Goal: Task Accomplishment & Management: Complete application form

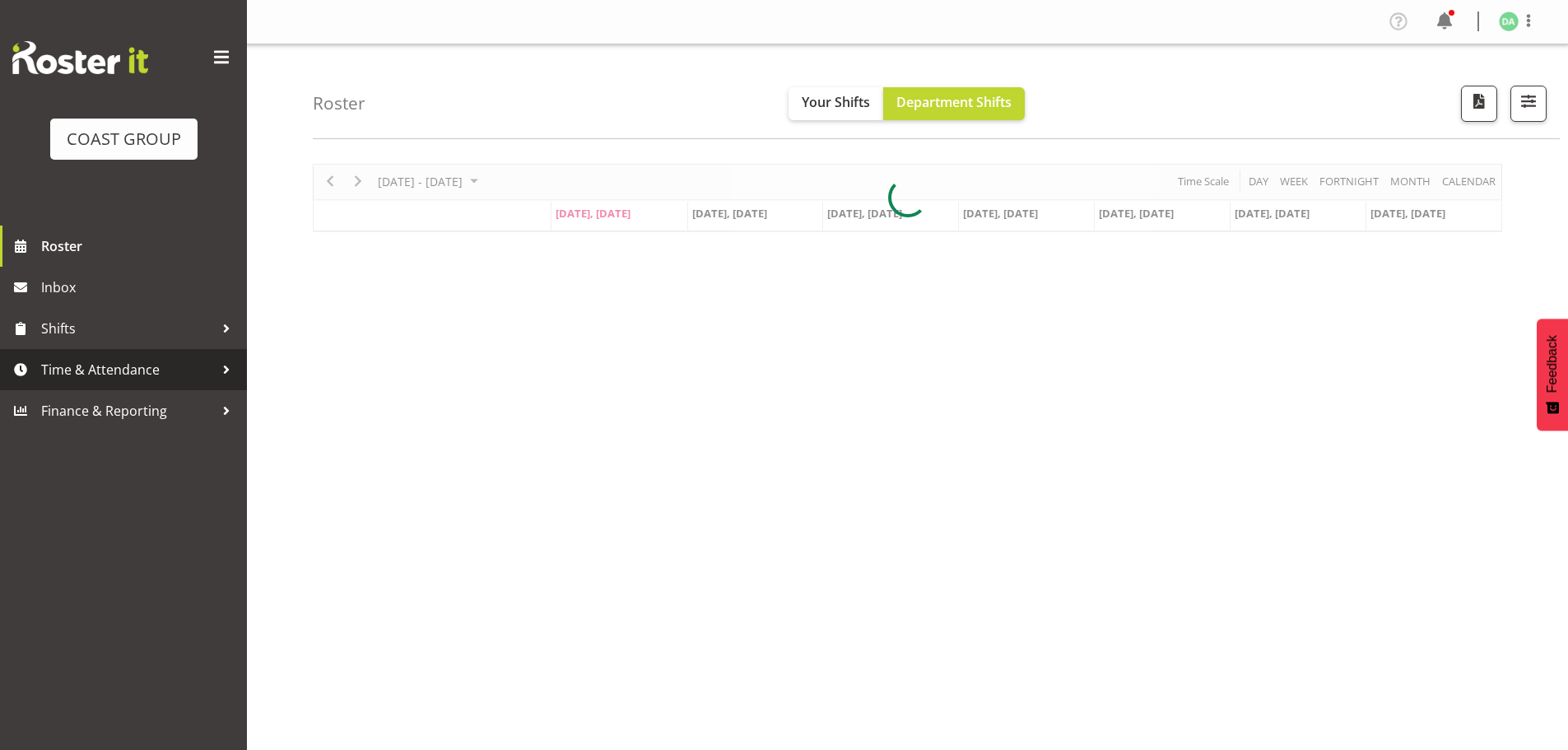
drag, startPoint x: 60, startPoint y: 373, endPoint x: 62, endPoint y: 382, distance: 9.2
click at [60, 373] on span "Time & Attendance" at bounding box center [127, 369] width 173 height 24
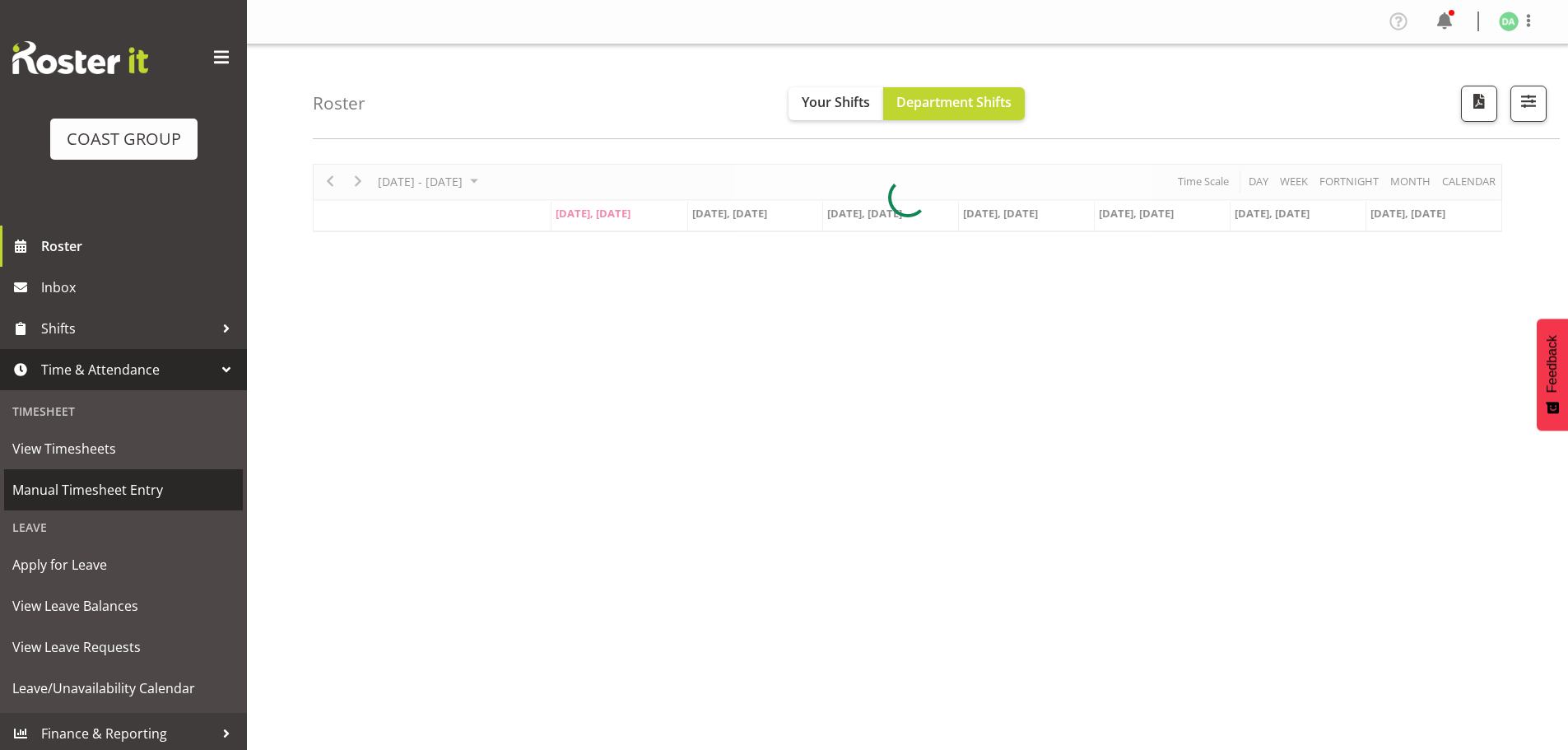
click at [72, 485] on span "Manual Timesheet Entry" at bounding box center [123, 490] width 223 height 24
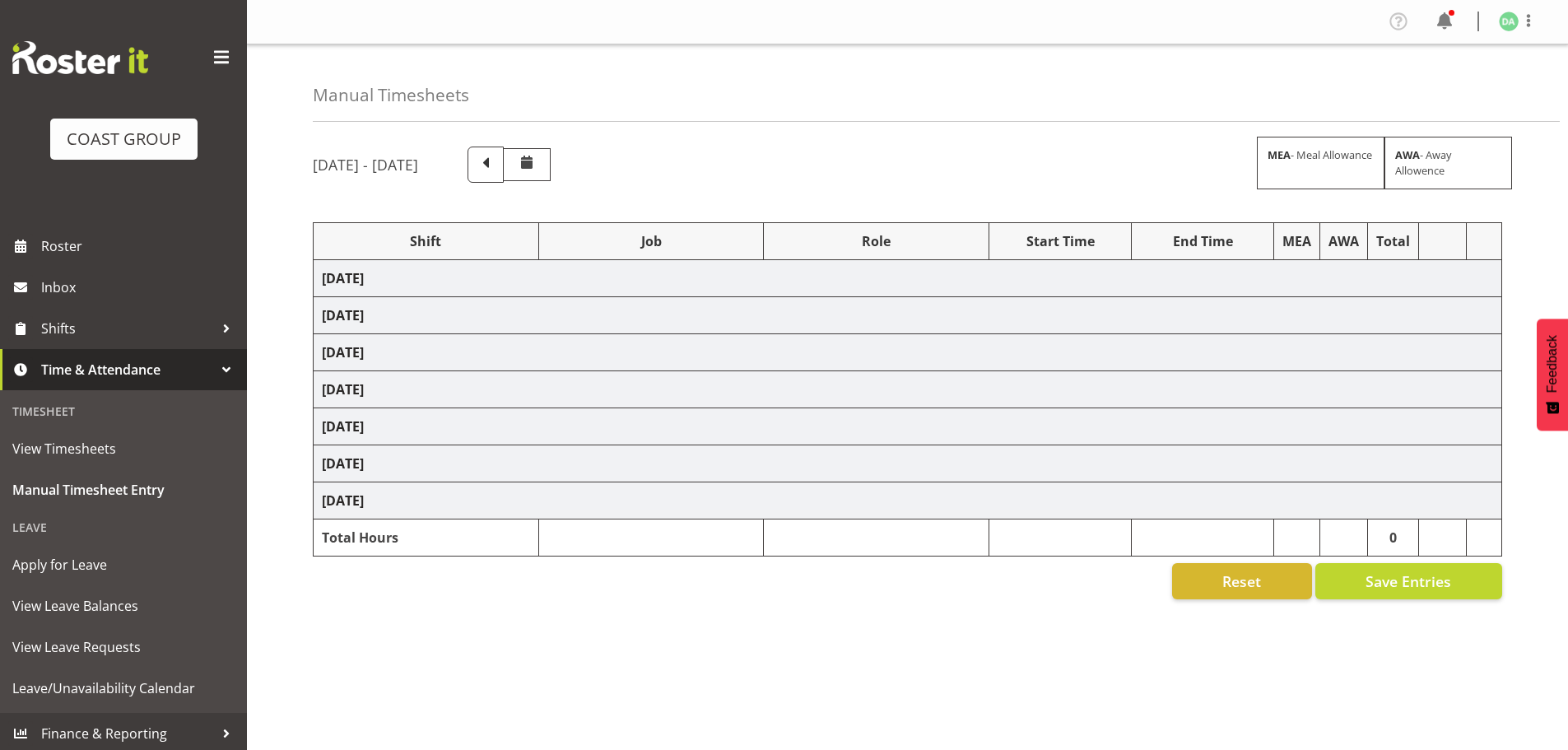
select select "9285"
select select "10417"
select select "8652"
select select "10290"
select select "8652"
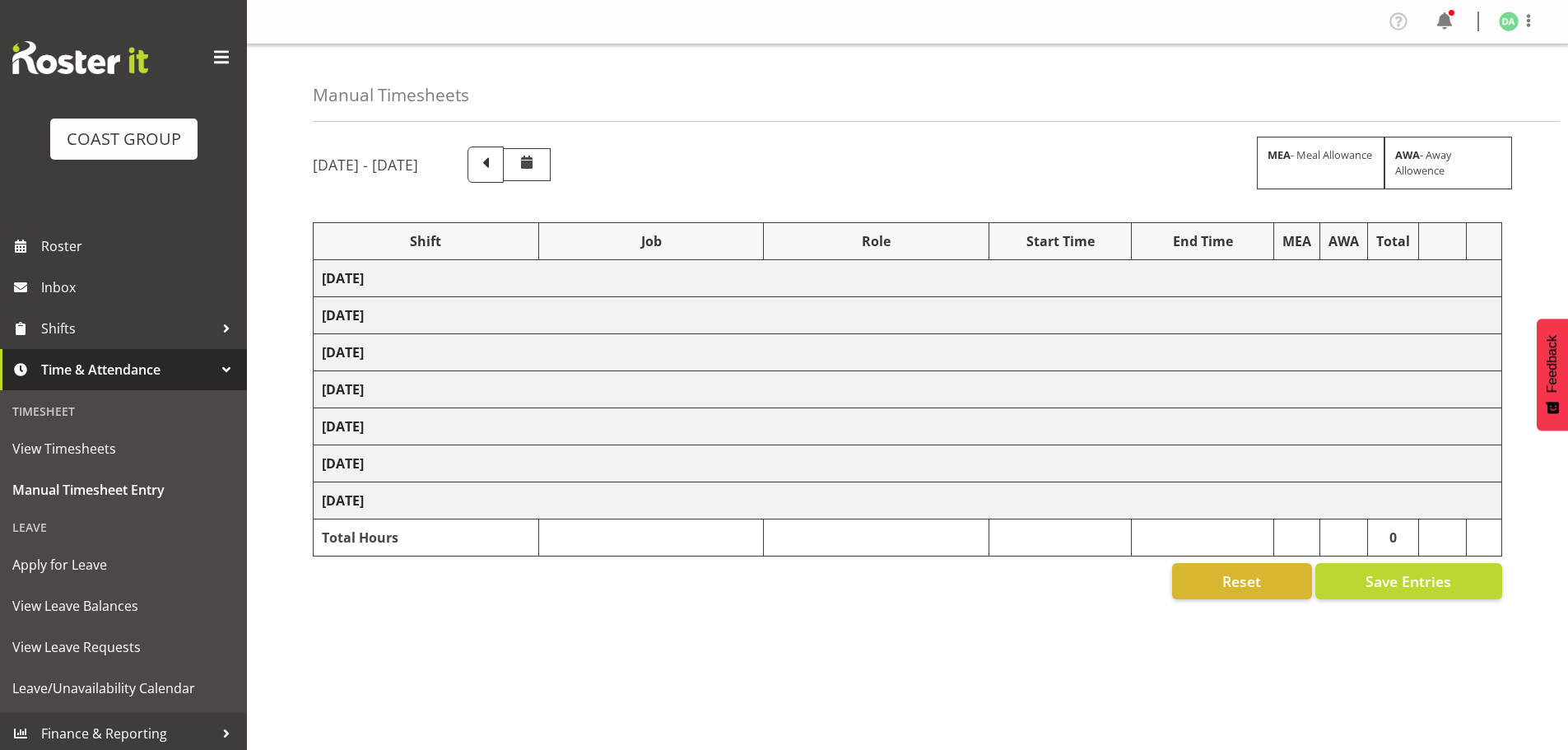
select select "10290"
select select "9358"
select select "8690"
select select "8654"
select select "9358"
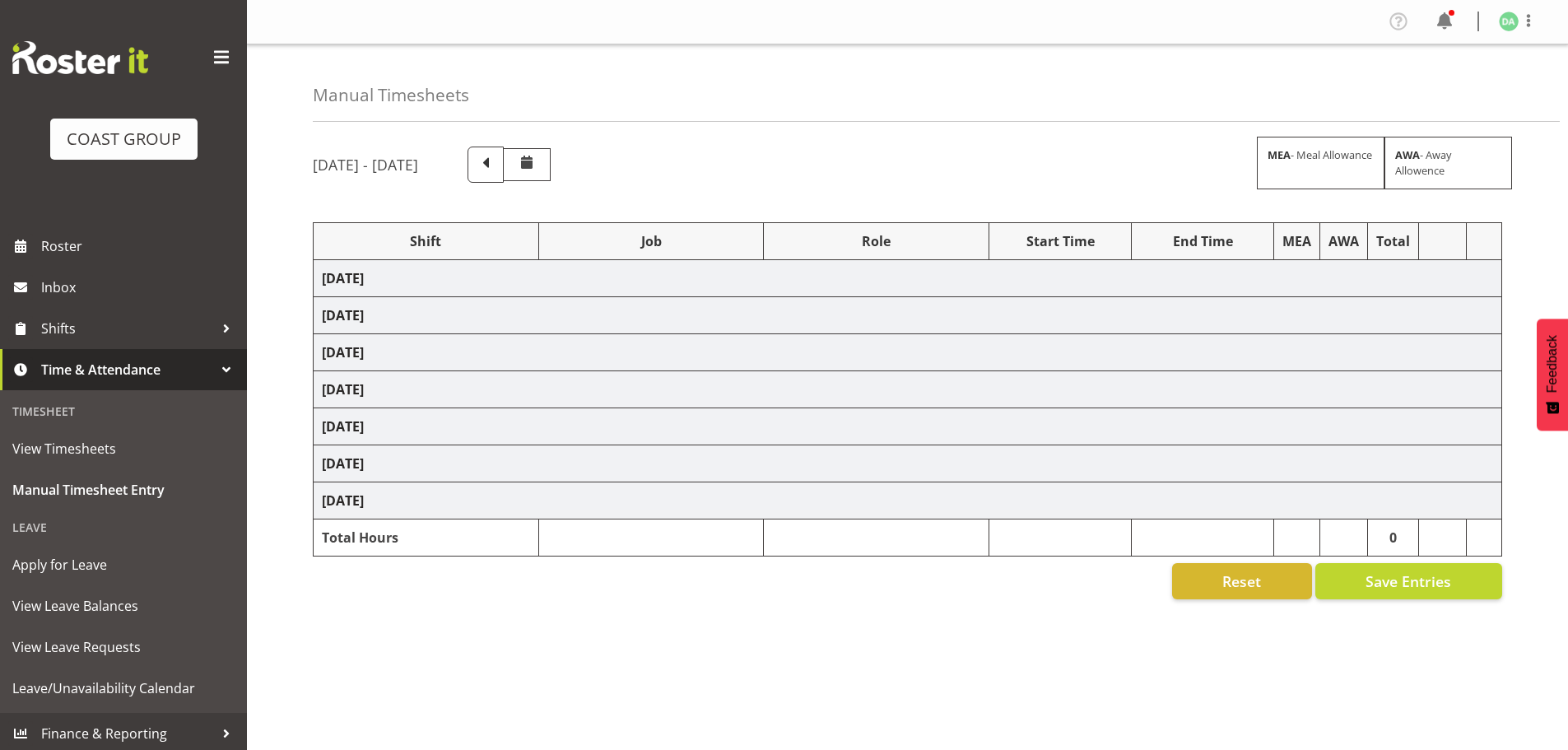
select select "8933"
select select "8514"
select select "9140"
select select "8514"
select select "8933"
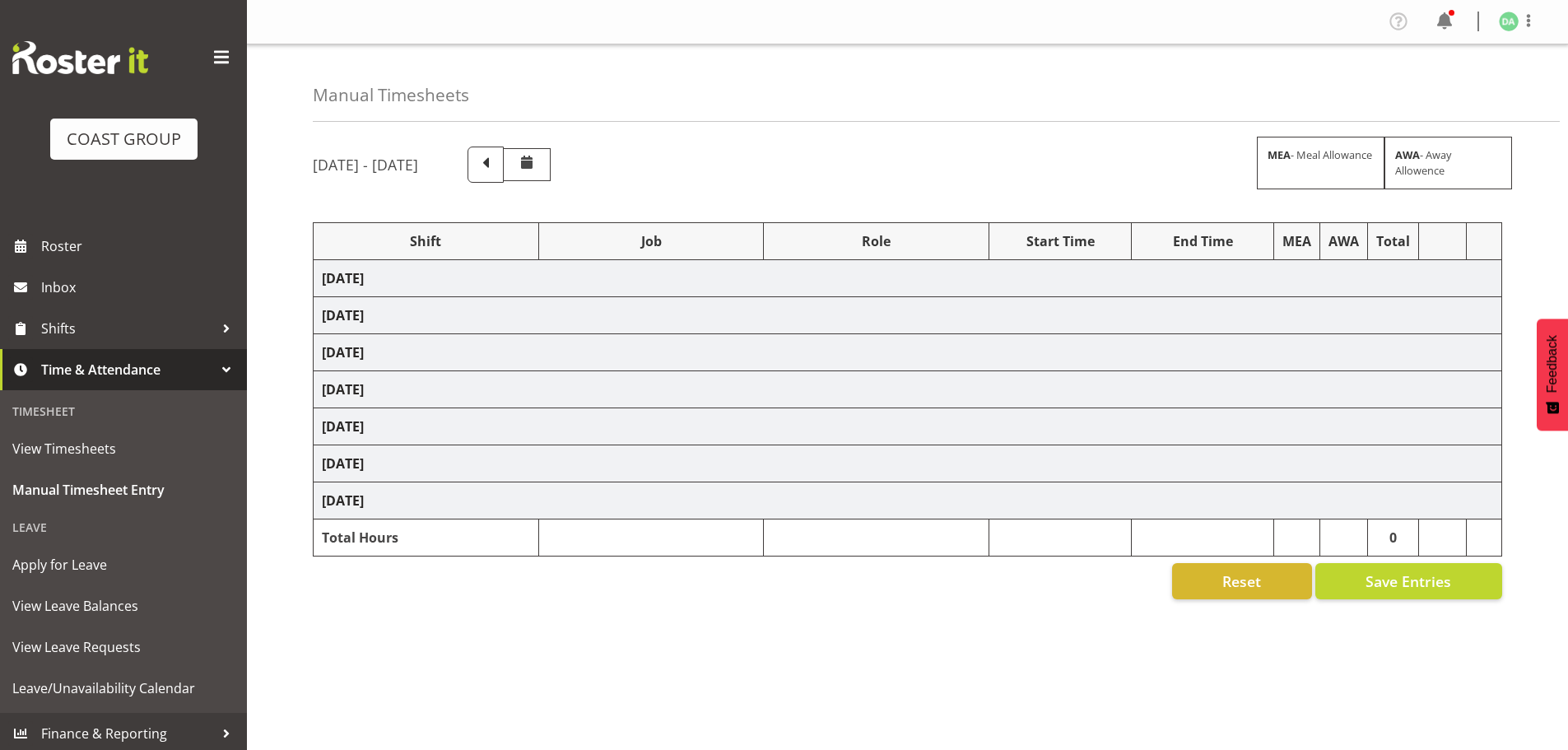
select select "10172"
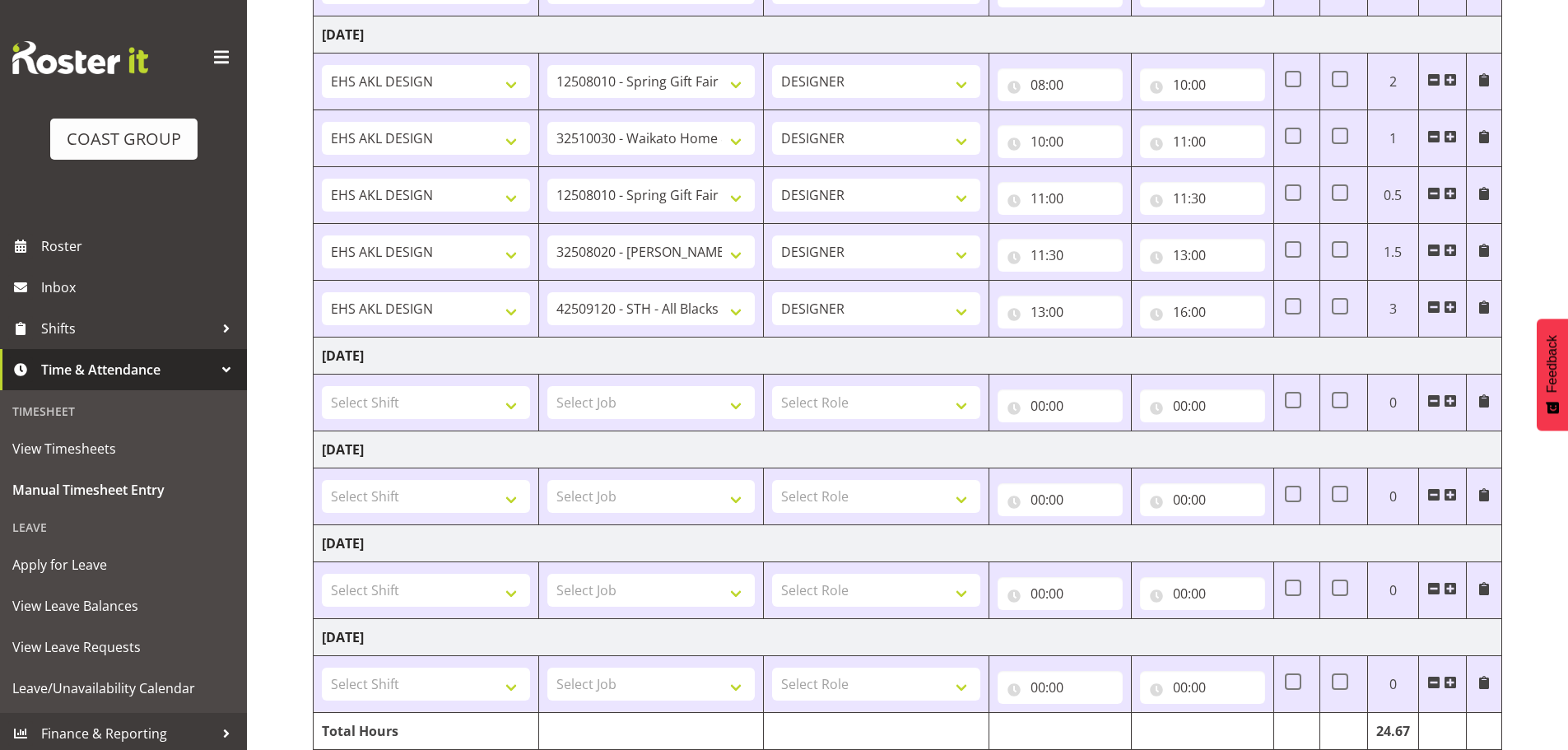
scroll to position [1010, 0]
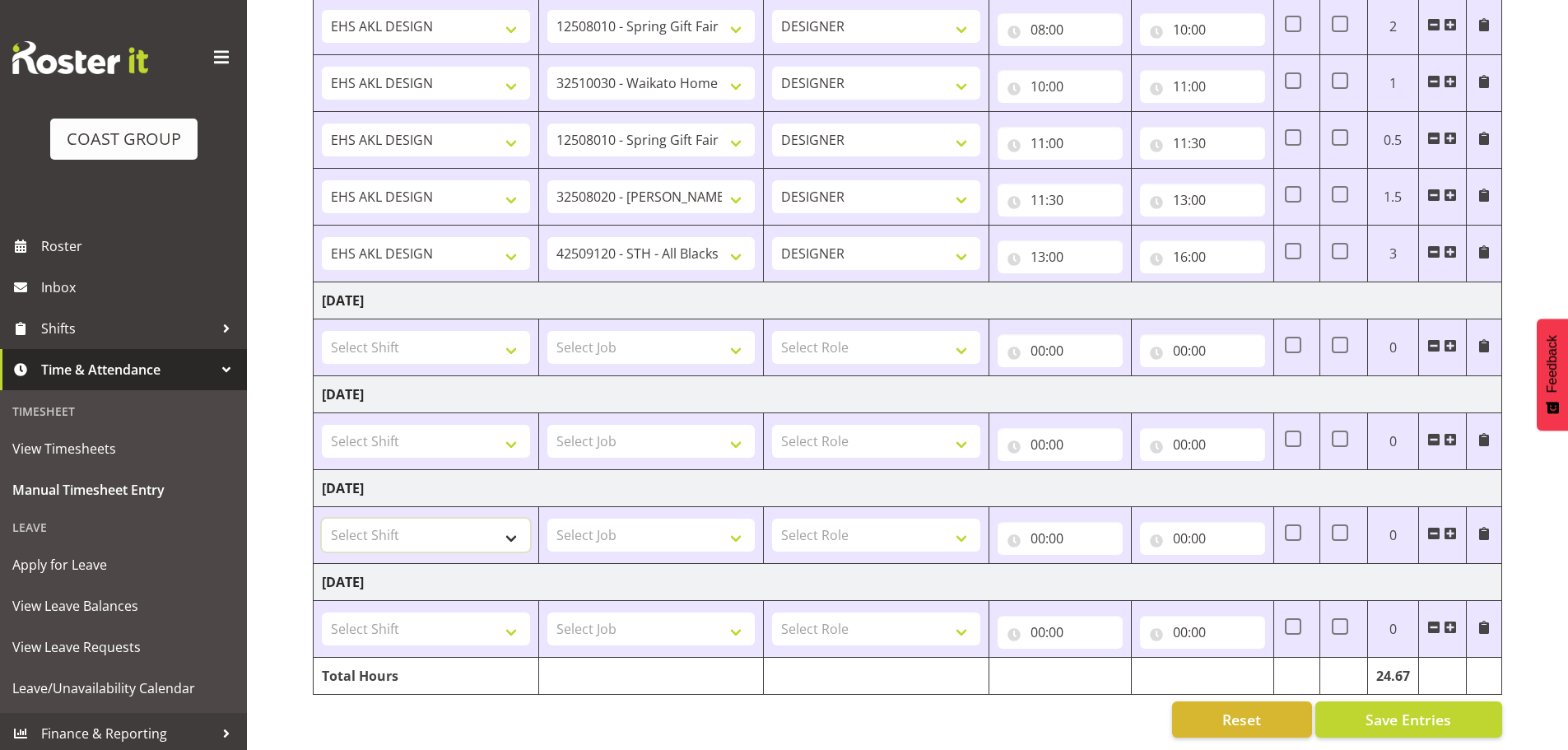
click at [402, 524] on select "Select Shift EHS AKL DESIGN" at bounding box center [426, 535] width 209 height 33
select select "1321"
click at [322, 519] on select "Select Shift EHS AKL DESIGN" at bounding box center [426, 535] width 209 height 33
click at [594, 529] on select "Select Job 1 Carlton Events 1 Carlton Hamilton 1 Carlton Wellington 1 EHS WAREH…" at bounding box center [651, 535] width 209 height 33
select select "69"
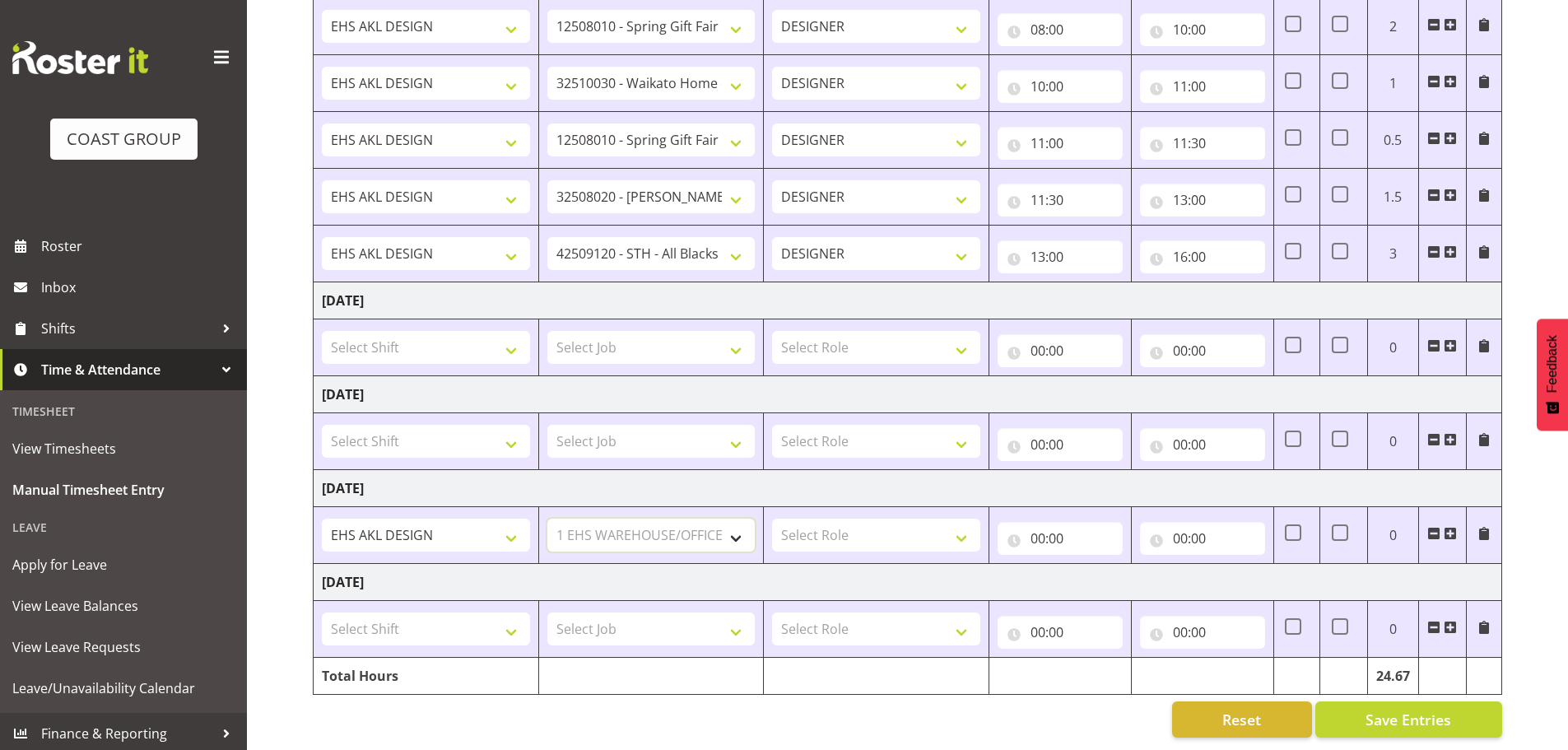
click at [547, 519] on select "Select Job 1 Carlton Events 1 Carlton Hamilton 1 Carlton Wellington 1 EHS WAREH…" at bounding box center [651, 535] width 209 height 33
click at [943, 522] on select "Select Role DESIGNER Designer" at bounding box center [876, 535] width 209 height 33
select select "215"
click at [772, 519] on select "Select Role DESIGNER Designer" at bounding box center [876, 535] width 209 height 33
click at [1085, 531] on input "00:00" at bounding box center [1059, 539] width 125 height 33
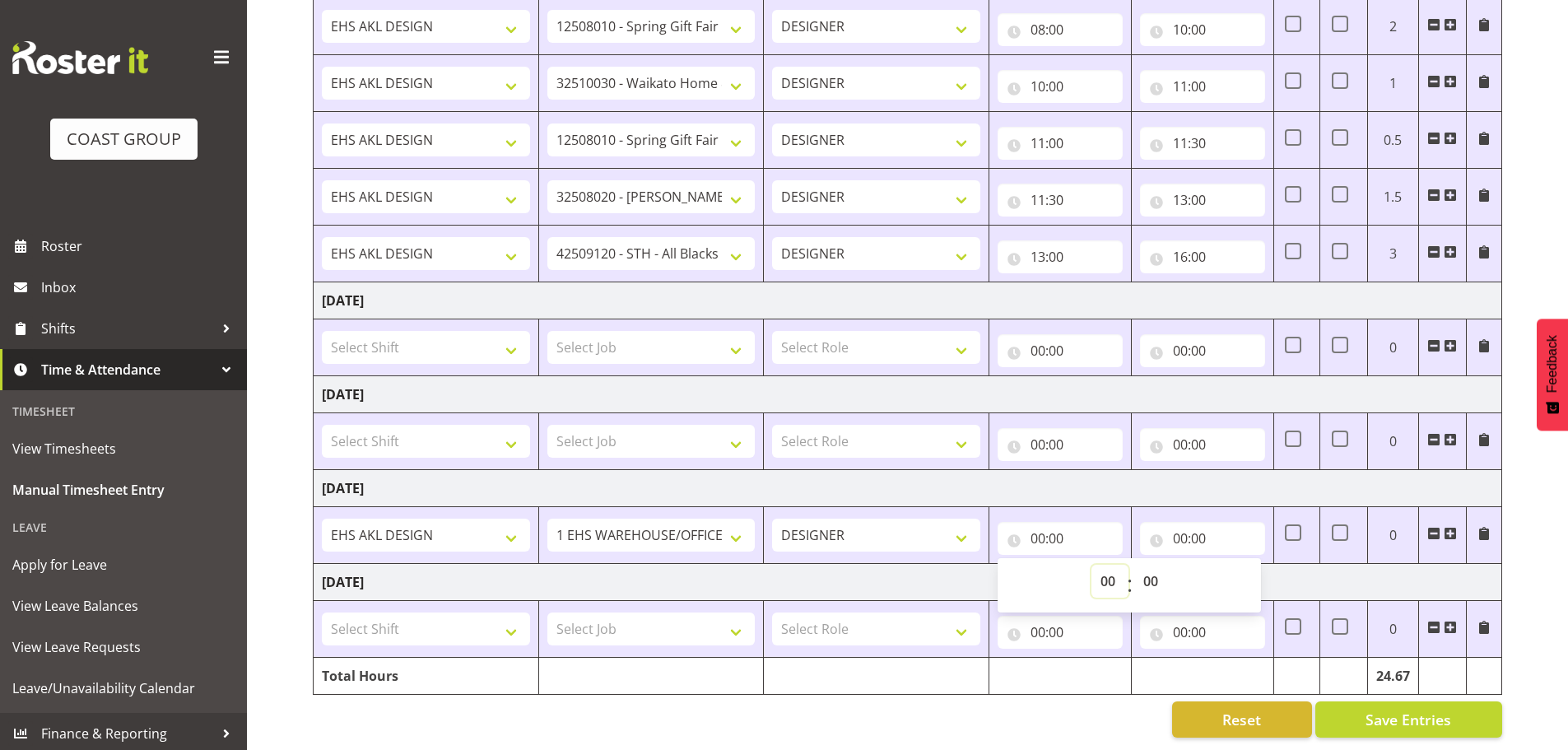
click at [1112, 565] on select "00 01 02 03 04 05 06 07 08 09 10 11 12 13 14 15 16 17 18 19 20 21 22 23" at bounding box center [1110, 581] width 37 height 33
select select "8"
click at [1092, 565] on select "00 01 02 03 04 05 06 07 08 09 10 11 12 13 14 15 16 17 18 19 20 21 22 23" at bounding box center [1110, 581] width 37 height 33
type input "08:00"
click at [1181, 526] on input "00:00" at bounding box center [1202, 539] width 125 height 33
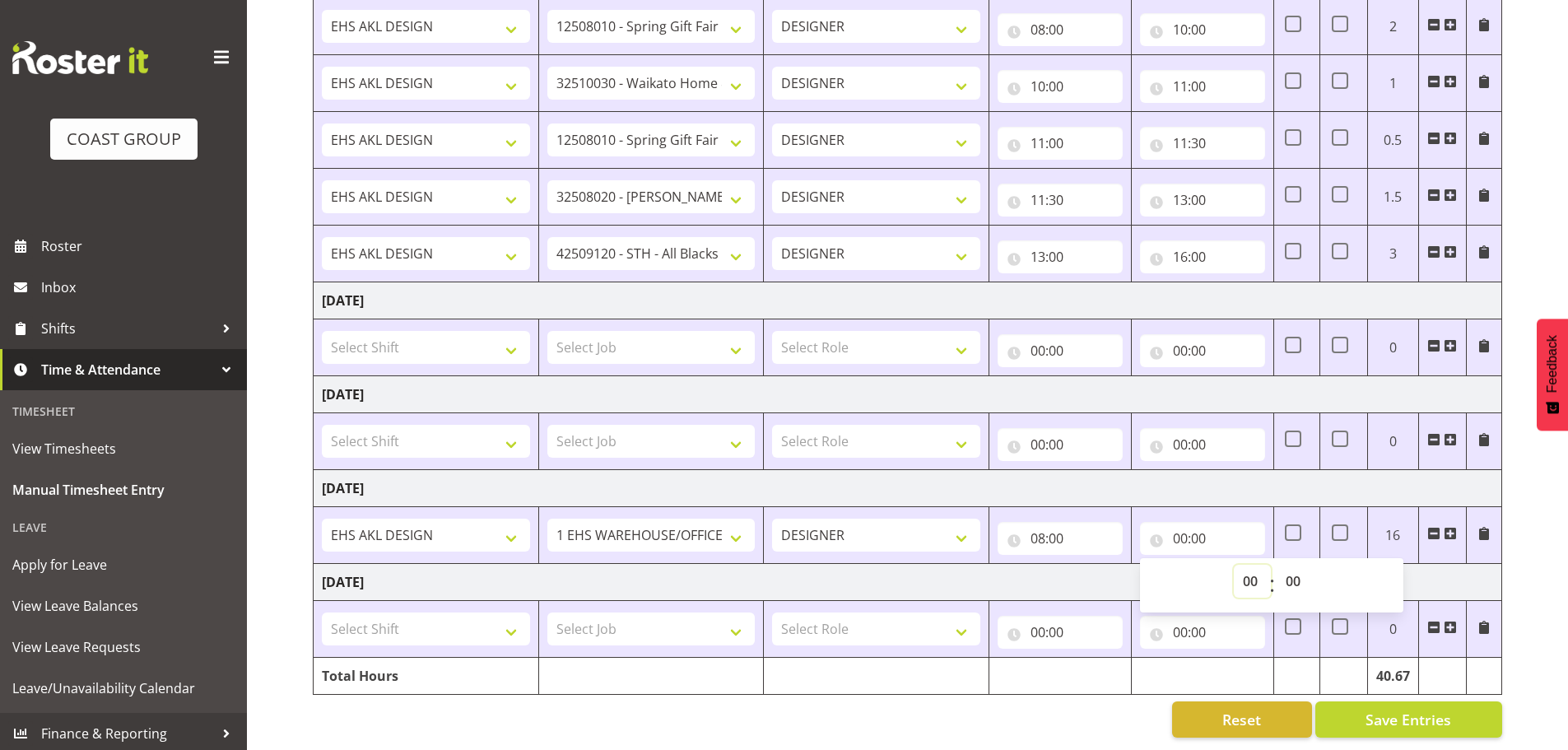
click at [1238, 565] on select "00 01 02 03 04 05 06 07 08 09 10 11 12 13 14 15 16 17 18 19 20 21 22 23" at bounding box center [1252, 581] width 37 height 33
select select "9"
click at [1234, 565] on select "00 01 02 03 04 05 06 07 08 09 10 11 12 13 14 15 16 17 18 19 20 21 22 23" at bounding box center [1252, 581] width 37 height 33
type input "09:00"
click at [1246, 571] on select "00 01 02 03 04 05 06 07 08 09 10 11 12 13 14 15 16 17 18 19 20 21 22 23" at bounding box center [1252, 581] width 37 height 33
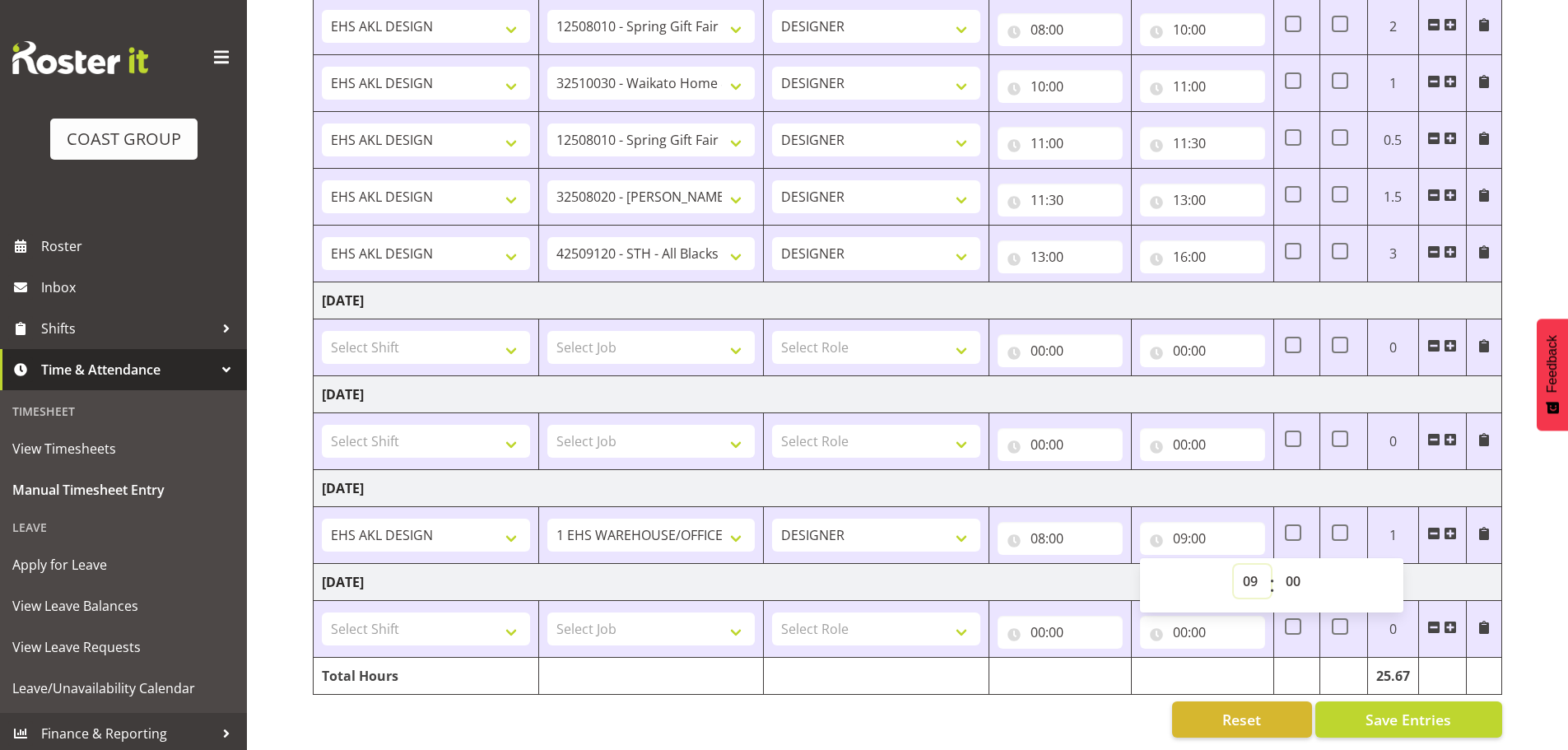
select select "8"
click at [1234, 565] on select "00 01 02 03 04 05 06 07 08 09 10 11 12 13 14 15 16 17 18 19 20 21 22 23" at bounding box center [1252, 581] width 37 height 33
type input "08:00"
click at [1298, 566] on select "00 01 02 03 04 05 06 07 08 09 10 11 12 13 14 15 16 17 18 19 20 21 22 23 24 25 2…" at bounding box center [1295, 581] width 37 height 33
select select "30"
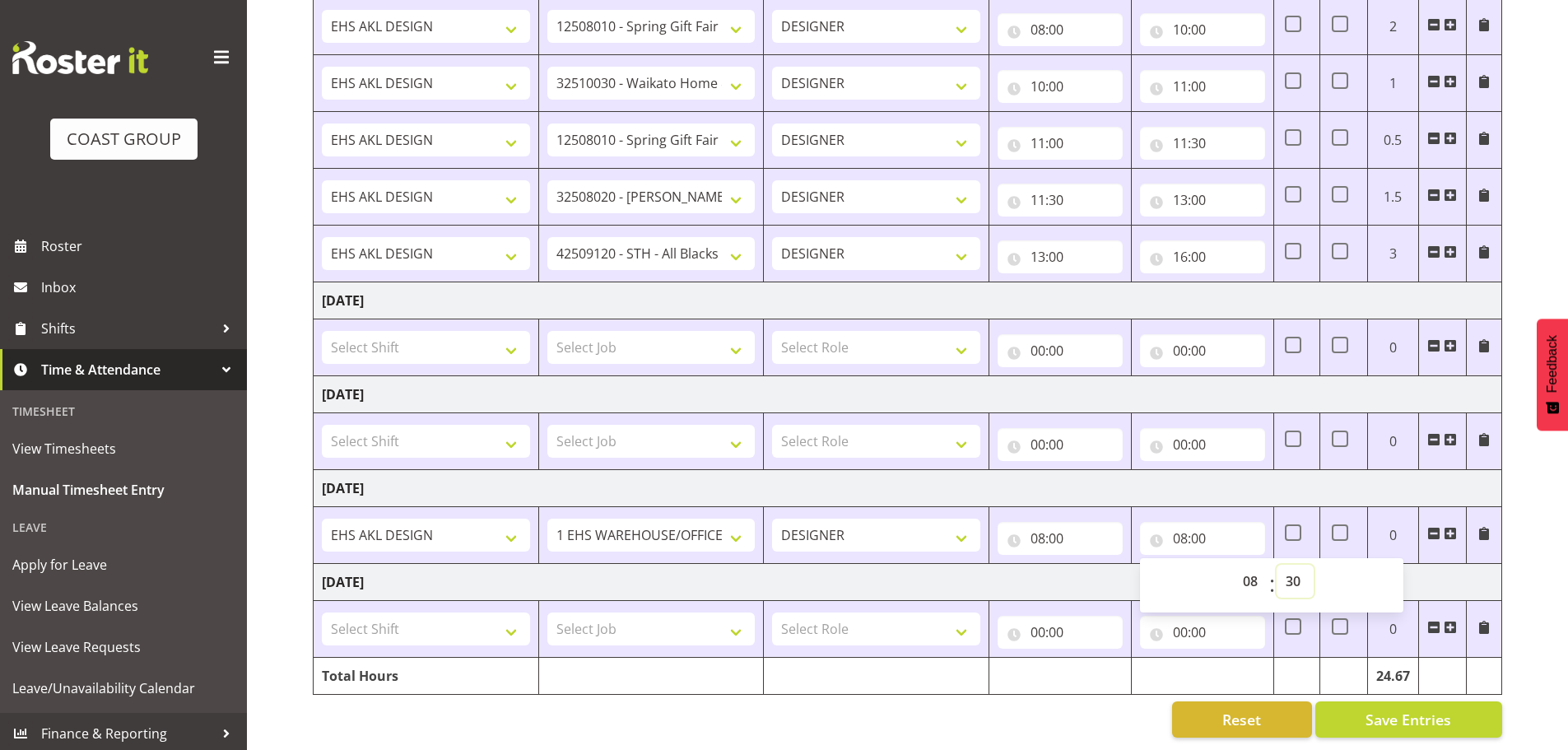
click at [1277, 565] on select "00 01 02 03 04 05 06 07 08 09 10 11 12 13 14 15 16 17 18 19 20 21 22 23 24 25 2…" at bounding box center [1295, 581] width 37 height 33
type input "08:30"
click at [1448, 527] on span at bounding box center [1449, 533] width 13 height 13
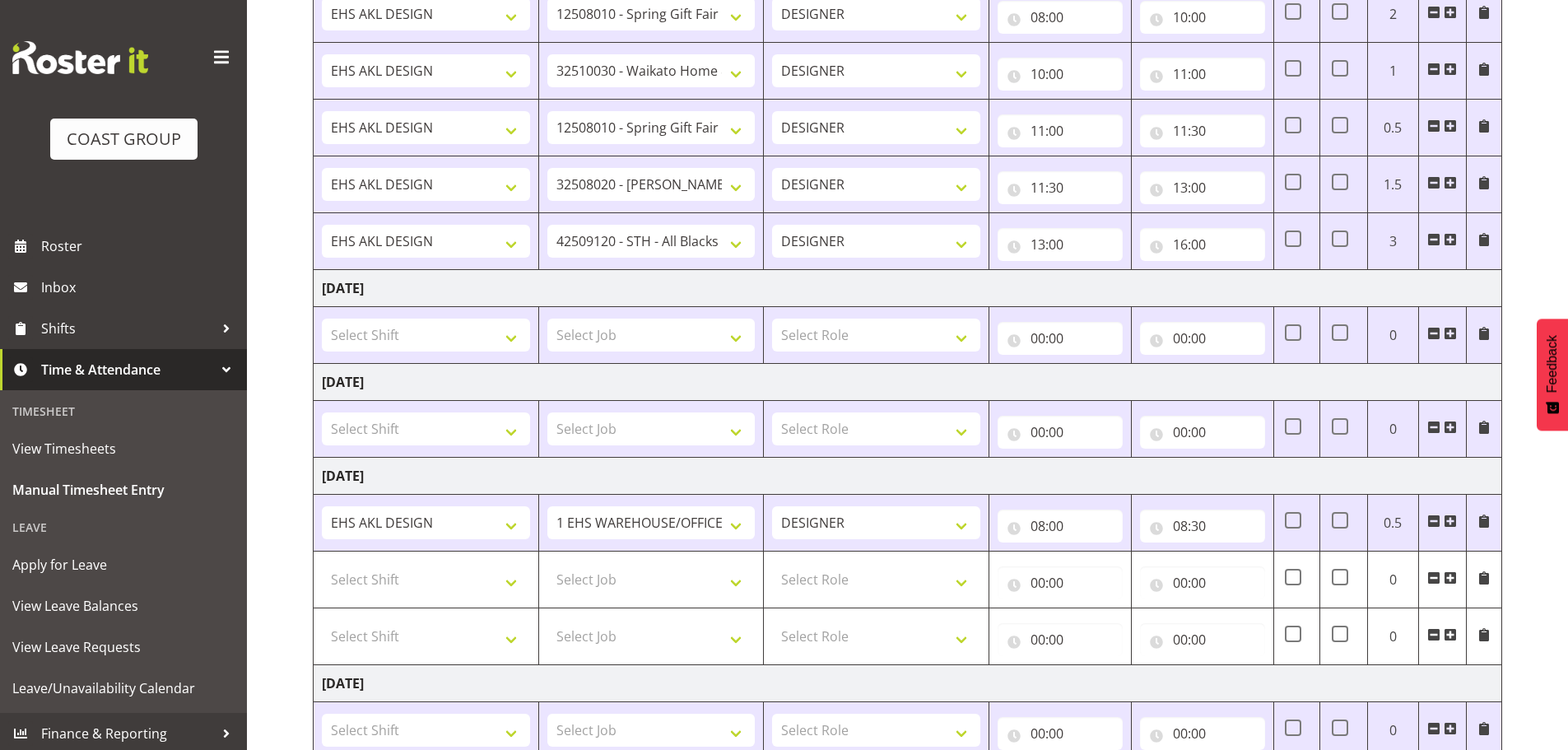
click at [1448, 516] on span at bounding box center [1449, 520] width 13 height 13
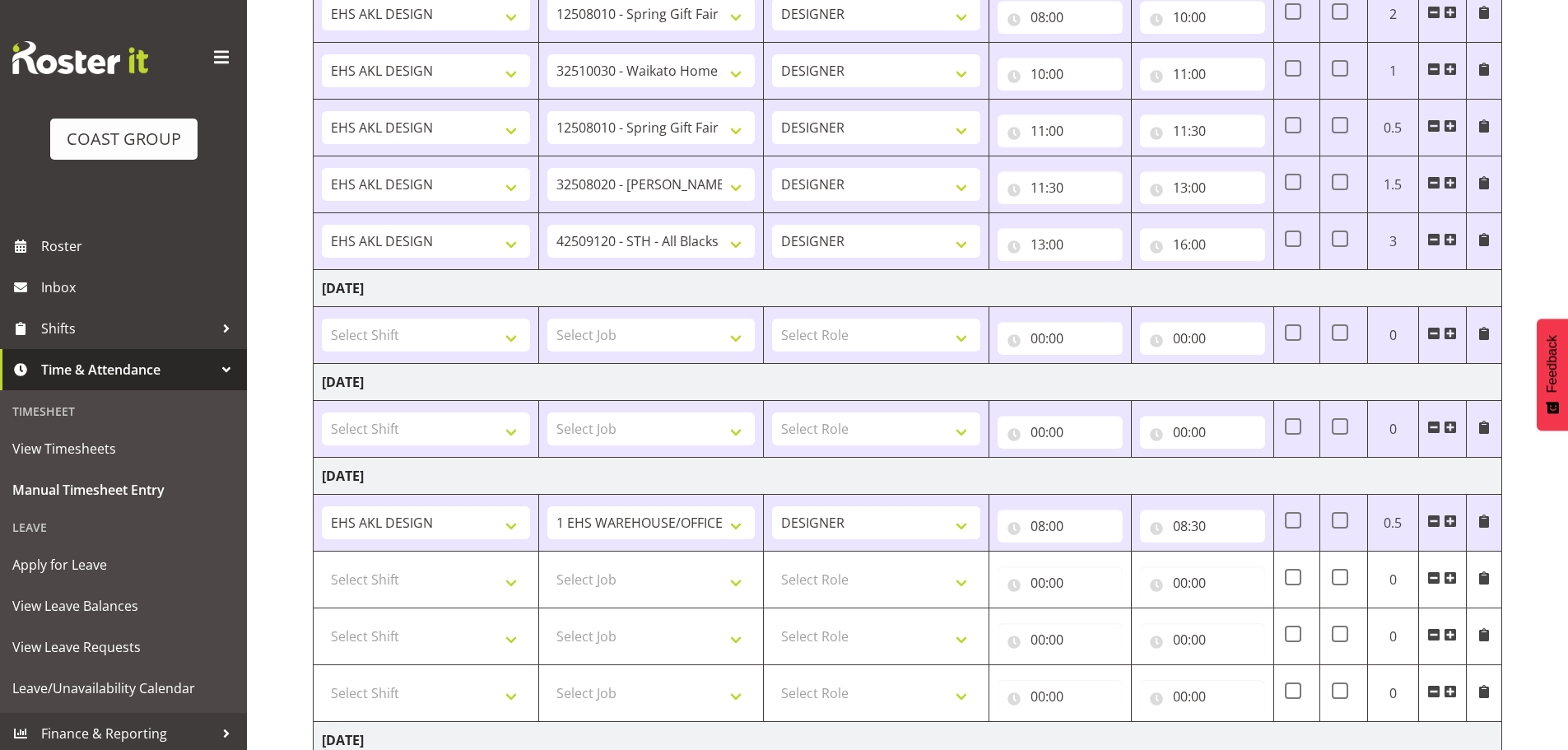
click at [1448, 516] on span at bounding box center [1449, 520] width 13 height 13
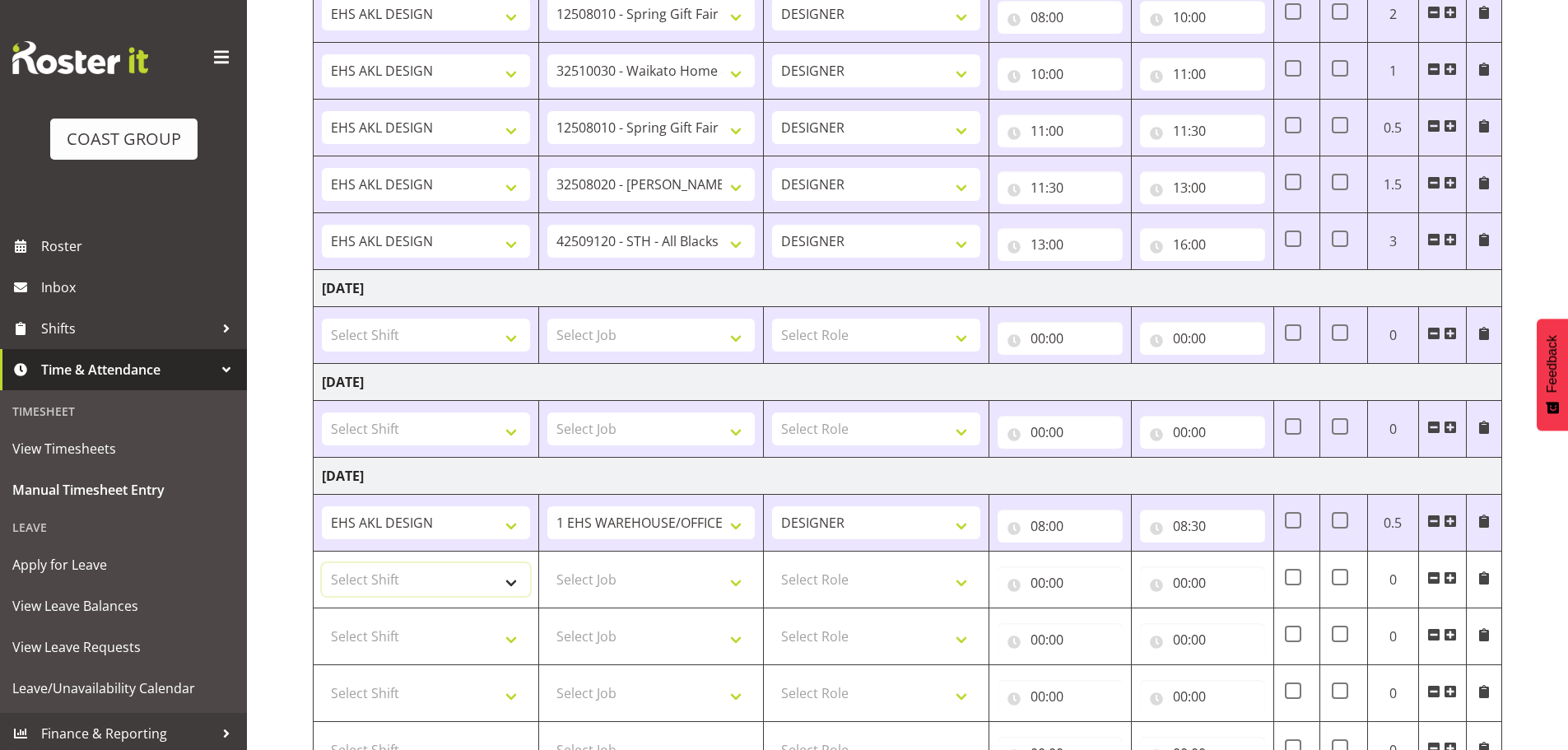
drag, startPoint x: 431, startPoint y: 574, endPoint x: 428, endPoint y: 586, distance: 12.4
click at [432, 574] on select "Select Shift EHS AKL DESIGN" at bounding box center [426, 580] width 209 height 33
select select "1321"
click at [322, 563] on select "Select Shift EHS AKL DESIGN" at bounding box center [426, 580] width 209 height 33
click at [697, 533] on select "1 Carlton Events 1 Carlton Hamilton 1 Carlton Wellington 1 EHS WAREHOUSE/OFFICE…" at bounding box center [651, 523] width 209 height 33
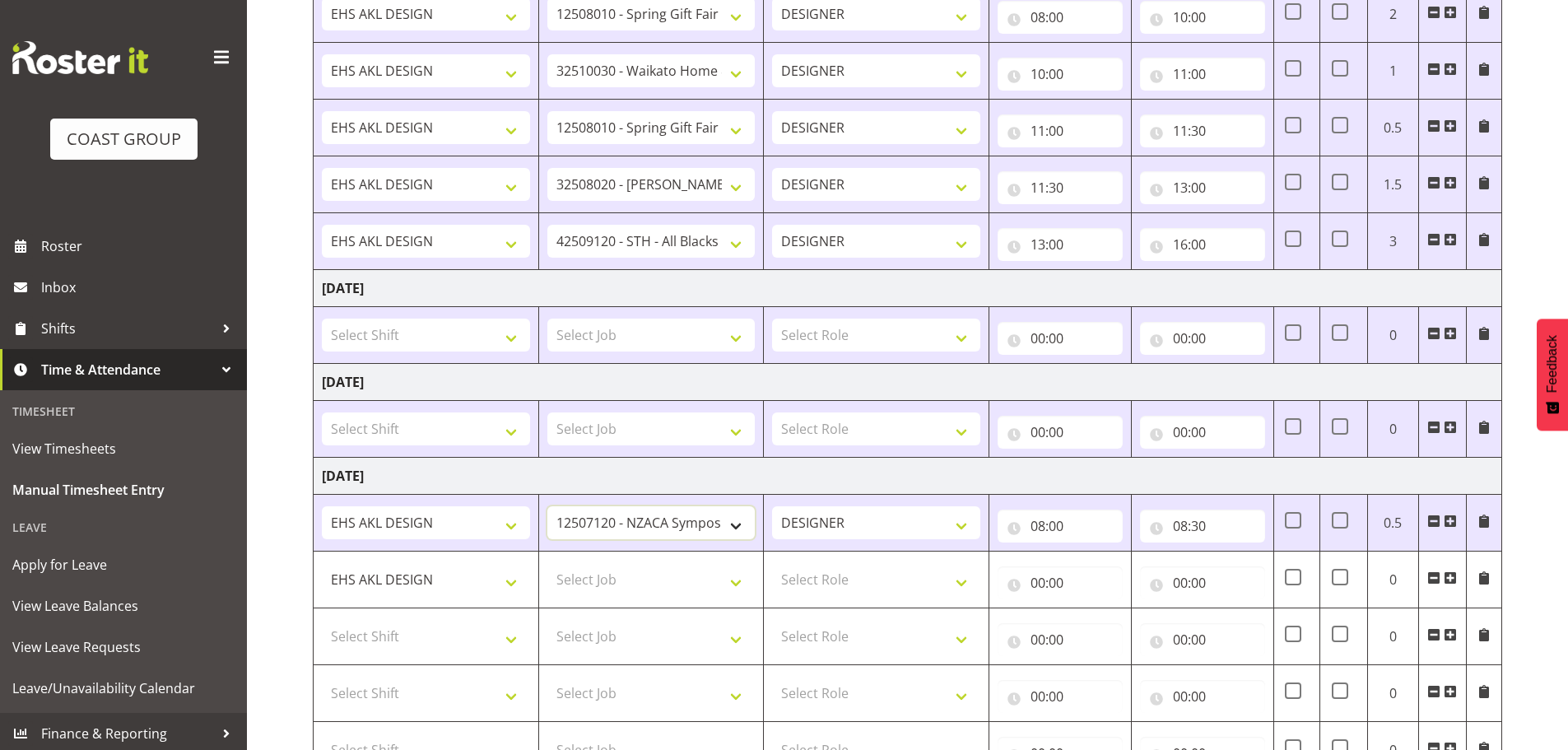
click at [547, 506] on select "1 Carlton Events 1 Carlton Hamilton 1 Carlton Wellington 1 EHS WAREHOUSE/OFFICE…" at bounding box center [651, 523] width 209 height 33
click at [703, 517] on select "1 Carlton Events 1 Carlton Hamilton 1 Carlton Wellington 1 EHS WAREHOUSE/OFFICE…" at bounding box center [651, 523] width 209 height 33
select select "9285"
click at [547, 506] on select "1 Carlton Events 1 Carlton Hamilton 1 Carlton Wellington 1 EHS WAREHOUSE/OFFICE…" at bounding box center [651, 523] width 209 height 33
click at [647, 579] on select "Select Job 1 Carlton Events 1 Carlton Hamilton 1 Carlton Wellington 1 EHS WAREH…" at bounding box center [651, 580] width 209 height 33
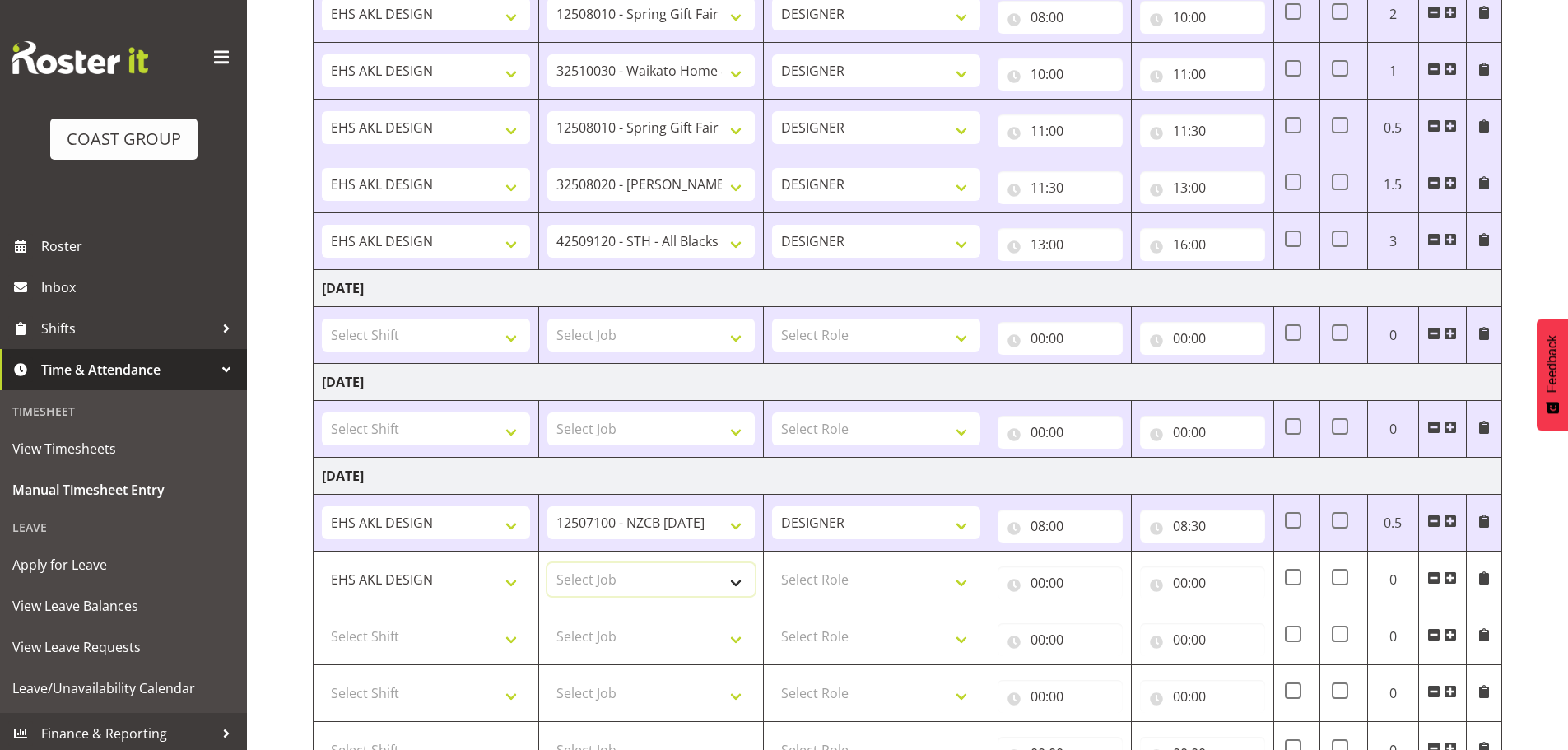
select select "3040"
click at [547, 563] on select "Select Job 1 Carlton Events 1 Carlton Hamilton 1 Carlton Wellington 1 EHS WAREH…" at bounding box center [651, 580] width 209 height 33
click at [816, 586] on select "Select Role DESIGNER Designer" at bounding box center [876, 580] width 209 height 33
select select "215"
click at [772, 563] on select "Select Role DESIGNER Designer" at bounding box center [876, 580] width 209 height 33
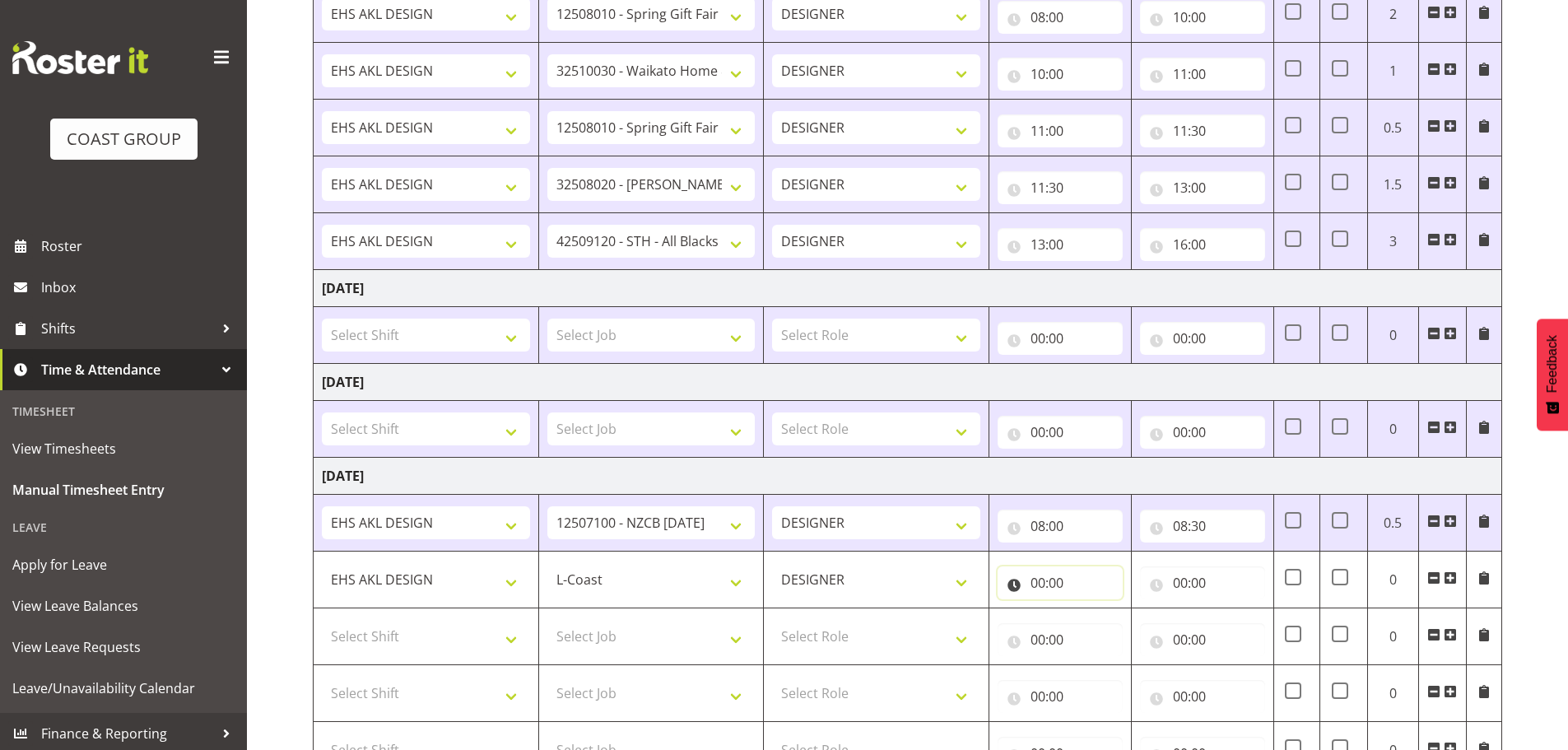
click at [1043, 588] on input "00:00" at bounding box center [1059, 583] width 125 height 33
click at [1113, 620] on select "00 01 02 03 04 05 06 07 08 09 10 11 12 13 14 15 16 17 18 19 20 21 22 23" at bounding box center [1110, 626] width 37 height 33
select select "8"
click at [1092, 609] on select "00 01 02 03 04 05 06 07 08 09 10 11 12 13 14 15 16 17 18 19 20 21 22 23" at bounding box center [1110, 626] width 37 height 33
type input "08:00"
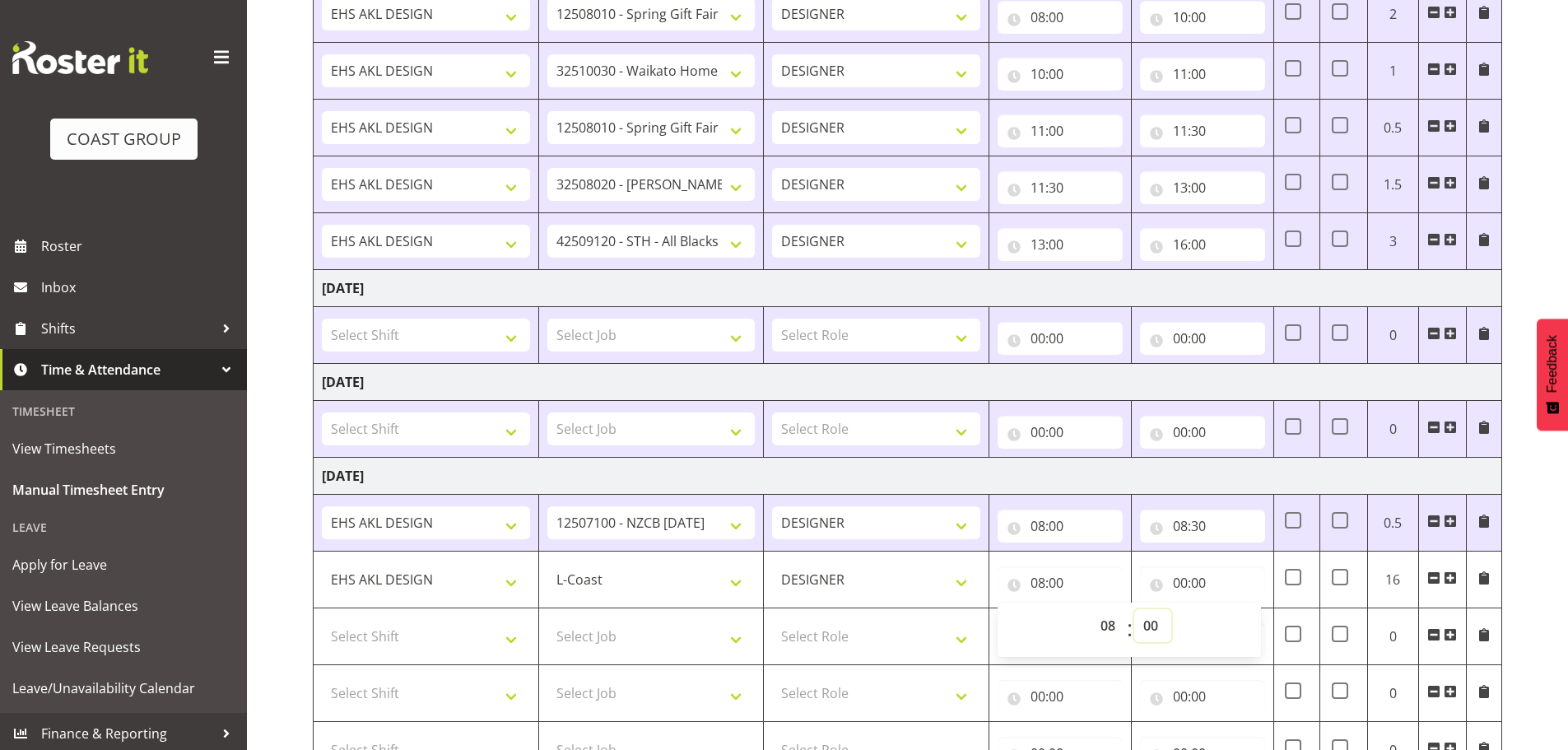
click at [1143, 616] on select "00 01 02 03 04 05 06 07 08 09 10 11 12 13 14 15 16 17 18 19 20 21 22 23 24 25 2…" at bounding box center [1153, 626] width 37 height 33
select select "30"
click at [1134, 609] on select "00 01 02 03 04 05 06 07 08 09 10 11 12 13 14 15 16 17 18 19 20 21 22 23 24 25 2…" at bounding box center [1153, 626] width 37 height 33
type input "08:30"
click at [1202, 586] on input "00:00" at bounding box center [1202, 583] width 125 height 33
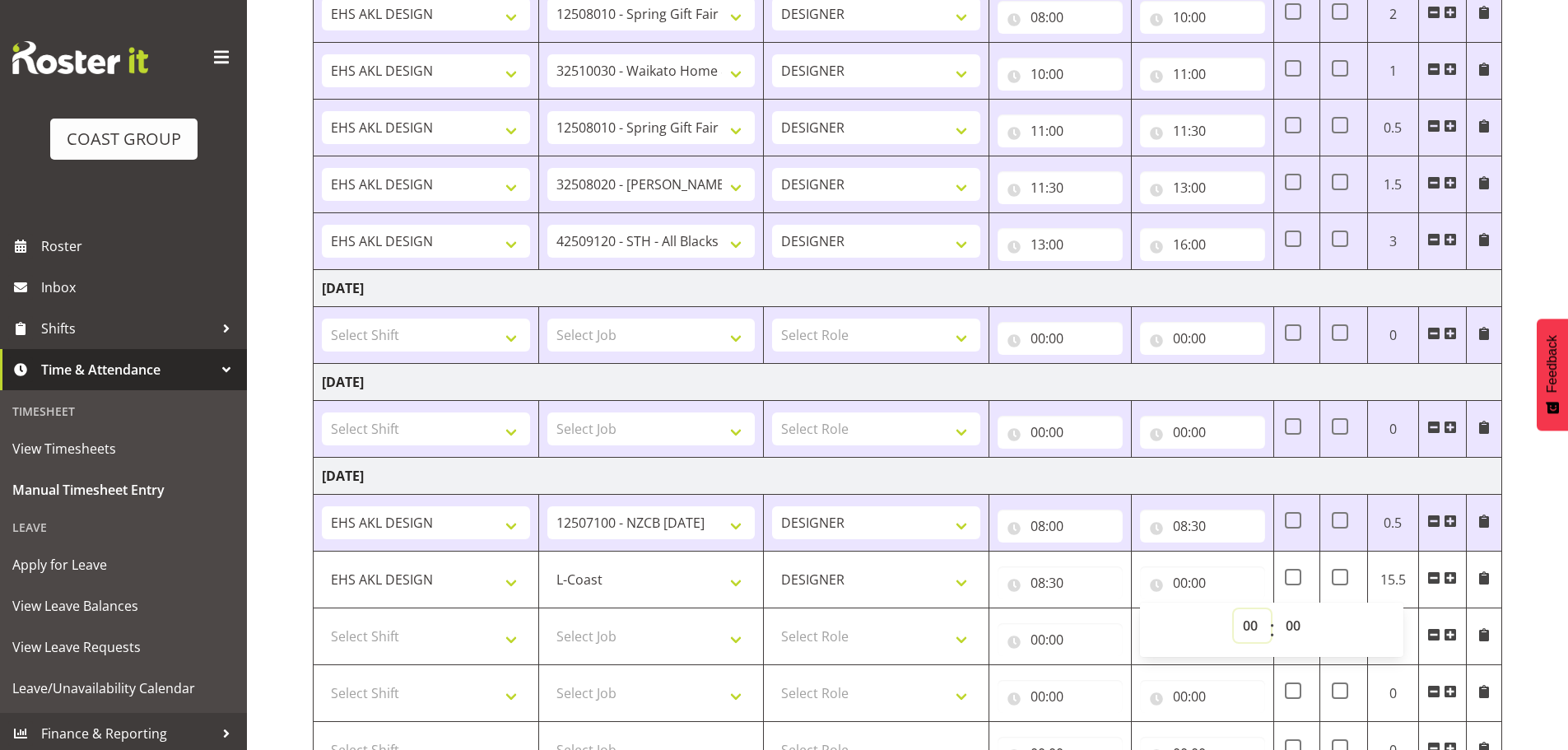
click at [1251, 612] on select "00 01 02 03 04 05 06 07 08 09 10 11 12 13 14 15 16 17 18 19 20 21 22 23" at bounding box center [1252, 626] width 37 height 33
select select "9"
click at [1234, 609] on select "00 01 02 03 04 05 06 07 08 09 10 11 12 13 14 15 16 17 18 19 20 21 22 23" at bounding box center [1252, 626] width 37 height 33
type input "09:00"
click at [1294, 630] on select "00 01 02 03 04 05 06 07 08 09 10 11 12 13 14 15 16 17 18 19 20 21 22 23 24 25 2…" at bounding box center [1295, 626] width 37 height 33
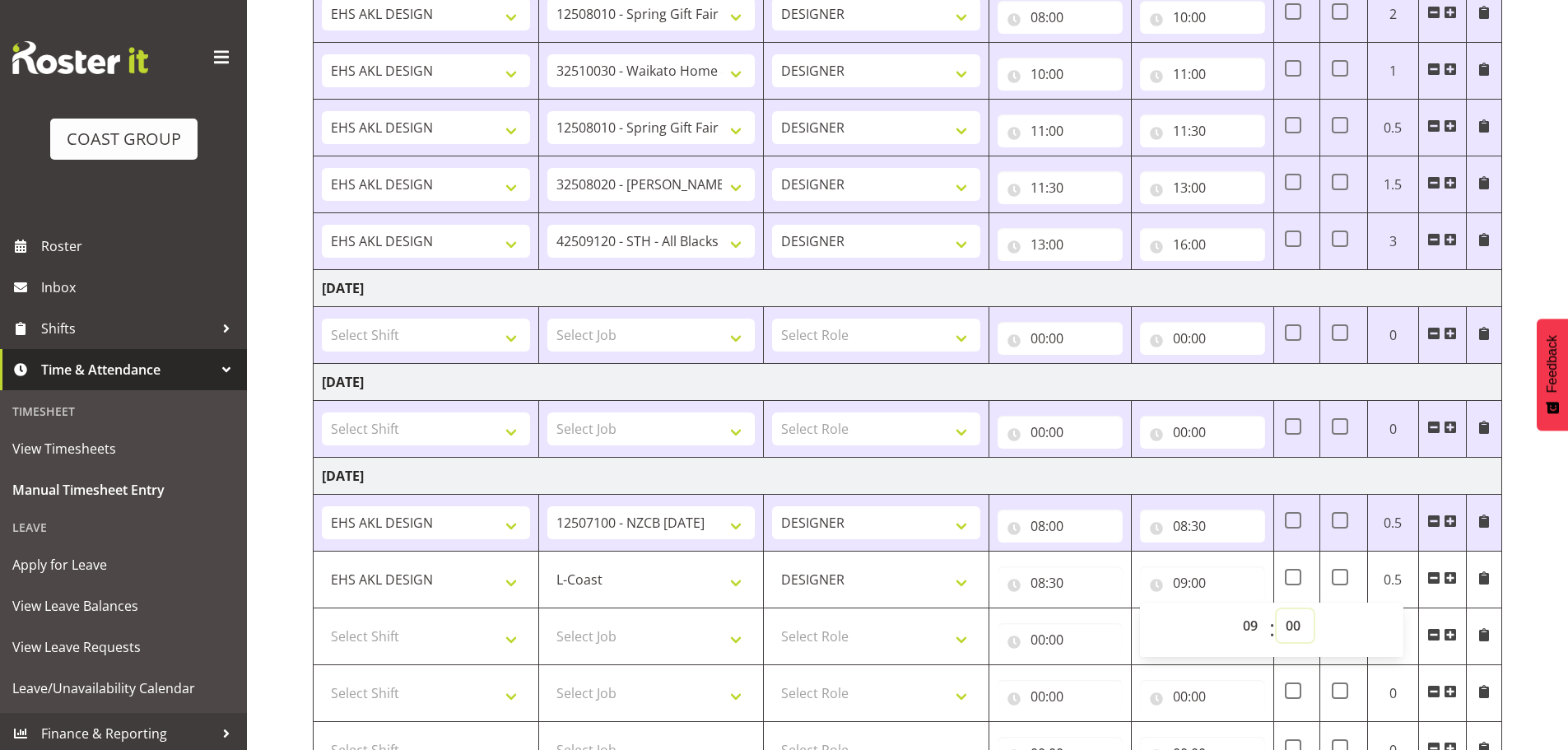
select select "30"
click at [1277, 609] on select "00 01 02 03 04 05 06 07 08 09 10 11 12 13 14 15 16 17 18 19 20 21 22 23 24 25 2…" at bounding box center [1295, 626] width 37 height 33
type input "09:30"
click at [489, 626] on select "Select Shift EHS AKL DESIGN" at bounding box center [426, 636] width 209 height 33
select select "1321"
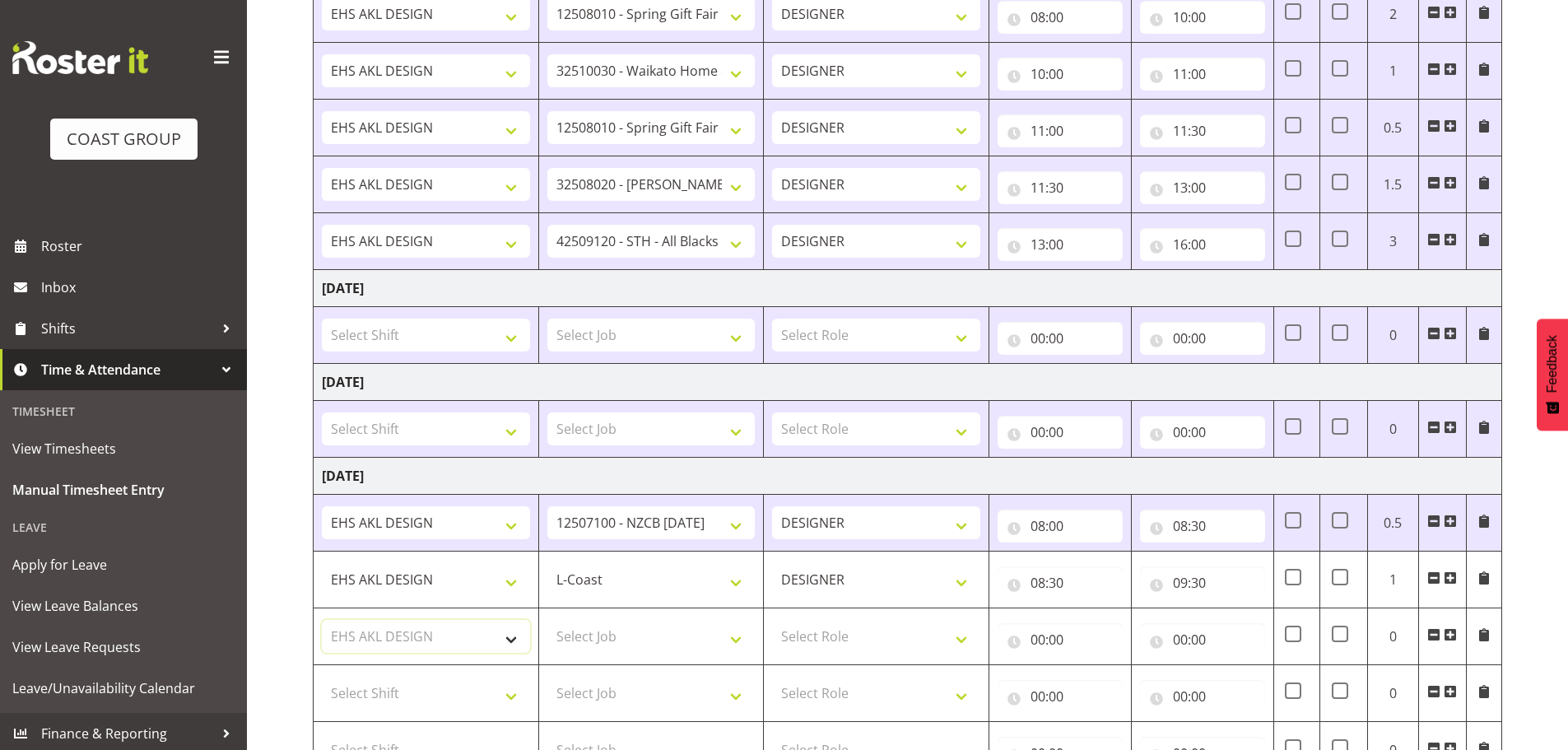
click at [322, 620] on select "Select Shift EHS AKL DESIGN" at bounding box center [426, 636] width 209 height 33
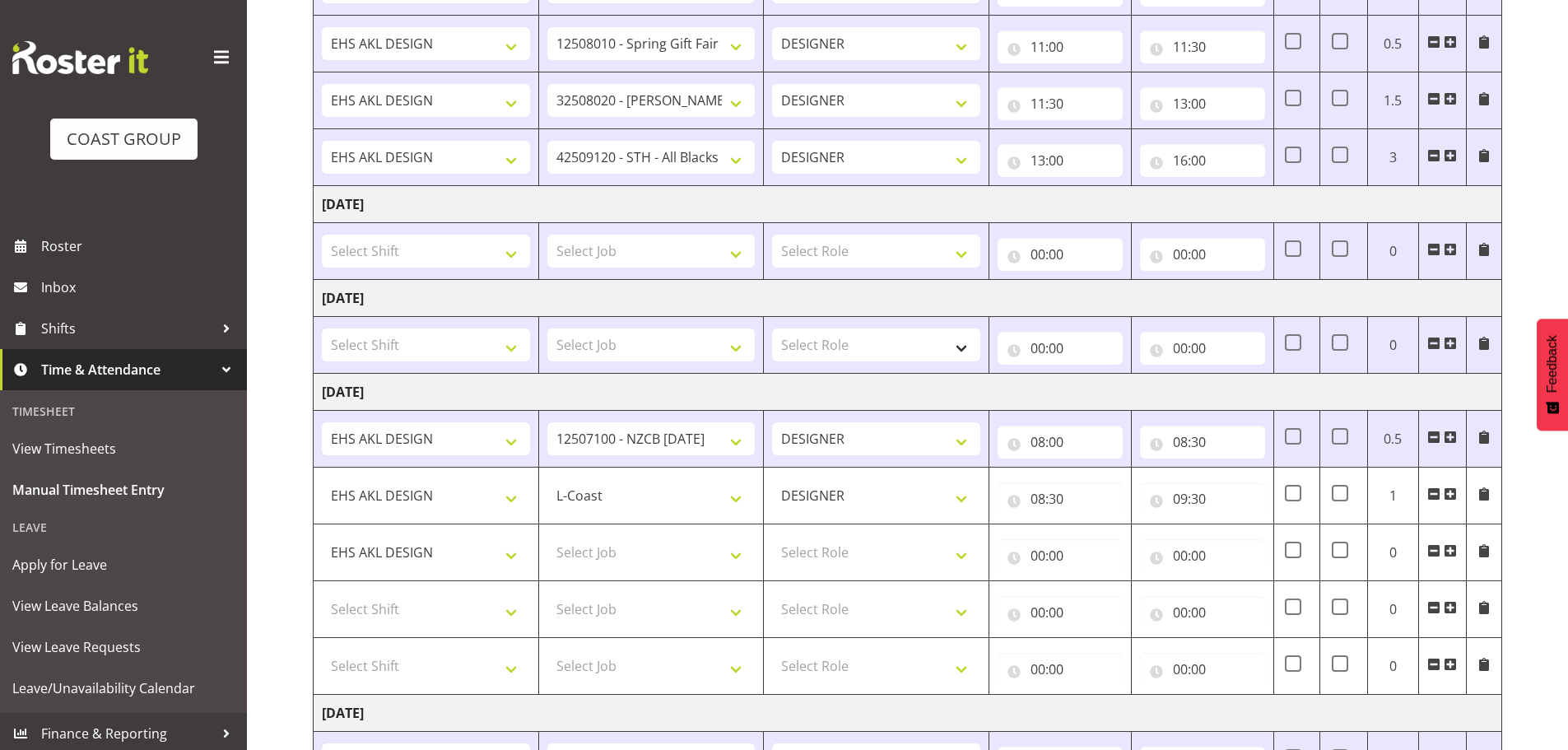
scroll to position [1238, 0]
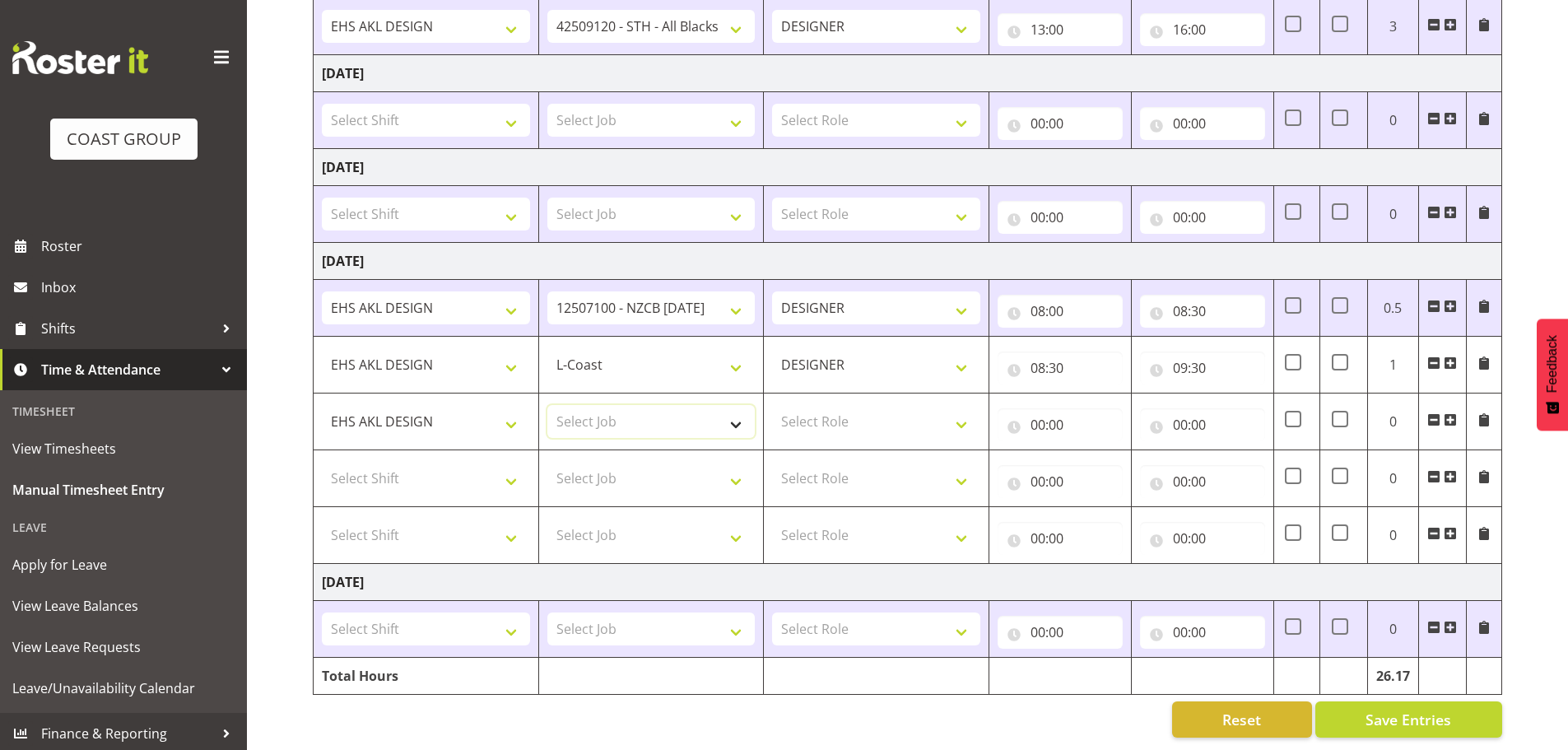
click at [652, 412] on select "Select Job 1 Carlton Events 1 Carlton Hamilton 1 Carlton Wellington 1 EHS WAREH…" at bounding box center [651, 422] width 209 height 33
select select "10509"
click at [547, 405] on select "Select Job 1 Carlton Events 1 Carlton Hamilton 1 Carlton Wellington 1 EHS WAREH…" at bounding box center [651, 422] width 209 height 33
click at [870, 420] on select "Select Role DESIGNER Designer" at bounding box center [876, 422] width 209 height 33
select select "215"
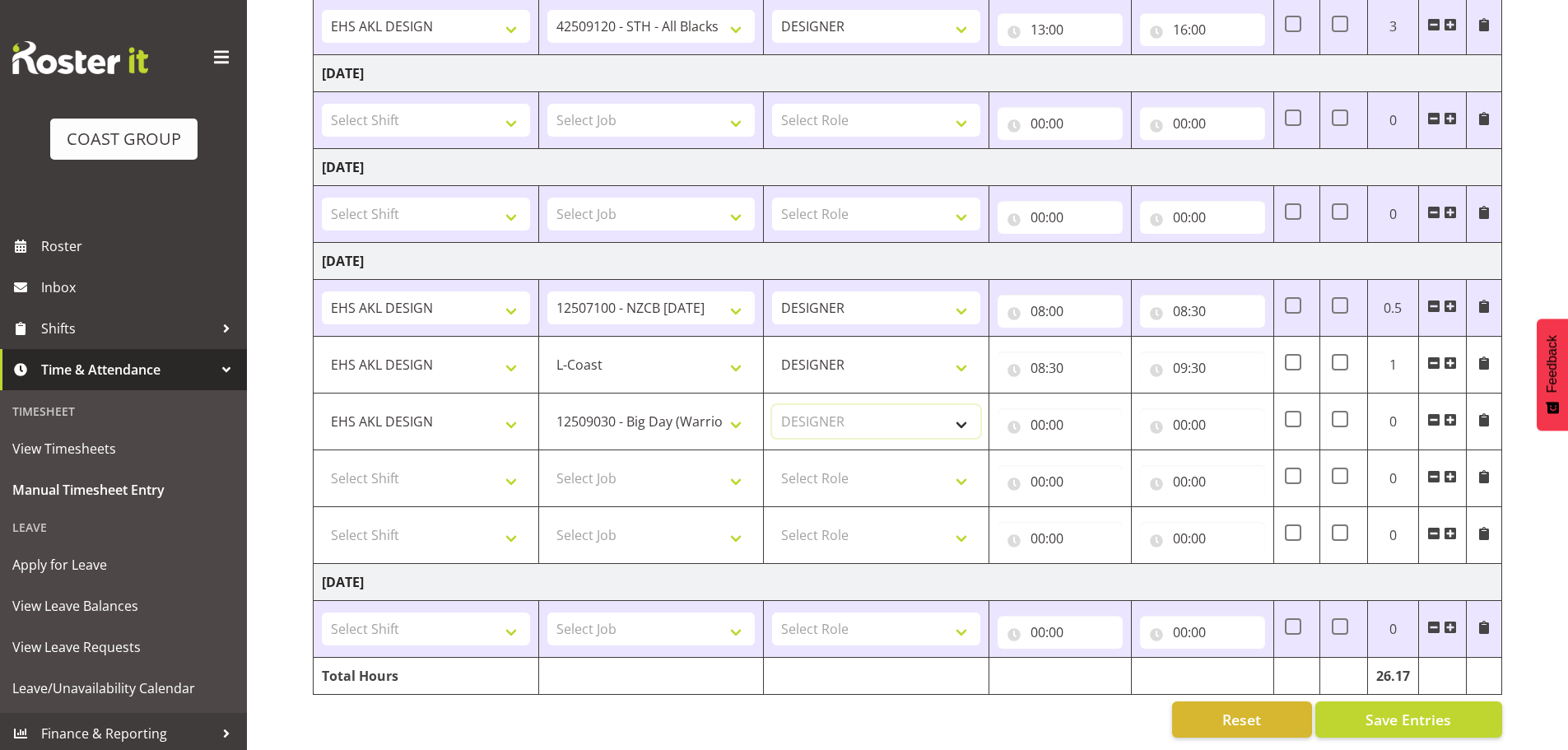
click at [772, 405] on select "Select Role DESIGNER Designer" at bounding box center [876, 422] width 209 height 33
click at [1099, 418] on input "00:00" at bounding box center [1059, 425] width 125 height 33
click at [1084, 451] on div "00 01 02 03 04 05 06 07 08 09 10 11 12 13 14 15 16 17 18 19 20 21 22 23 : 00 01…" at bounding box center [1129, 471] width 264 height 41
click at [1129, 461] on span ":" at bounding box center [1129, 471] width 6 height 41
click at [1105, 460] on select "00 01 02 03 04 05 06 07 08 09 10 11 12 13 14 15 16 17 18 19 20 21 22 23" at bounding box center [1110, 468] width 37 height 33
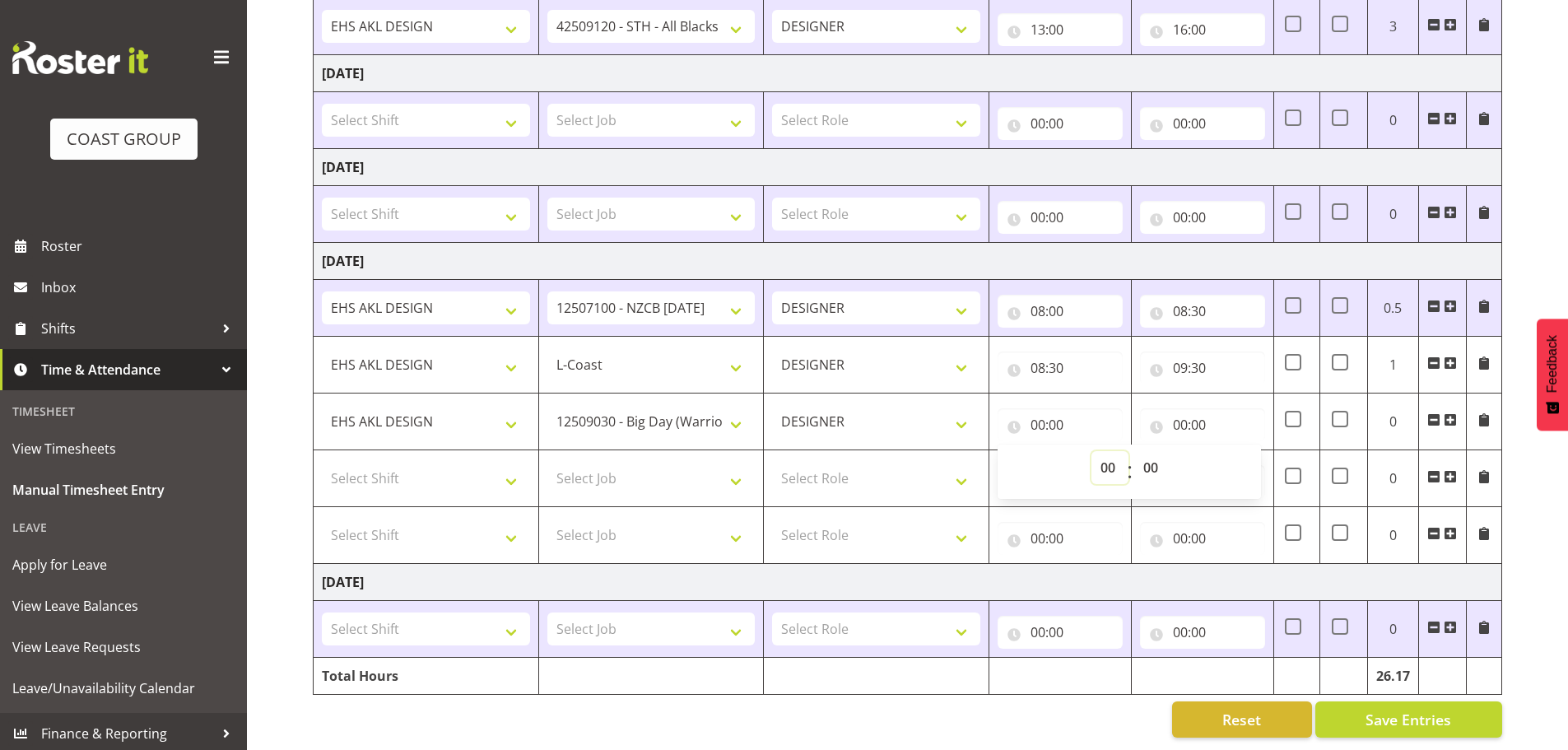
select select "9"
click at [1092, 451] on select "00 01 02 03 04 05 06 07 08 09 10 11 12 13 14 15 16 17 18 19 20 21 22 23" at bounding box center [1110, 468] width 37 height 33
type input "09:00"
click at [1165, 453] on select "00 01 02 03 04 05 06 07 08 09 10 11 12 13 14 15 16 17 18 19 20 21 22 23 24 25 2…" at bounding box center [1153, 468] width 37 height 33
select select "30"
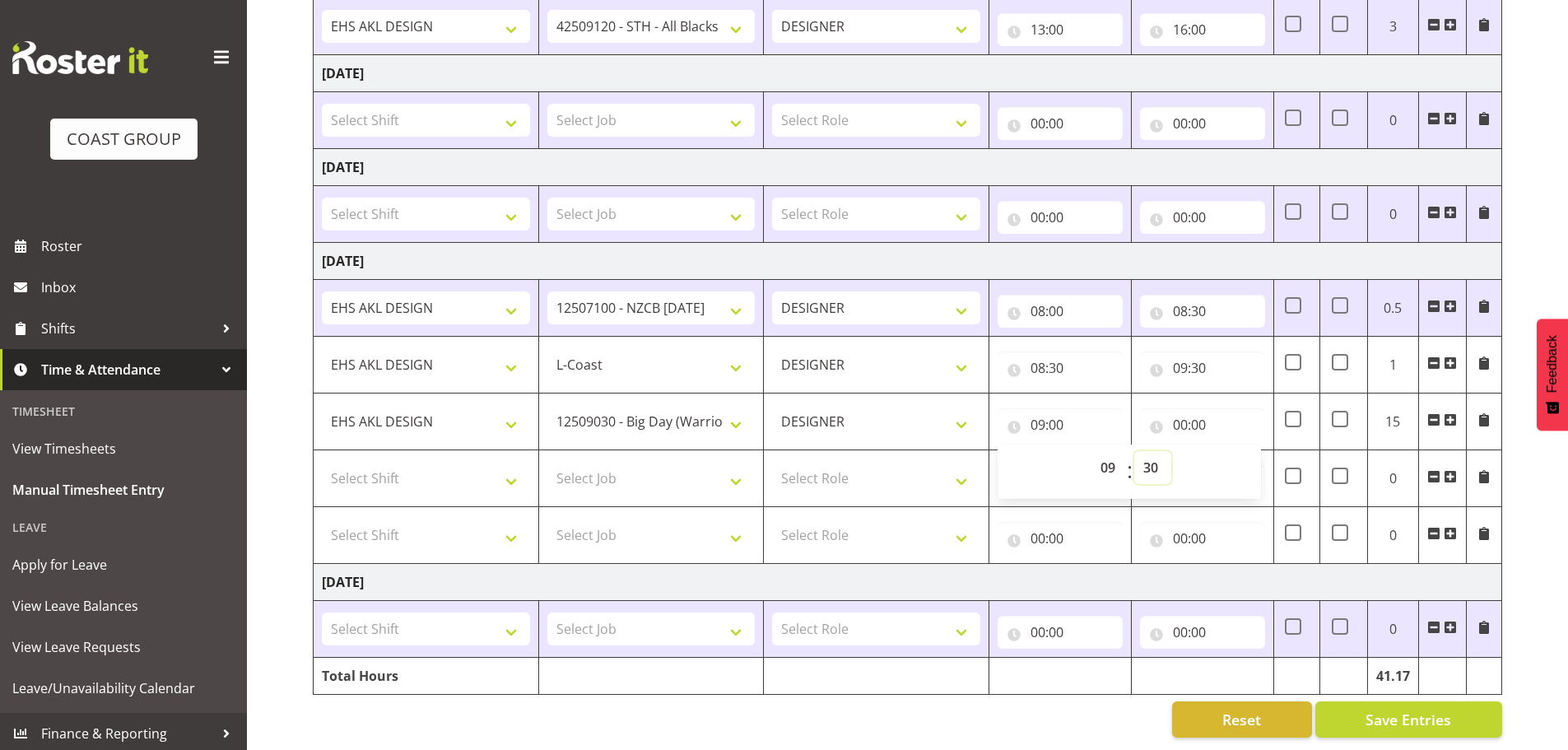
click at [1134, 451] on select "00 01 02 03 04 05 06 07 08 09 10 11 12 13 14 15 16 17 18 19 20 21 22 23 24 25 2…" at bounding box center [1153, 468] width 37 height 33
type input "09:30"
click at [1185, 409] on input "00:00" at bounding box center [1202, 425] width 125 height 33
drag, startPoint x: 1233, startPoint y: 447, endPoint x: 1242, endPoint y: 451, distance: 9.8
click at [1234, 451] on select "00 01 02 03 04 05 06 07 08 09 10 11 12 13 14 15 16 17 18 19 20 21 22 23" at bounding box center [1252, 468] width 37 height 33
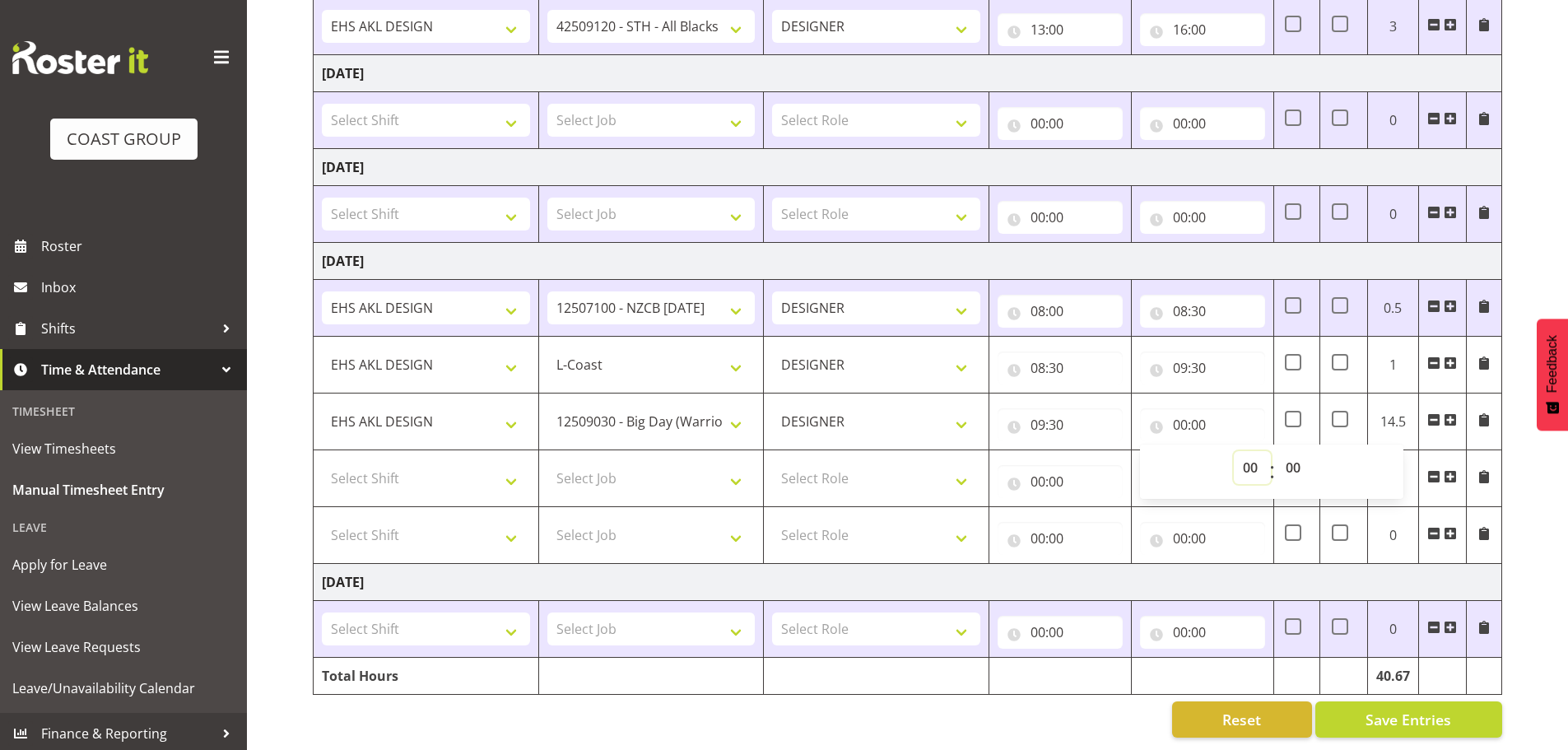
select select "10"
click at [1234, 451] on select "00 01 02 03 04 05 06 07 08 09 10 11 12 13 14 15 16 17 18 19 20 21 22 23" at bounding box center [1252, 468] width 37 height 33
type input "10:00"
click at [457, 471] on select "Select Shift EHS AKL DESIGN" at bounding box center [426, 478] width 209 height 33
select select "1321"
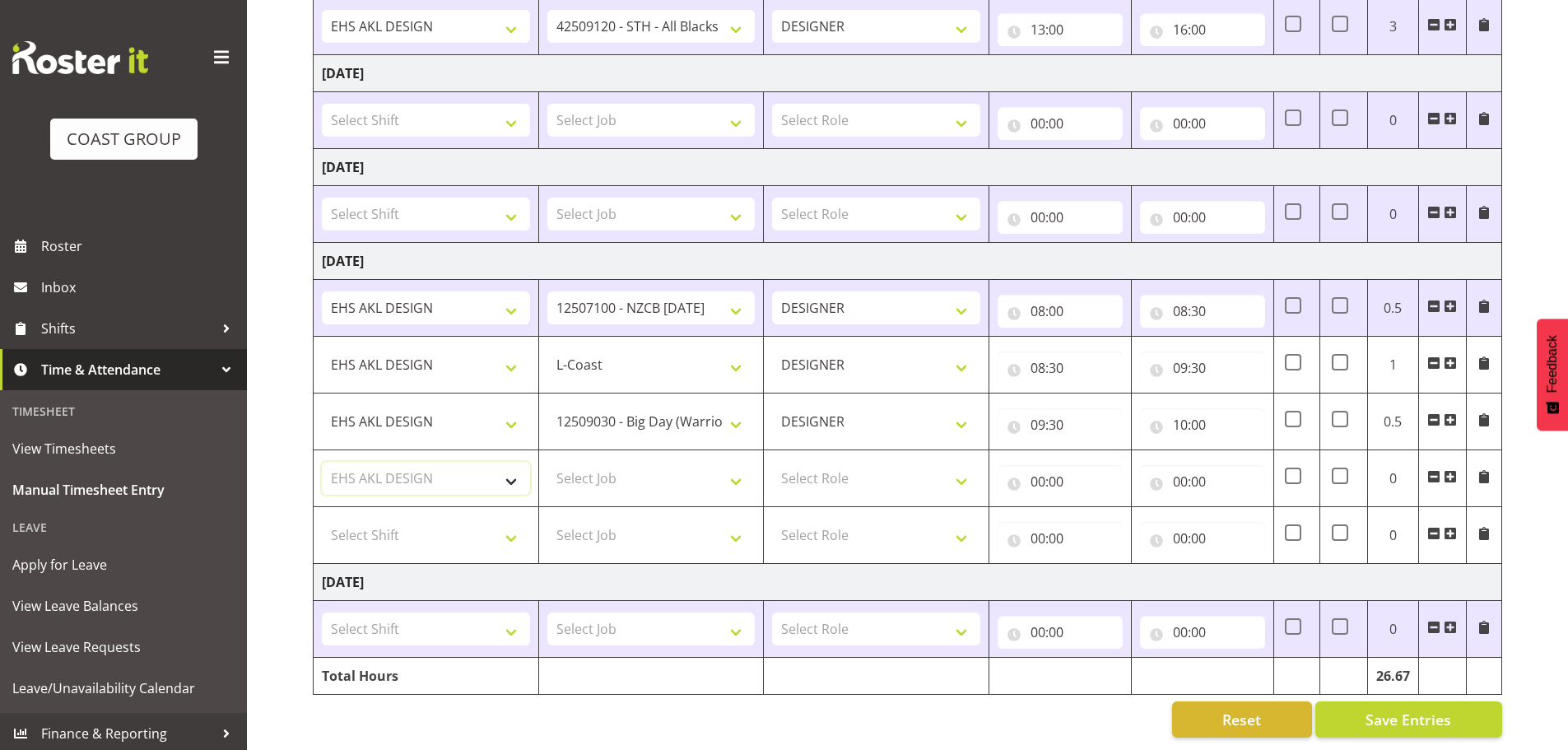
click at [322, 462] on select "Select Shift EHS AKL DESIGN" at bounding box center [426, 478] width 209 height 33
click at [618, 471] on select "Select Job 1 Carlton Events 1 Carlton Hamilton 1 Carlton Wellington 1 EHS WAREH…" at bounding box center [651, 478] width 209 height 33
click at [547, 462] on select "Select Job 1 Carlton Events 1 Carlton Hamilton 1 Carlton Wellington 1 EHS WAREH…" at bounding box center [651, 478] width 209 height 33
click at [615, 474] on select "1 Carlton Events 1 Carlton Hamilton 1 Carlton Wellington 1 EHS WAREHOUSE/OFFICE…" at bounding box center [651, 478] width 209 height 33
select select "8933"
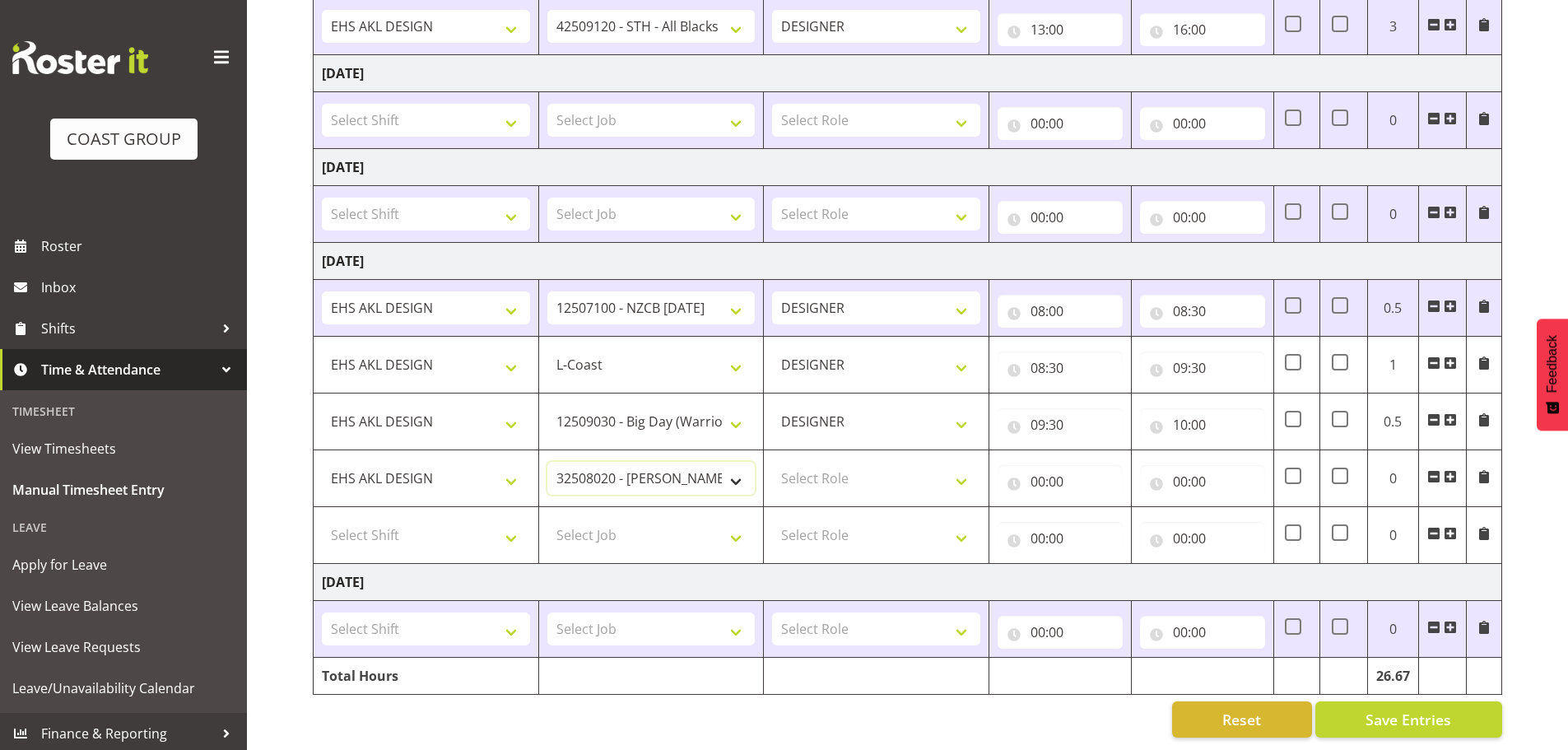
click at [547, 462] on select "1 Carlton Events 1 Carlton Hamilton 1 Carlton Wellington 1 EHS WAREHOUSE/OFFICE…" at bounding box center [651, 478] width 209 height 33
click at [856, 474] on select "Select Role DESIGNER Designer" at bounding box center [876, 478] width 209 height 33
select select "215"
click at [772, 462] on select "Select Role DESIGNER Designer" at bounding box center [876, 478] width 209 height 33
click at [1053, 471] on input "00:00" at bounding box center [1059, 482] width 125 height 33
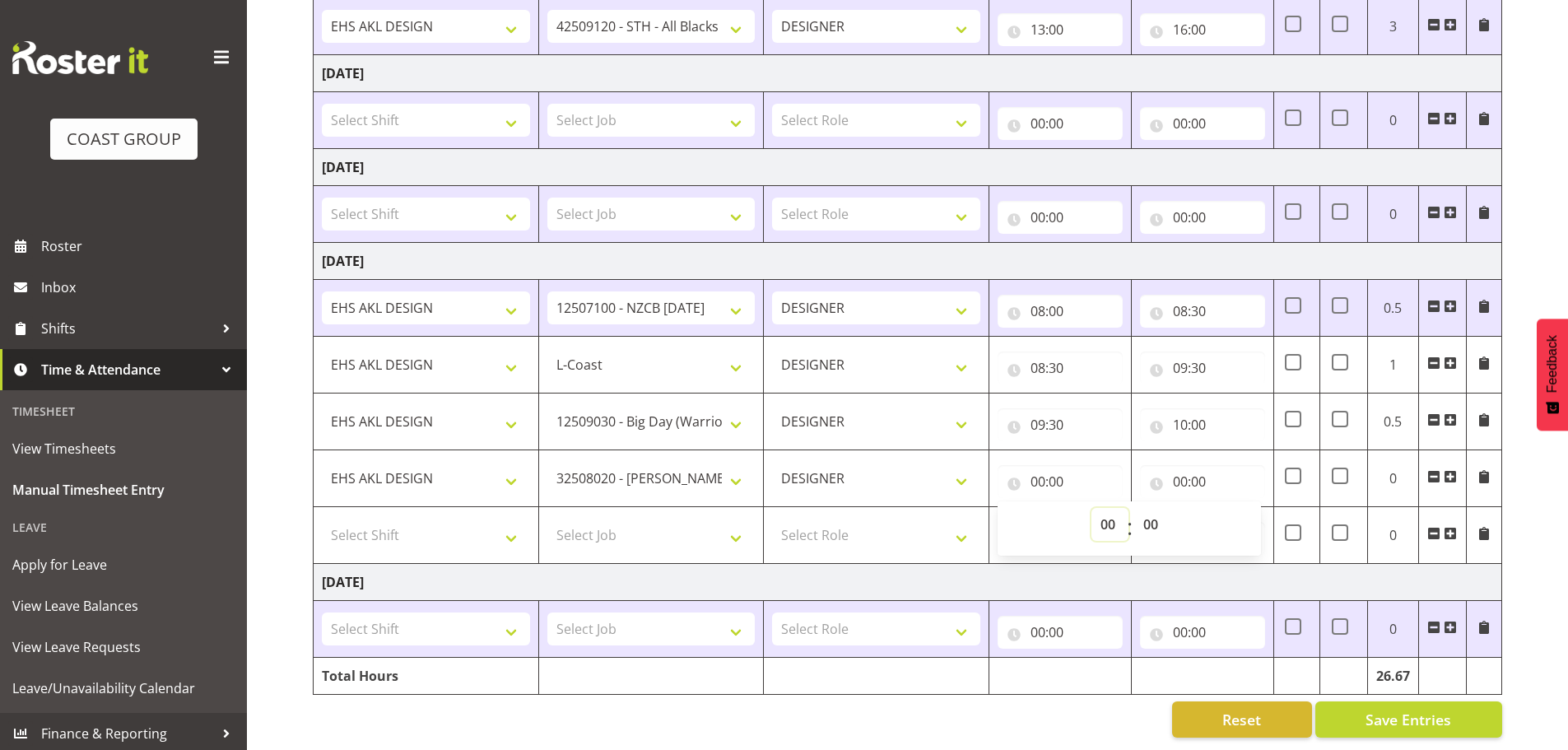
click at [1114, 511] on select "00 01 02 03 04 05 06 07 08 09 10 11 12 13 14 15 16 17 18 19 20 21 22 23" at bounding box center [1110, 525] width 37 height 33
select select "10"
click at [1092, 508] on select "00 01 02 03 04 05 06 07 08 09 10 11 12 13 14 15 16 17 18 19 20 21 22 23" at bounding box center [1110, 525] width 37 height 33
type input "10:00"
click at [1208, 465] on input "00:00" at bounding box center [1202, 482] width 125 height 33
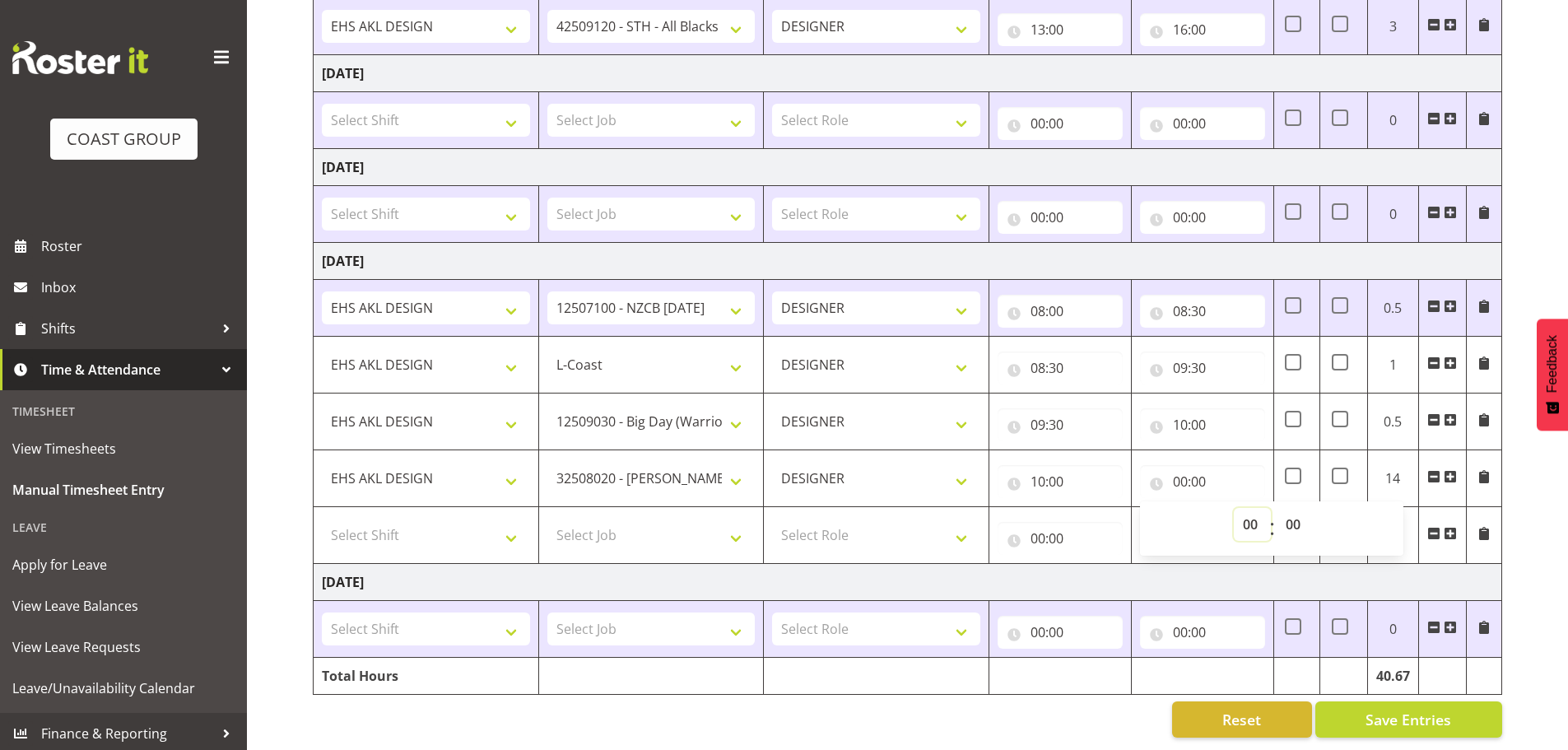
drag, startPoint x: 1243, startPoint y: 518, endPoint x: 1243, endPoint y: 506, distance: 12.0
click at [1243, 518] on select "00 01 02 03 04 05 06 07 08 09 10 11 12 13 14 15 16 17 18 19 20 21 22 23" at bounding box center [1252, 525] width 37 height 33
select select "11"
click at [1234, 508] on select "00 01 02 03 04 05 06 07 08 09 10 11 12 13 14 15 16 17 18 19 20 21 22 23" at bounding box center [1252, 525] width 37 height 33
type input "11:00"
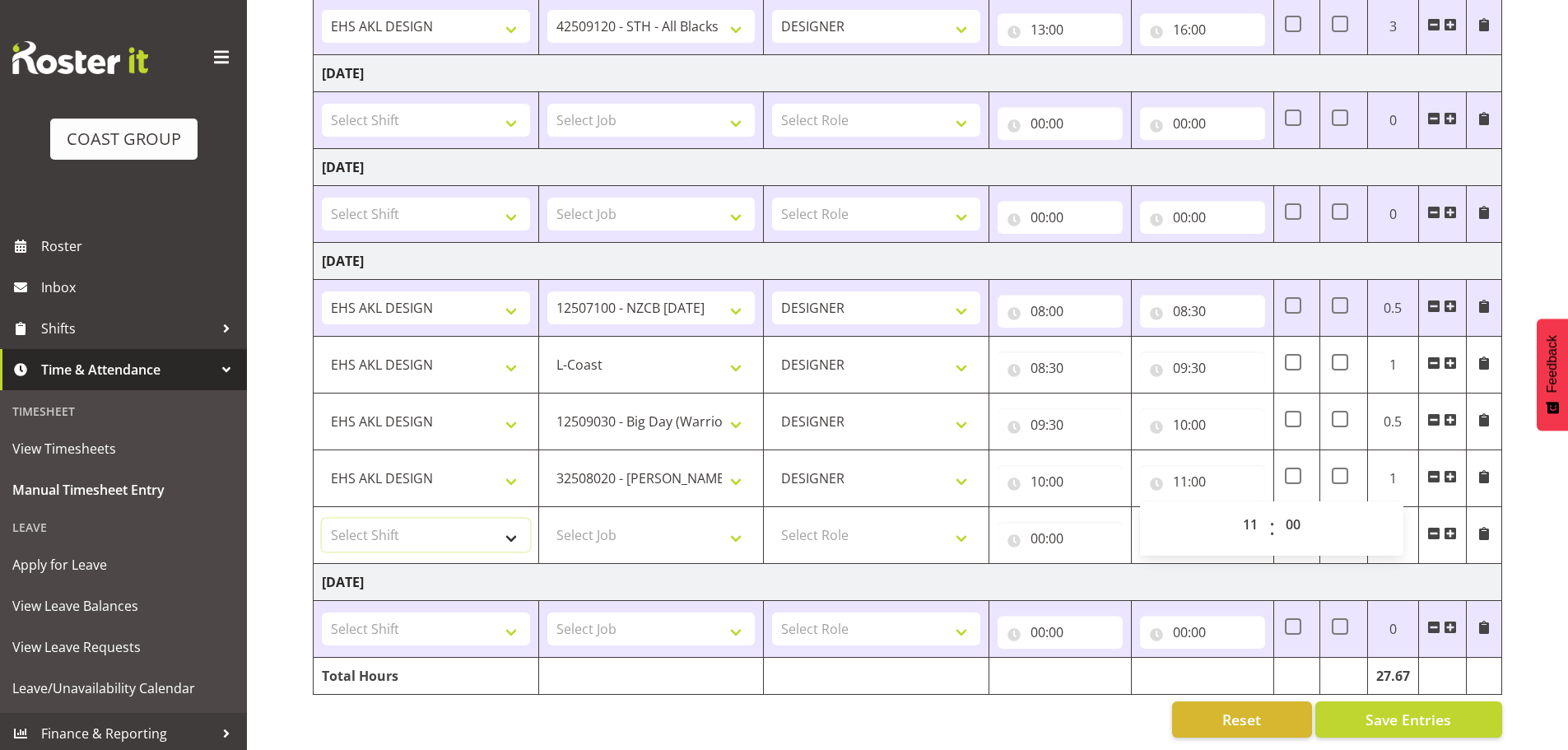
click at [434, 529] on select "Select Shift EHS AKL DESIGN" at bounding box center [426, 535] width 209 height 33
select select "1321"
click at [322, 519] on select "Select Shift EHS AKL DESIGN" at bounding box center [426, 535] width 209 height 33
click at [601, 522] on select "Select Job 1 Carlton Events 1 Carlton Hamilton 1 Carlton Wellington 1 EHS WAREH…" at bounding box center [651, 535] width 209 height 33
select select "10237"
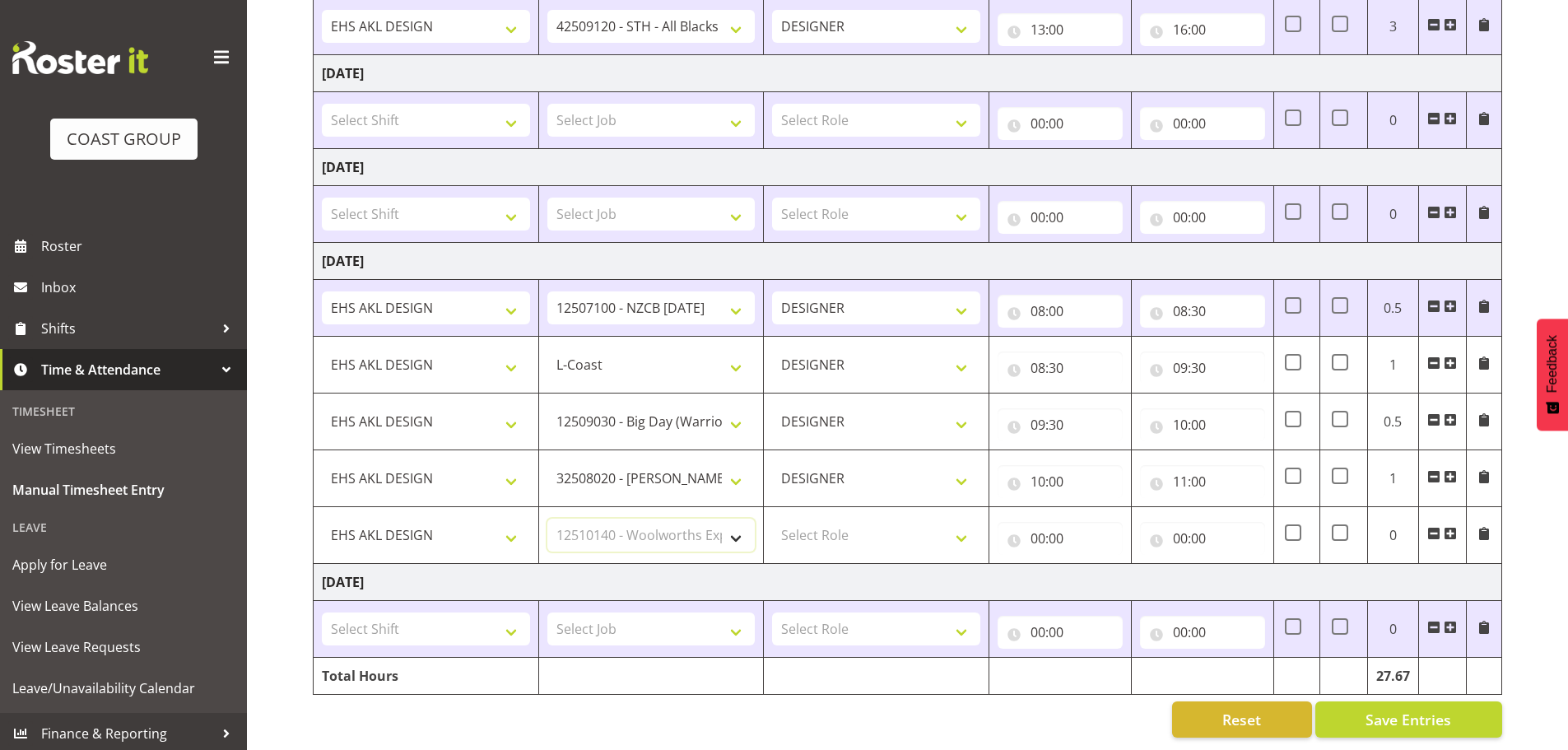
click at [547, 519] on select "Select Job 1 Carlton Events 1 Carlton Hamilton 1 Carlton Wellington 1 EHS WAREH…" at bounding box center [651, 535] width 209 height 33
click at [924, 533] on select "Select Role DESIGNER Designer" at bounding box center [876, 535] width 209 height 33
select select "215"
click at [772, 519] on select "Select Role DESIGNER Designer" at bounding box center [876, 535] width 209 height 33
click at [1030, 533] on input "00:00" at bounding box center [1059, 539] width 125 height 33
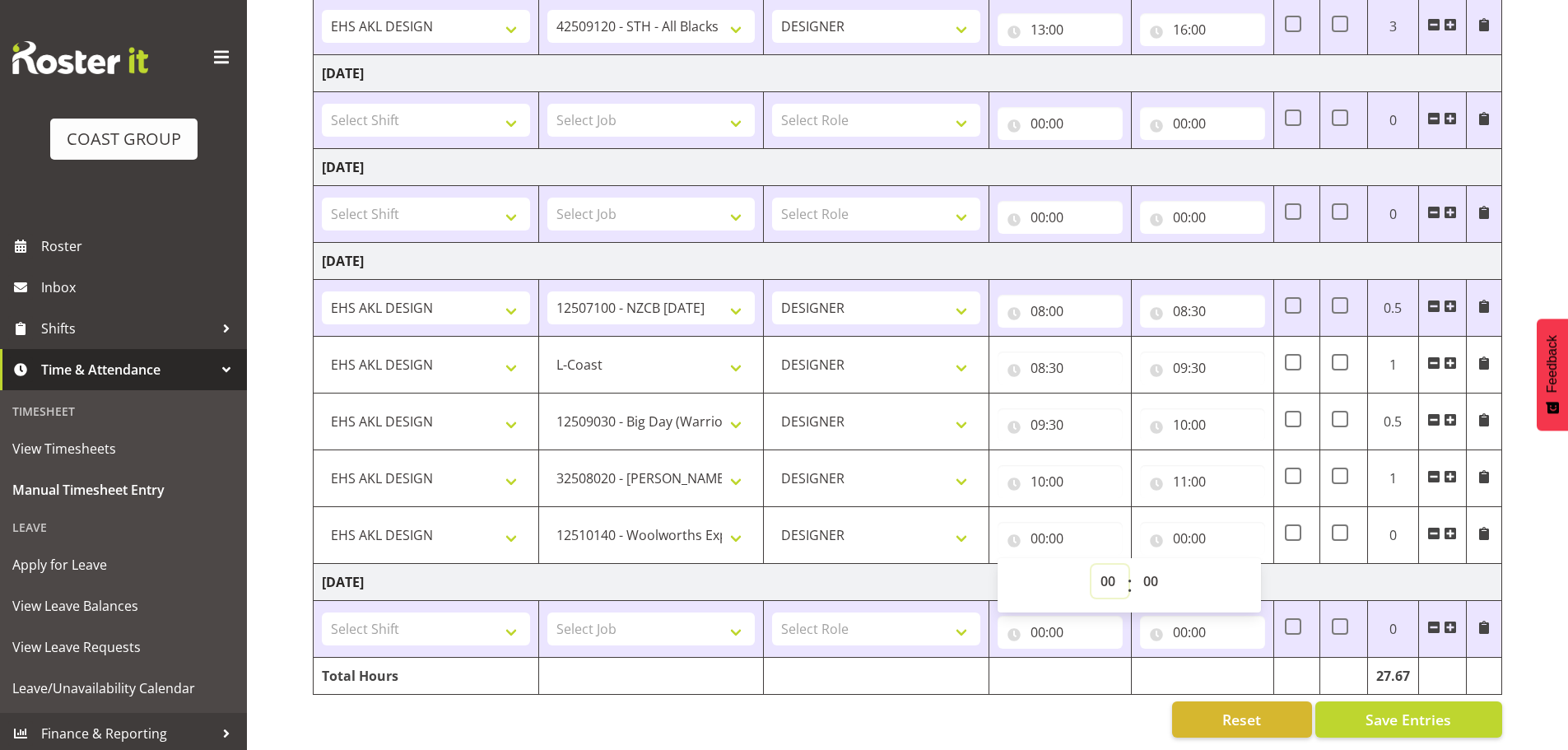
click at [1092, 565] on select "00 01 02 03 04 05 06 07 08 09 10 11 12 13 14 15 16 17 18 19 20 21 22 23" at bounding box center [1110, 581] width 37 height 33
select select "11"
click at [1092, 565] on select "00 01 02 03 04 05 06 07 08 09 10 11 12 13 14 15 16 17 18 19 20 21 22 23" at bounding box center [1110, 581] width 37 height 33
type input "11:00"
click at [1206, 535] on input "00:00" at bounding box center [1202, 539] width 125 height 33
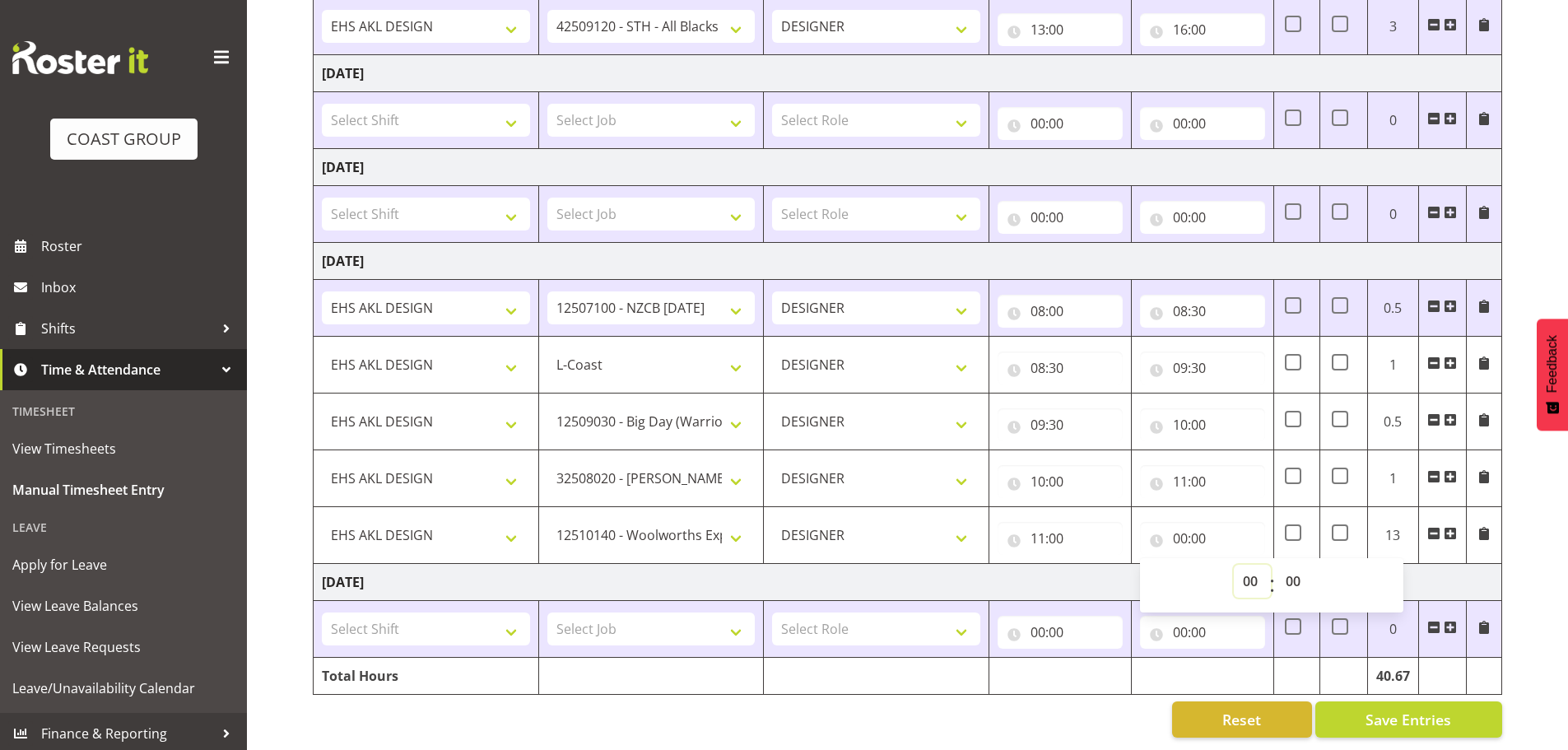
click at [1247, 565] on select "00 01 02 03 04 05 06 07 08 09 10 11 12 13 14 15 16 17 18 19 20 21 22 23" at bounding box center [1252, 581] width 37 height 33
select select "12"
click at [1234, 565] on select "00 01 02 03 04 05 06 07 08 09 10 11 12 13 14 15 16 17 18 19 20 21 22 23" at bounding box center [1252, 581] width 37 height 33
type input "12:00"
click at [1453, 527] on span at bounding box center [1449, 533] width 13 height 13
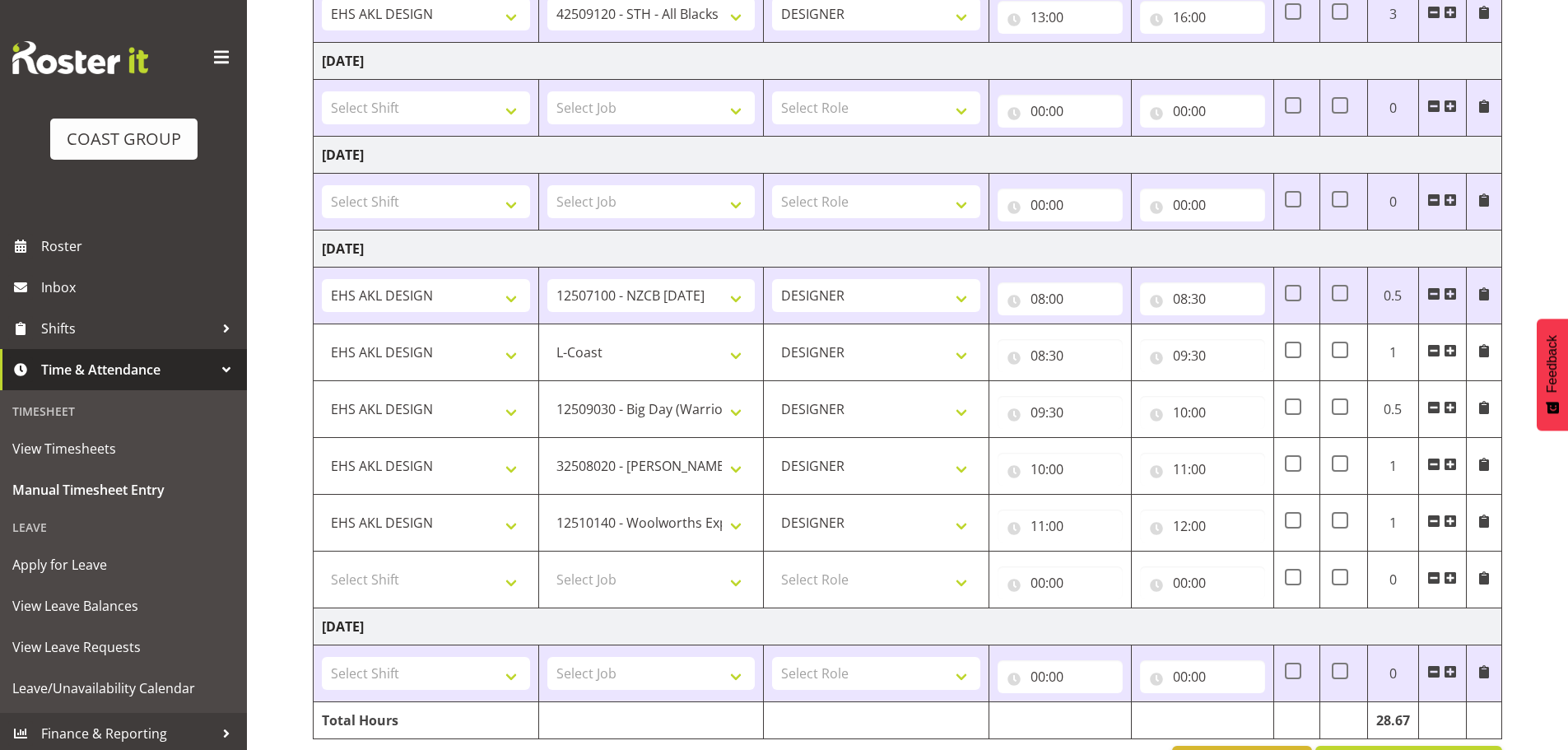
click at [1453, 520] on span at bounding box center [1449, 520] width 13 height 13
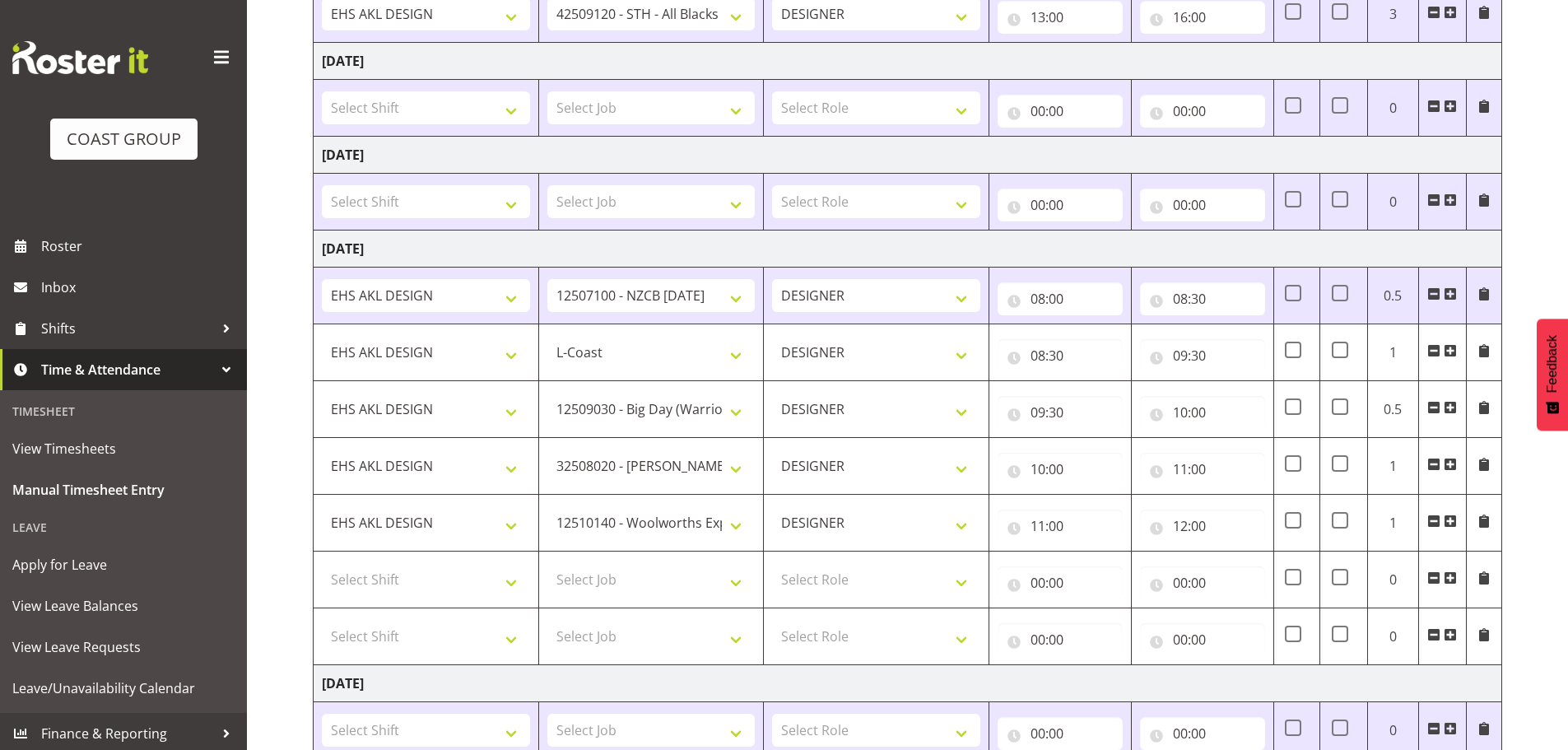
click at [1453, 520] on span at bounding box center [1449, 520] width 13 height 13
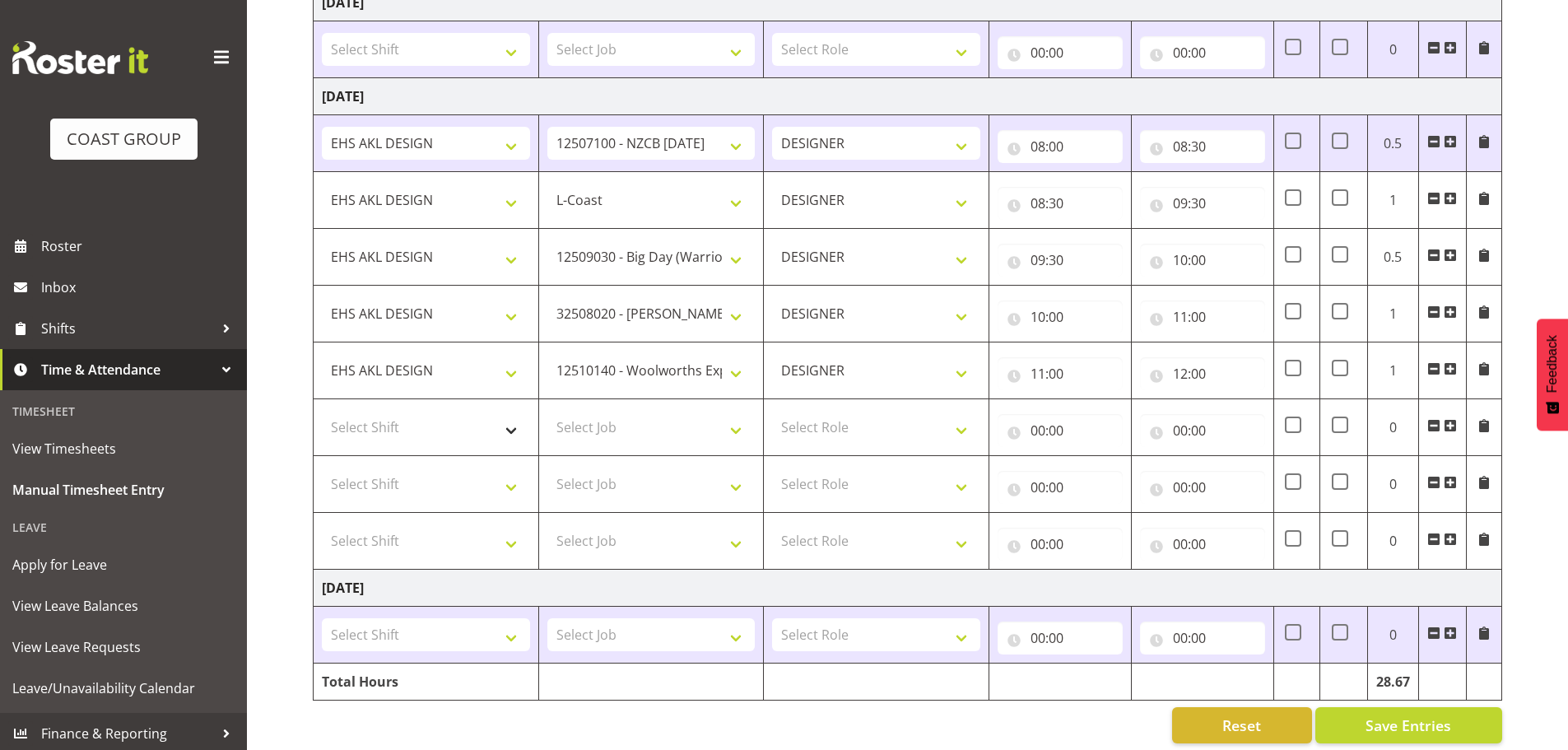
scroll to position [1402, 0]
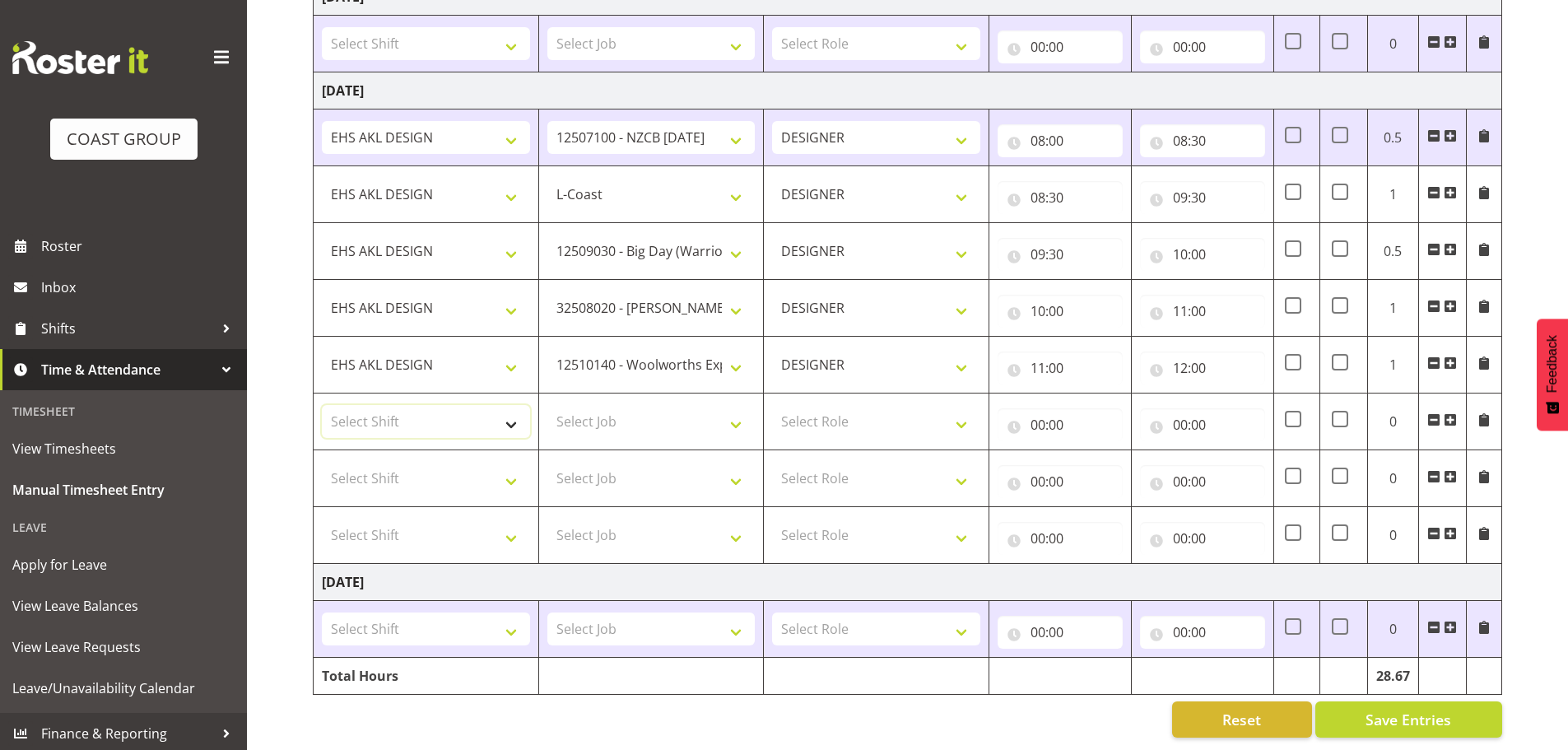
click at [418, 405] on select "Select Shift EHS AKL DESIGN" at bounding box center [426, 422] width 209 height 33
click at [428, 408] on select "Select Shift EHS AKL DESIGN" at bounding box center [426, 422] width 209 height 33
select select "1321"
click at [322, 405] on select "Select Shift EHS AKL DESIGN" at bounding box center [426, 422] width 209 height 33
click at [657, 409] on select "Select Job 1 Carlton Events 1 Carlton Hamilton 1 Carlton Wellington 1 EHS WAREH…" at bounding box center [651, 422] width 209 height 33
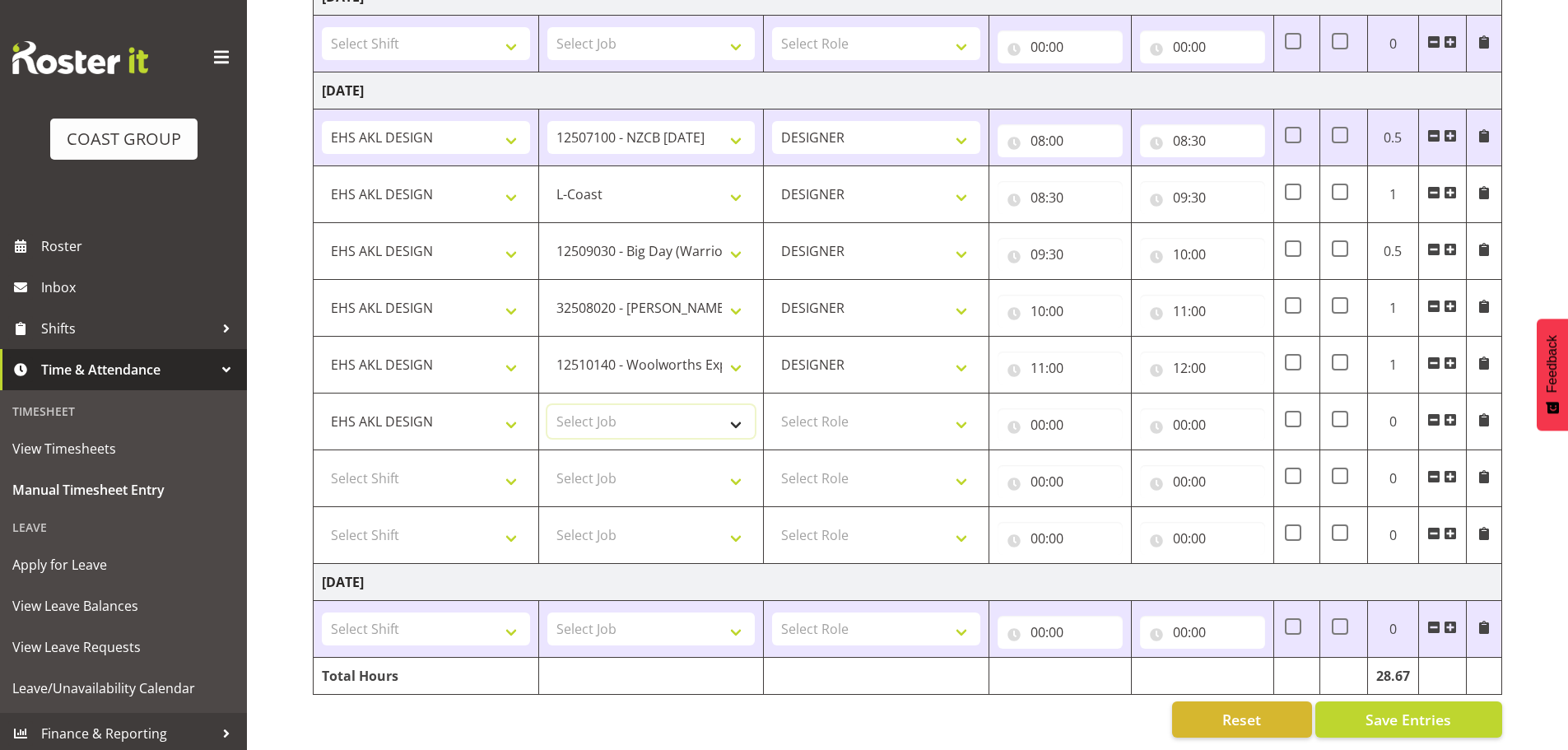
select select "9630"
click at [547, 405] on select "Select Job 1 Carlton Events 1 Carlton Hamilton 1 Carlton Wellington 1 EHS WAREH…" at bounding box center [651, 422] width 209 height 33
click at [827, 409] on select "Select Role DESIGNER Designer" at bounding box center [876, 422] width 209 height 33
select select "215"
click at [772, 405] on select "Select Role DESIGNER Designer" at bounding box center [876, 422] width 209 height 33
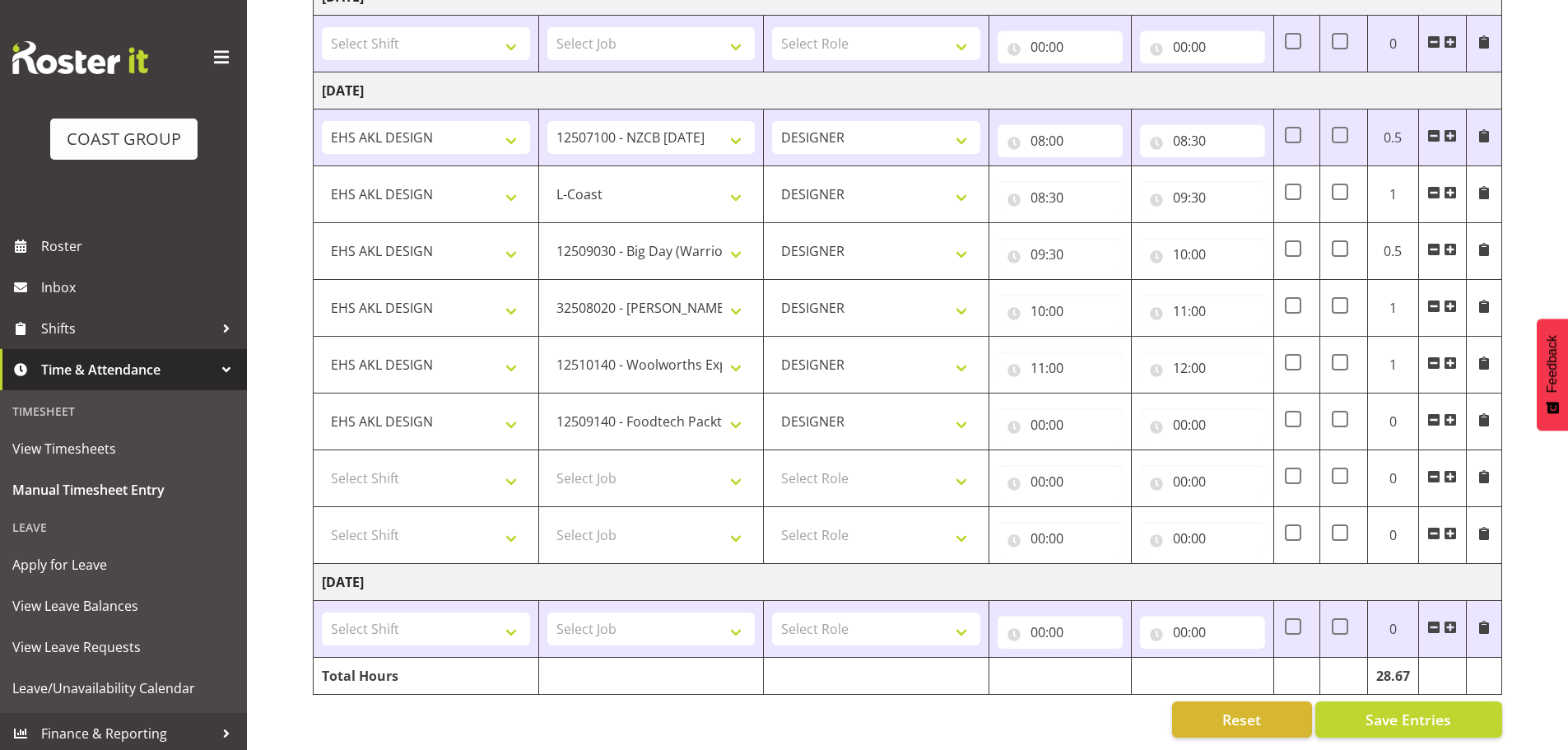
click at [1132, 430] on td "00:00 00 01 02 03 04 05 06 07 08 09 10 11 12 13 14 15 16 17 18 19 20 21 22 23 :…" at bounding box center [1202, 422] width 142 height 57
click at [1089, 423] on input "00:00" at bounding box center [1059, 425] width 125 height 33
click at [1107, 454] on select "00 01 02 03 04 05 06 07 08 09 10 11 12 13 14 15 16 17 18 19 20 21 22 23" at bounding box center [1110, 468] width 37 height 33
select select "12"
click at [1092, 451] on select "00 01 02 03 04 05 06 07 08 09 10 11 12 13 14 15 16 17 18 19 20 21 22 23" at bounding box center [1110, 468] width 37 height 33
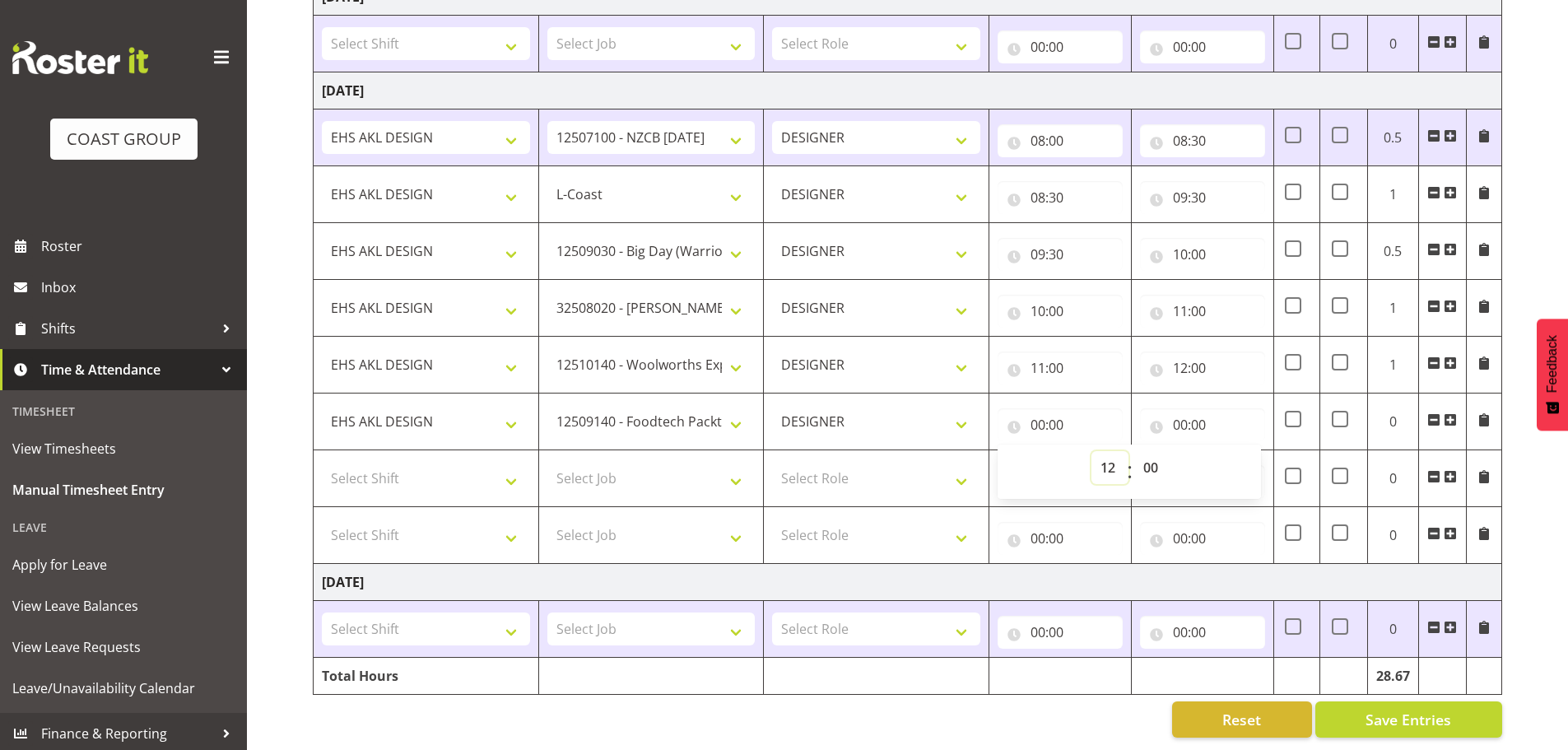
type input "12:00"
click at [1184, 425] on input "00:00" at bounding box center [1202, 425] width 125 height 33
click at [1252, 456] on select "00 01 02 03 04 05 06 07 08 09 10 11 12 13 14 15 16 17 18 19 20 21 22 23" at bounding box center [1252, 468] width 37 height 33
select select "12"
click at [1234, 451] on select "00 01 02 03 04 05 06 07 08 09 10 11 12 13 14 15 16 17 18 19 20 21 22 23" at bounding box center [1252, 468] width 37 height 33
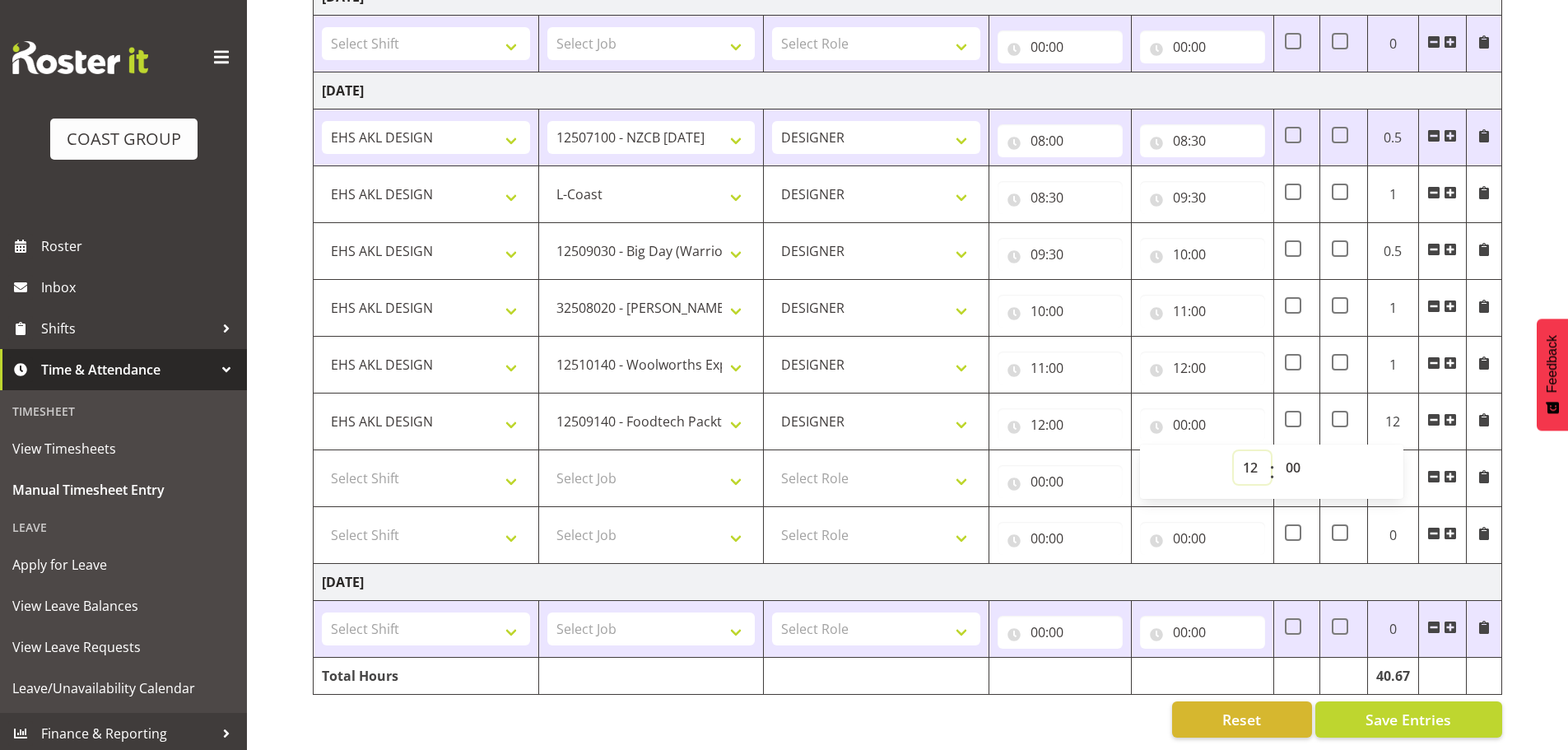
type input "12:00"
drag, startPoint x: 1286, startPoint y: 464, endPoint x: 1296, endPoint y: 454, distance: 14.1
click at [1286, 464] on select "00 01 02 03 04 05 06 07 08 09 10 11 12 13 14 15 16 17 18 19 20 21 22 23 24 25 2…" at bounding box center [1295, 468] width 37 height 33
select select "30"
click at [1277, 451] on select "00 01 02 03 04 05 06 07 08 09 10 11 12 13 14 15 16 17 18 19 20 21 22 23 24 25 2…" at bounding box center [1295, 468] width 37 height 33
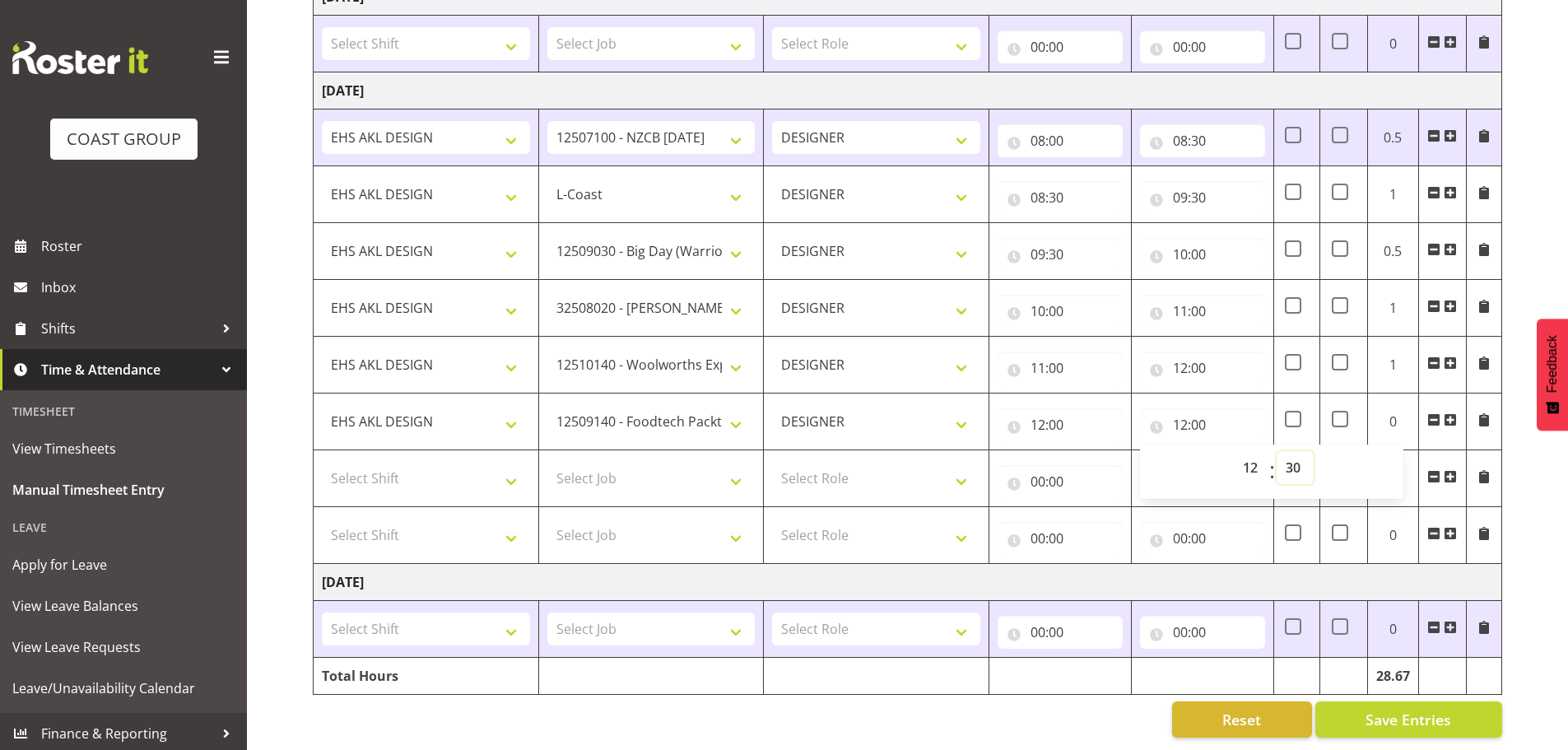
type input "12:30"
click at [432, 471] on select "Select Shift EHS AKL DESIGN" at bounding box center [426, 478] width 209 height 33
select select "1321"
click at [322, 462] on select "Select Shift EHS AKL DESIGN" at bounding box center [426, 478] width 209 height 33
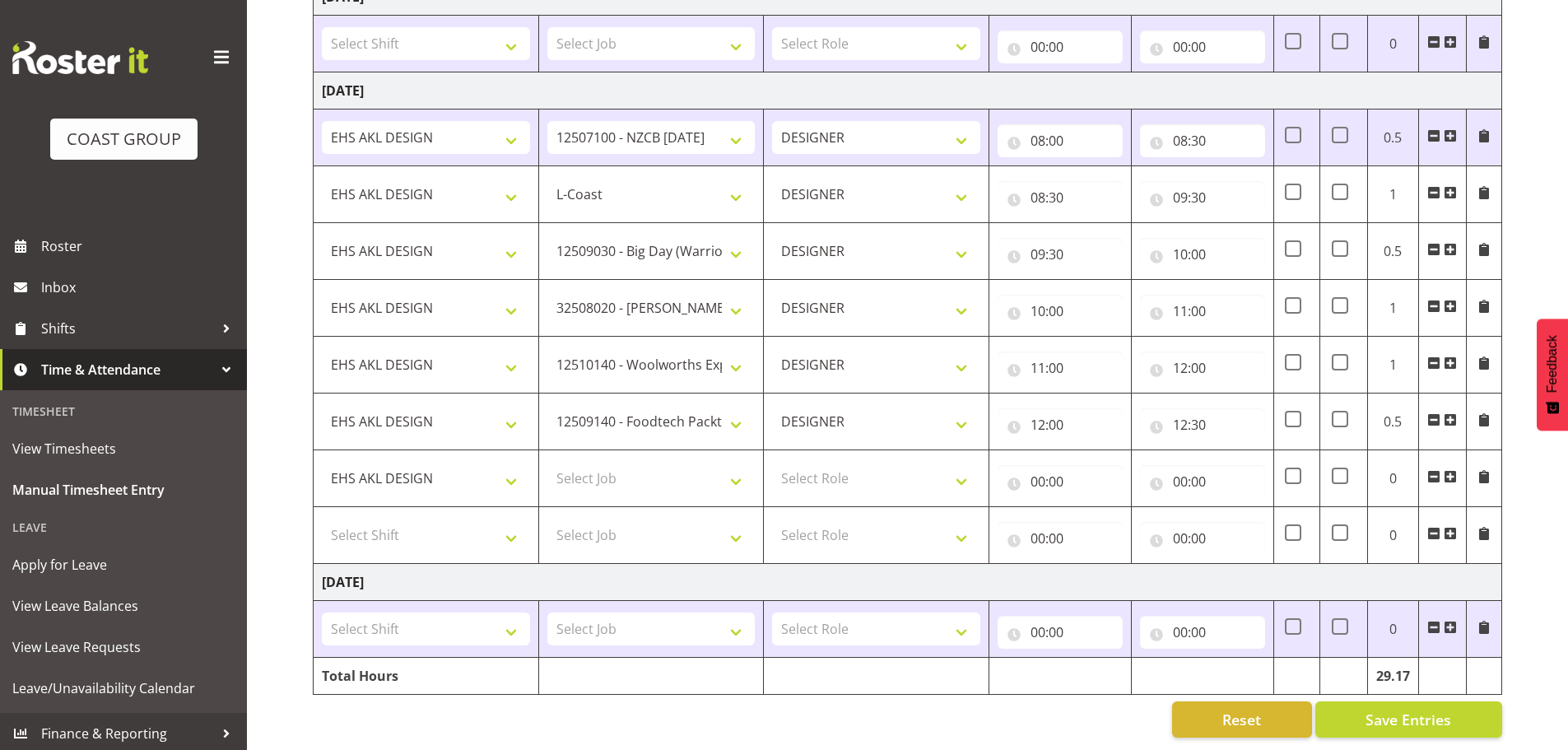
click at [630, 490] on td "Select Job 1 Carlton Events 1 Carlton Hamilton 1 Carlton Wellington 1 EHS WAREH…" at bounding box center [651, 478] width 225 height 57
click at [646, 471] on select "Select Job 1 Carlton Events 1 Carlton Hamilton 1 Carlton Wellington 1 EHS WAREH…" at bounding box center [651, 478] width 209 height 33
click at [646, 470] on select "Select Job 1 Carlton Events 1 Carlton Hamilton 1 Carlton Wellington 1 EHS WAREH…" at bounding box center [651, 478] width 209 height 33
click at [644, 470] on select "1 Carlton Events 1 Carlton Hamilton 1 Carlton Wellington 1 EHS WAREHOUSE/OFFICE…" at bounding box center [651, 478] width 209 height 33
select select "8652"
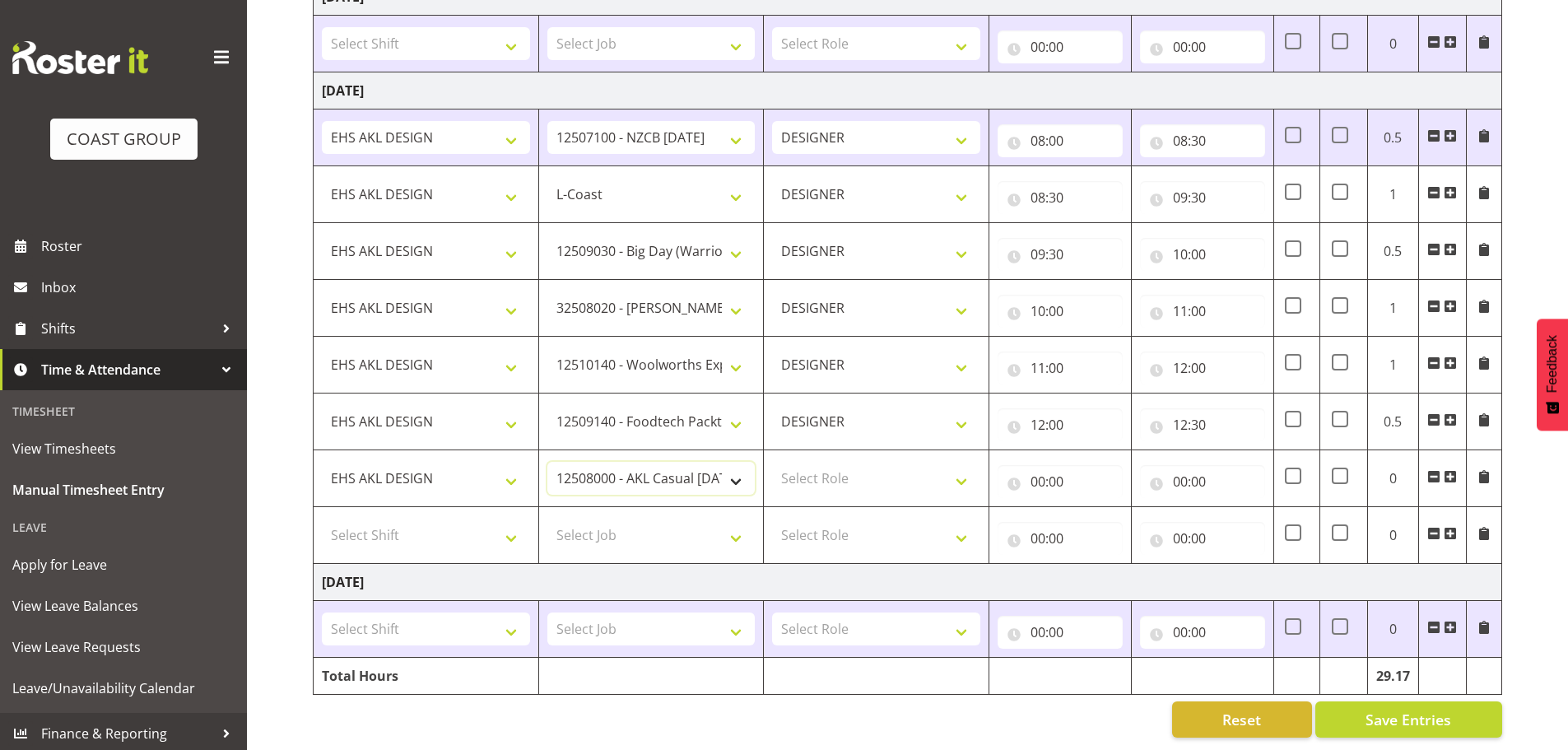
click at [547, 462] on select "1 Carlton Events 1 Carlton Hamilton 1 Carlton Wellington 1 EHS WAREHOUSE/OFFICE…" at bounding box center [651, 478] width 209 height 33
drag, startPoint x: 790, startPoint y: 467, endPoint x: 801, endPoint y: 469, distance: 11.2
click at [790, 467] on select "Select Role DESIGNER Designer" at bounding box center [876, 478] width 209 height 33
select select "215"
click at [772, 462] on select "Select Role DESIGNER Designer" at bounding box center [876, 478] width 209 height 33
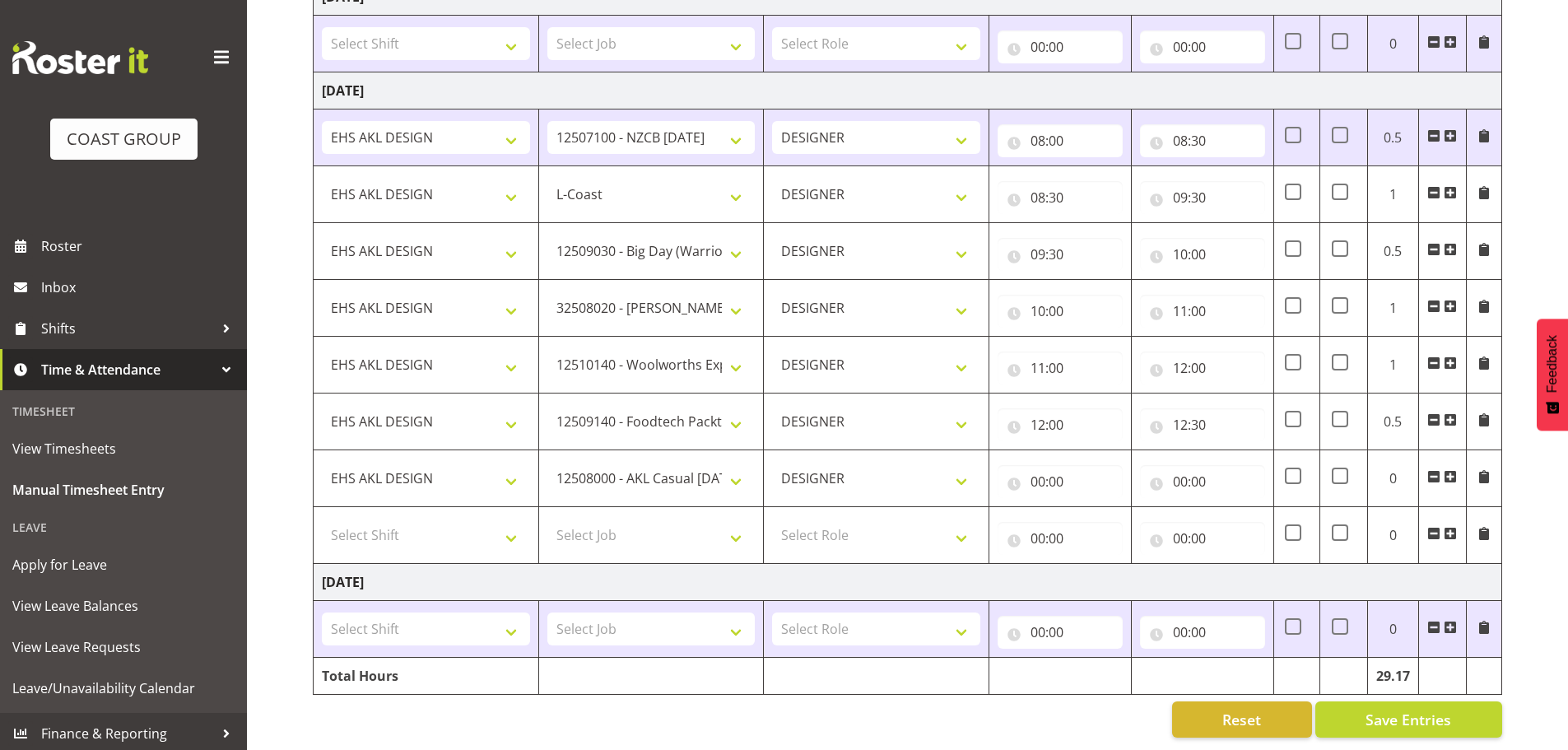
click at [995, 486] on td "00:00 00 01 02 03 04 05 06 07 08 09 10 11 12 13 14 15 16 17 18 19 20 21 22 23 :…" at bounding box center [1060, 478] width 142 height 57
click at [1038, 483] on input "00:00" at bounding box center [1059, 482] width 125 height 33
click at [1094, 519] on select "00 01 02 03 04 05 06 07 08 09 10 11 12 13 14 15 16 17 18 19 20 21 22 23" at bounding box center [1110, 525] width 37 height 33
select select "12"
click at [1092, 508] on select "00 01 02 03 04 05 06 07 08 09 10 11 12 13 14 15 16 17 18 19 20 21 22 23" at bounding box center [1110, 525] width 37 height 33
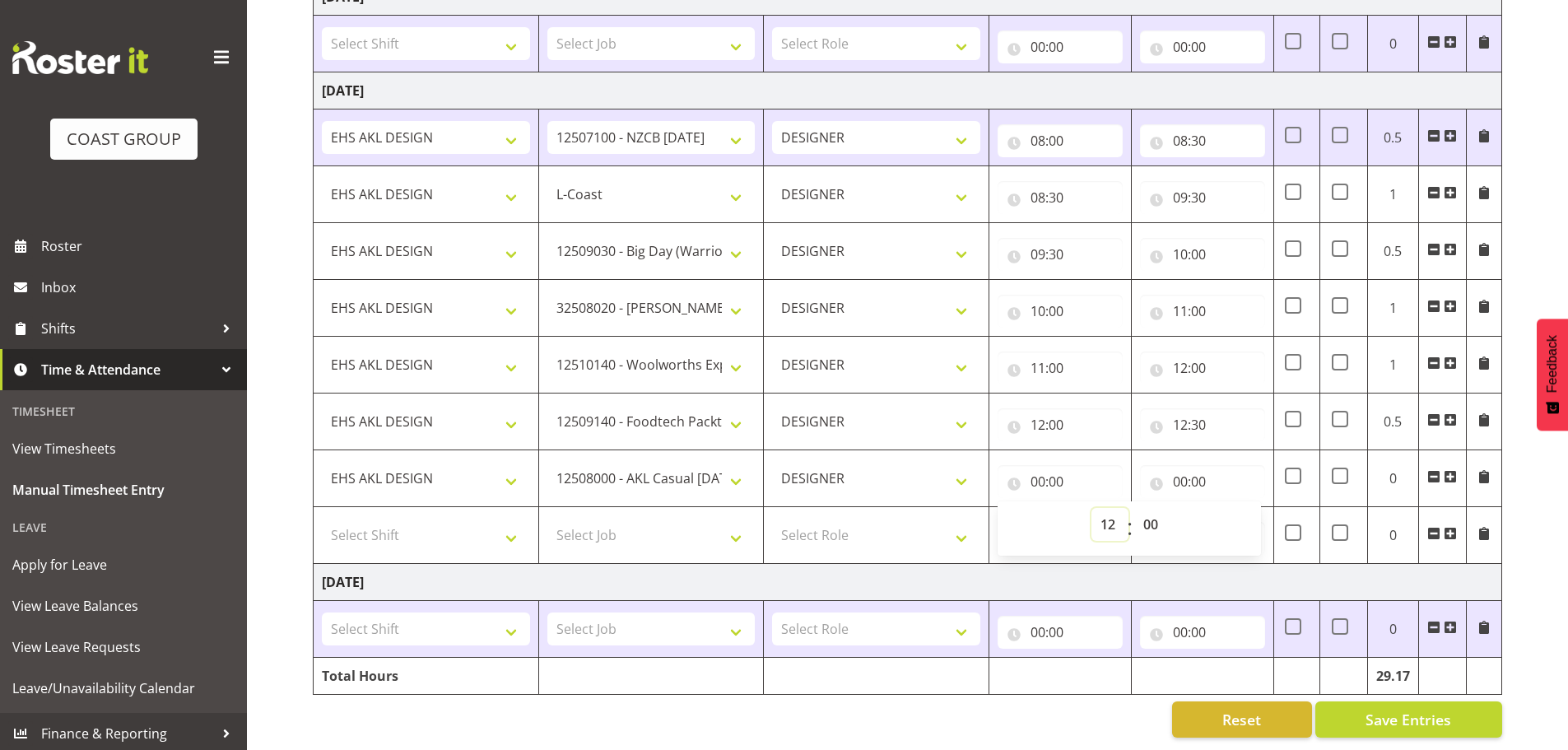
type input "12:00"
click at [1159, 508] on select "00 01 02 03 04 05 06 07 08 09 10 11 12 13 14 15 16 17 18 19 20 21 22 23 24 25 2…" at bounding box center [1153, 525] width 37 height 33
select select "30"
click at [1134, 508] on select "00 01 02 03 04 05 06 07 08 09 10 11 12 13 14 15 16 17 18 19 20 21 22 23 24 25 2…" at bounding box center [1153, 525] width 37 height 33
type input "12:30"
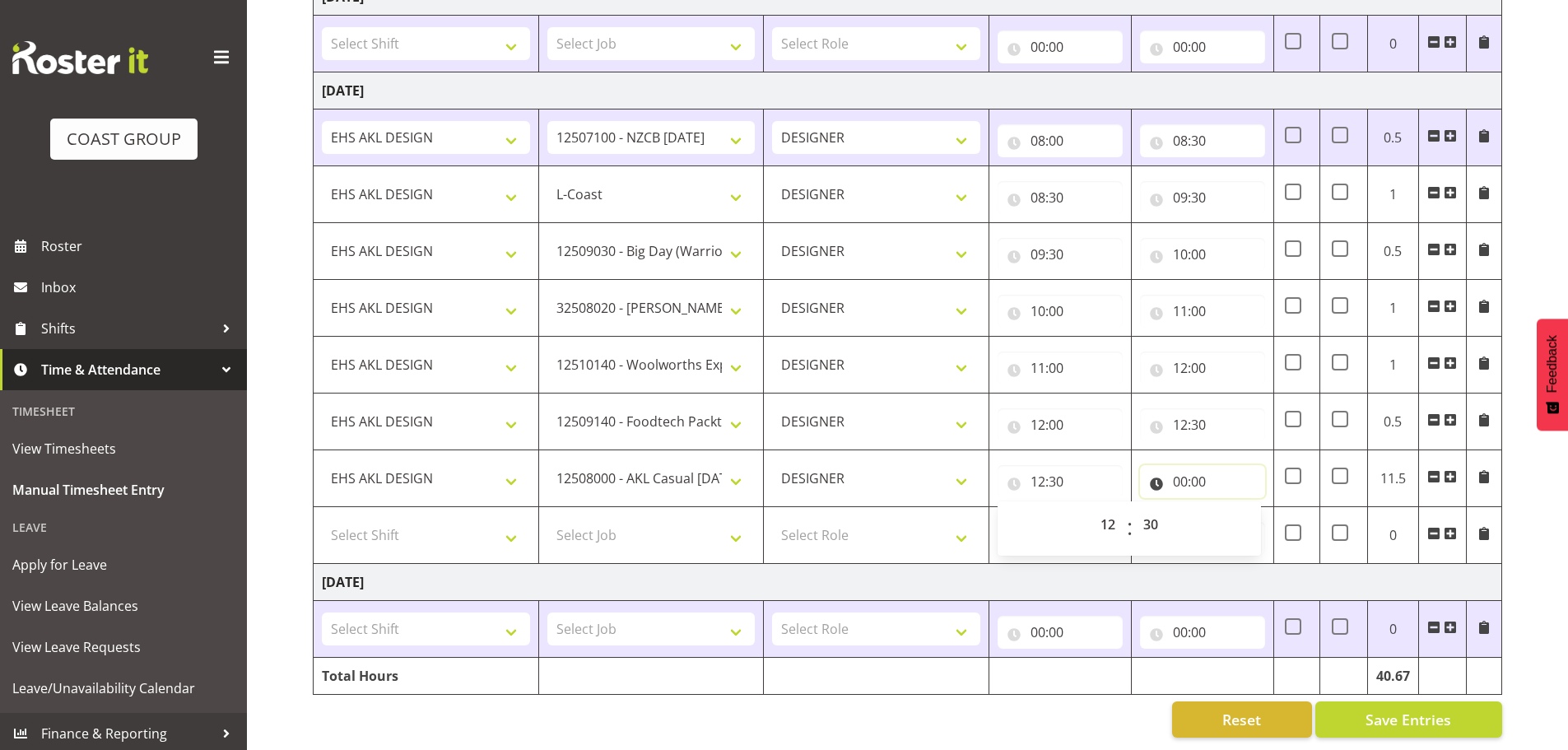
click at [1192, 488] on input "00:00" at bounding box center [1202, 482] width 125 height 33
click at [1254, 515] on select "00 01 02 03 04 05 06 07 08 09 10 11 12 13 14 15 16 17 18 19 20 21 22 23" at bounding box center [1252, 525] width 37 height 33
select select "13"
click at [1234, 508] on select "00 01 02 03 04 05 06 07 08 09 10 11 12 13 14 15 16 17 18 19 20 21 22 23" at bounding box center [1252, 525] width 37 height 33
type input "13:00"
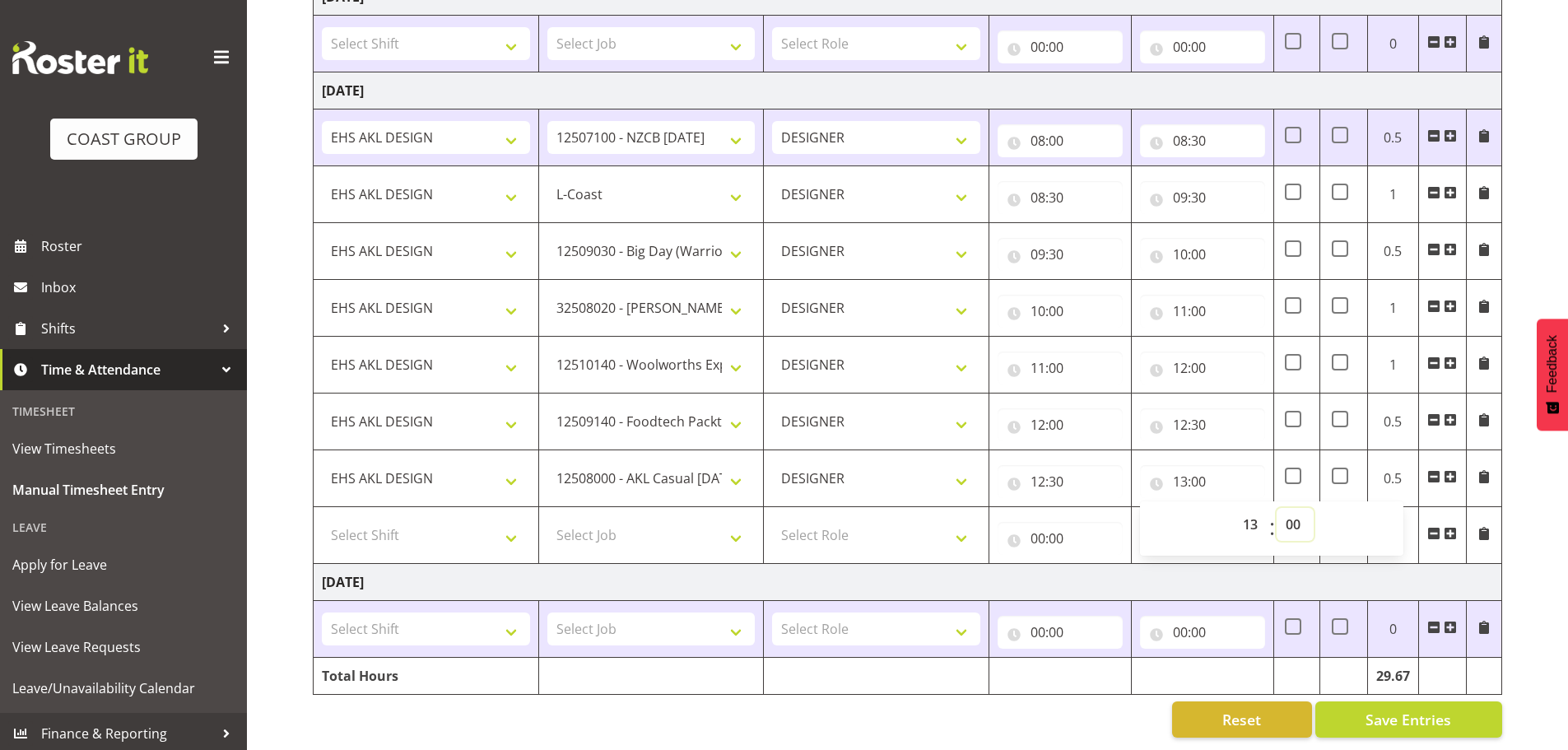
drag, startPoint x: 1278, startPoint y: 515, endPoint x: 1286, endPoint y: 513, distance: 8.2
click at [1278, 515] on select "00 01 02 03 04 05 06 07 08 09 10 11 12 13 14 15 16 17 18 19 20 21 22 23 24 25 2…" at bounding box center [1295, 525] width 37 height 33
select select "15"
click at [1277, 508] on select "00 01 02 03 04 05 06 07 08 09 10 11 12 13 14 15 16 17 18 19 20 21 22 23 24 25 2…" at bounding box center [1295, 525] width 37 height 33
type input "13:15"
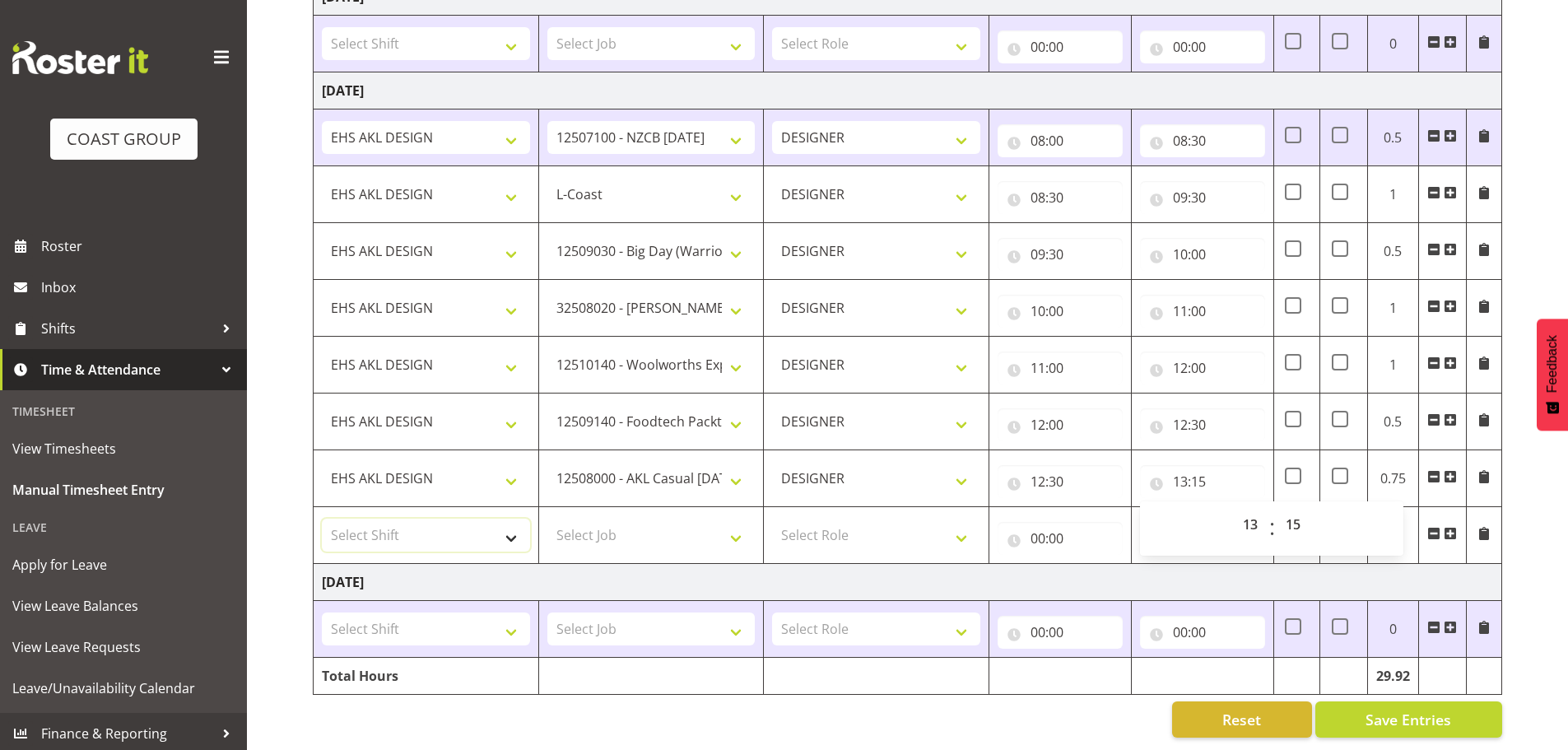
click at [366, 526] on select "Select Shift EHS AKL DESIGN" at bounding box center [426, 535] width 209 height 33
select select "1321"
click at [322, 519] on select "Select Shift EHS AKL DESIGN" at bounding box center [426, 535] width 209 height 33
click at [613, 533] on select "Select Job 1 Carlton Events 1 Carlton Hamilton 1 Carlton Wellington 1 EHS WAREH…" at bounding box center [651, 535] width 209 height 33
select select "9410"
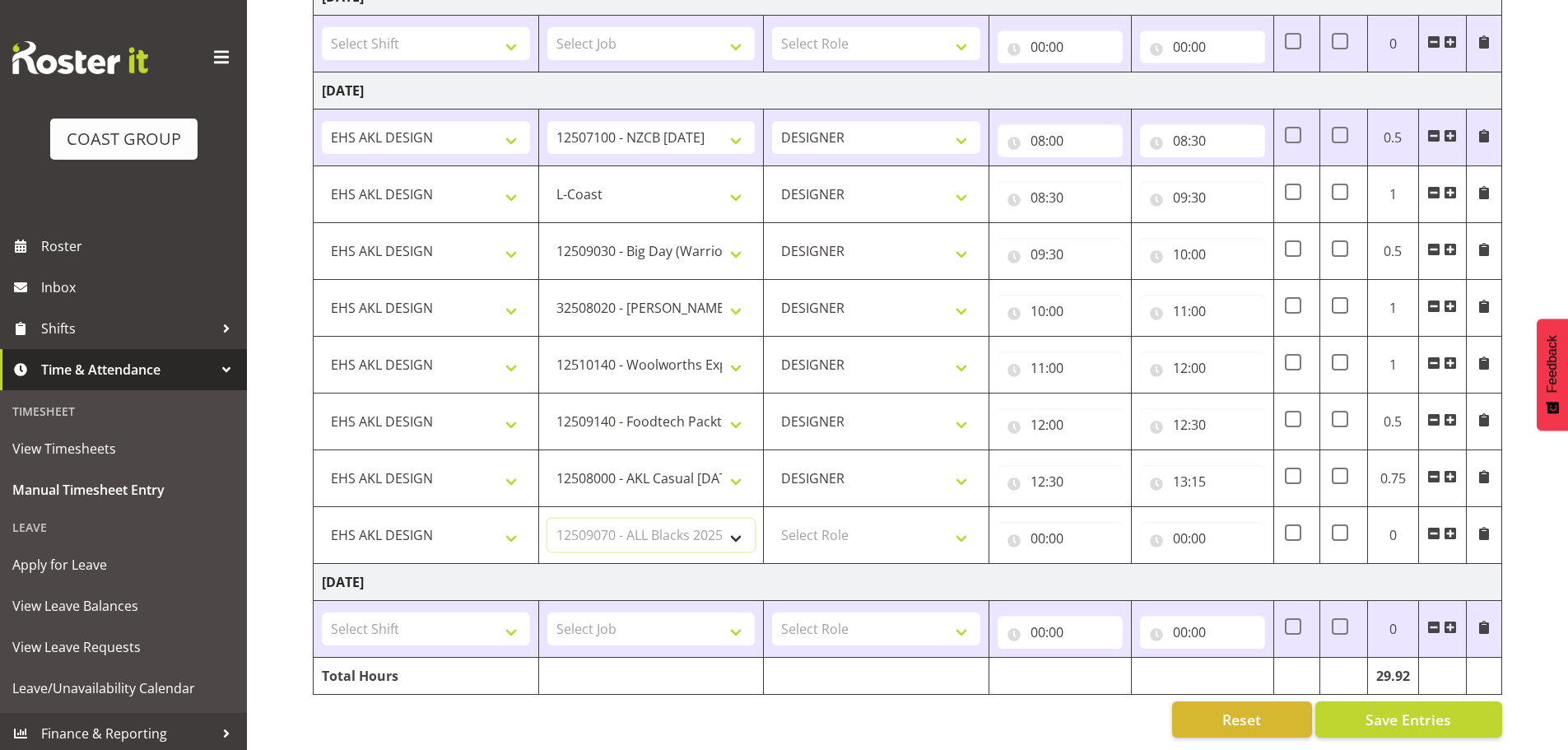
click at [547, 519] on select "Select Job 1 Carlton Events 1 Carlton Hamilton 1 Carlton Wellington 1 EHS WAREH…" at bounding box center [651, 535] width 209 height 33
click at [870, 540] on select "Select Role DESIGNER Designer" at bounding box center [876, 535] width 209 height 33
select select "215"
click at [772, 519] on select "Select Role DESIGNER Designer" at bounding box center [876, 535] width 209 height 33
click at [1072, 525] on input "00:00" at bounding box center [1059, 539] width 125 height 33
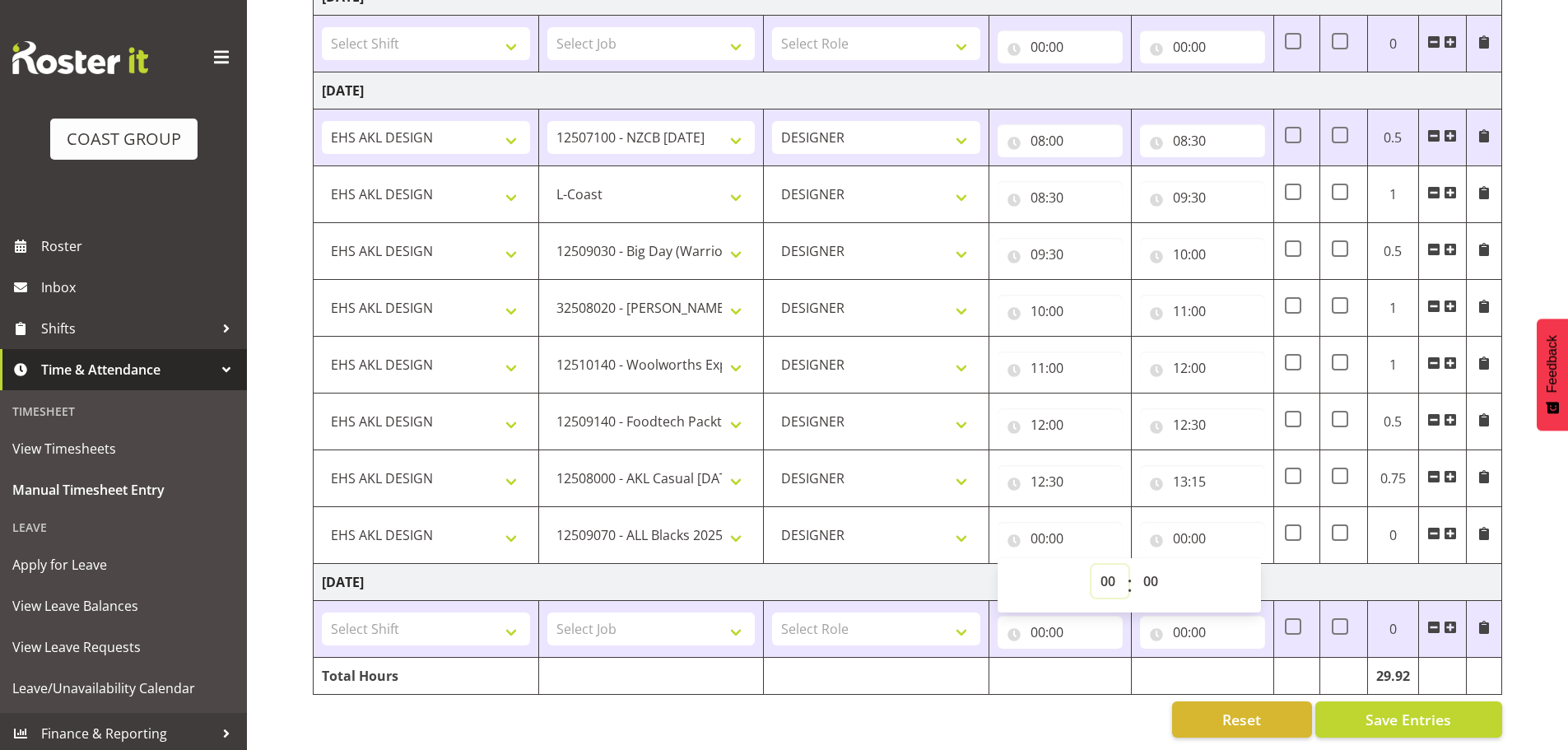
click at [1093, 566] on select "00 01 02 03 04 05 06 07 08 09 10 11 12 13 14 15 16 17 18 19 20 21 22 23" at bounding box center [1110, 581] width 37 height 33
select select "13"
click at [1092, 565] on select "00 01 02 03 04 05 06 07 08 09 10 11 12 13 14 15 16 17 18 19 20 21 22 23" at bounding box center [1110, 581] width 37 height 33
type input "13:00"
click at [1146, 569] on select "00 01 02 03 04 05 06 07 08 09 10 11 12 13 14 15 16 17 18 19 20 21 22 23 24 25 2…" at bounding box center [1153, 581] width 37 height 33
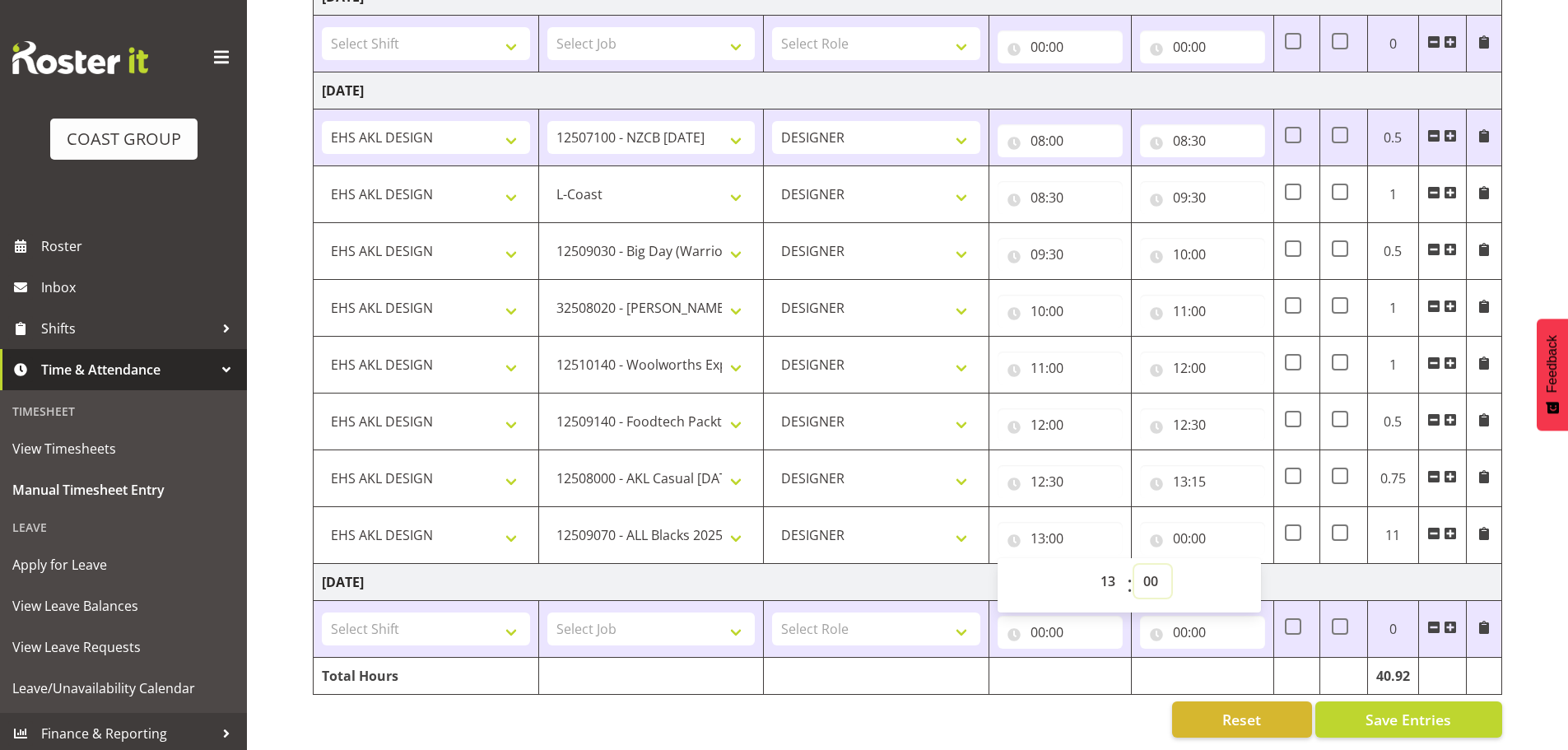
select select "15"
click at [1134, 565] on select "00 01 02 03 04 05 06 07 08 09 10 11 12 13 14 15 16 17 18 19 20 21 22 23 24 25 2…" at bounding box center [1153, 581] width 37 height 33
type input "13:15"
click at [1182, 532] on input "00:00" at bounding box center [1202, 539] width 125 height 33
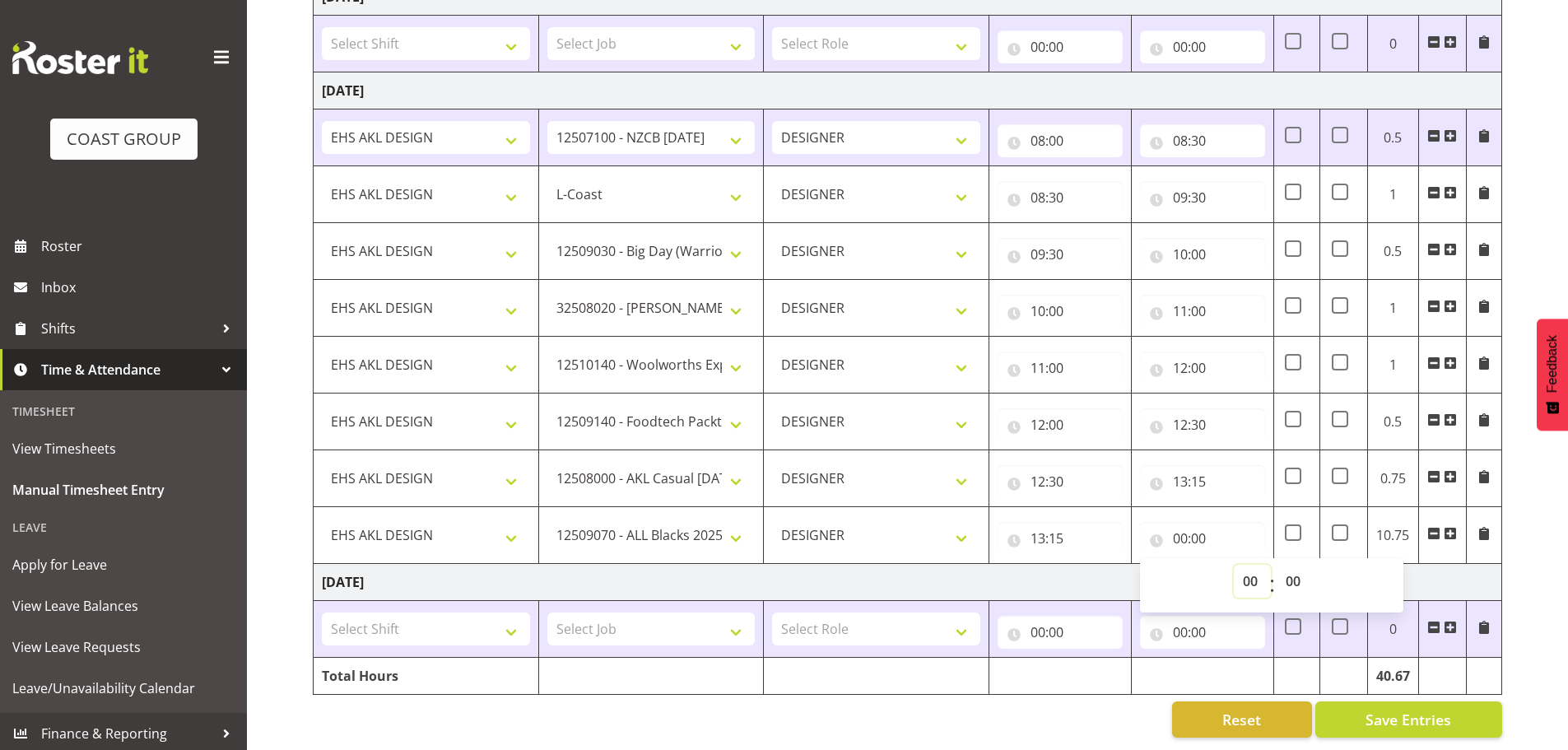
click at [1253, 569] on select "00 01 02 03 04 05 06 07 08 09 10 11 12 13 14 15 16 17 18 19 20 21 22 23" at bounding box center [1252, 581] width 37 height 33
select select "15"
click at [1234, 565] on select "00 01 02 03 04 05 06 07 08 09 10 11 12 13 14 15 16 17 18 19 20 21 22 23" at bounding box center [1252, 581] width 37 height 33
type input "15:00"
click at [1455, 532] on span at bounding box center [1449, 533] width 13 height 13
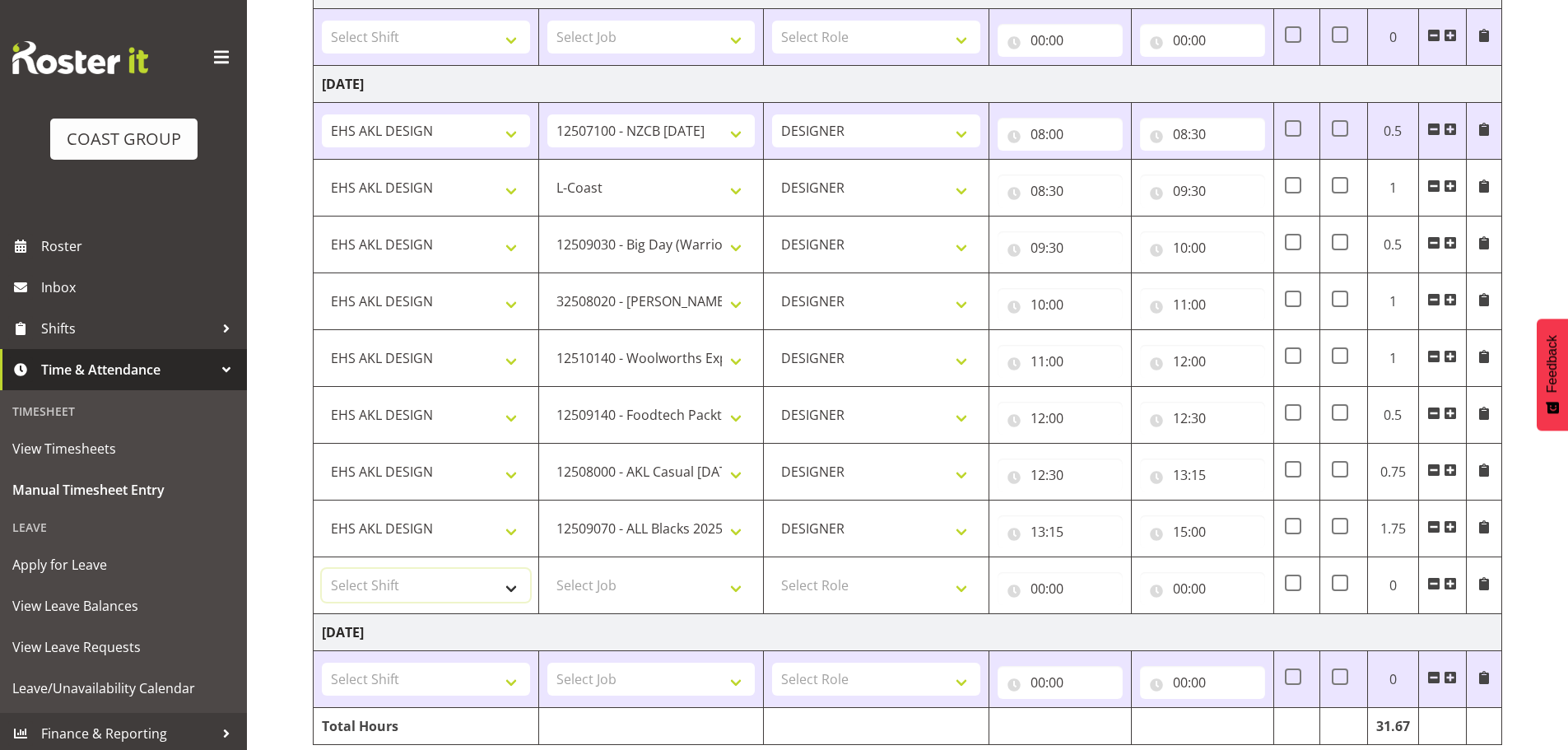
click at [373, 590] on select "Select Shift EHS AKL DESIGN" at bounding box center [426, 586] width 209 height 33
select select "1321"
click at [322, 569] on select "Select Shift EHS AKL DESIGN" at bounding box center [426, 586] width 209 height 33
click at [655, 579] on select "Select Job 1 Carlton Events 1 Carlton Hamilton 1 Carlton Wellington 1 EHS WAREH…" at bounding box center [651, 586] width 209 height 33
select select "8933"
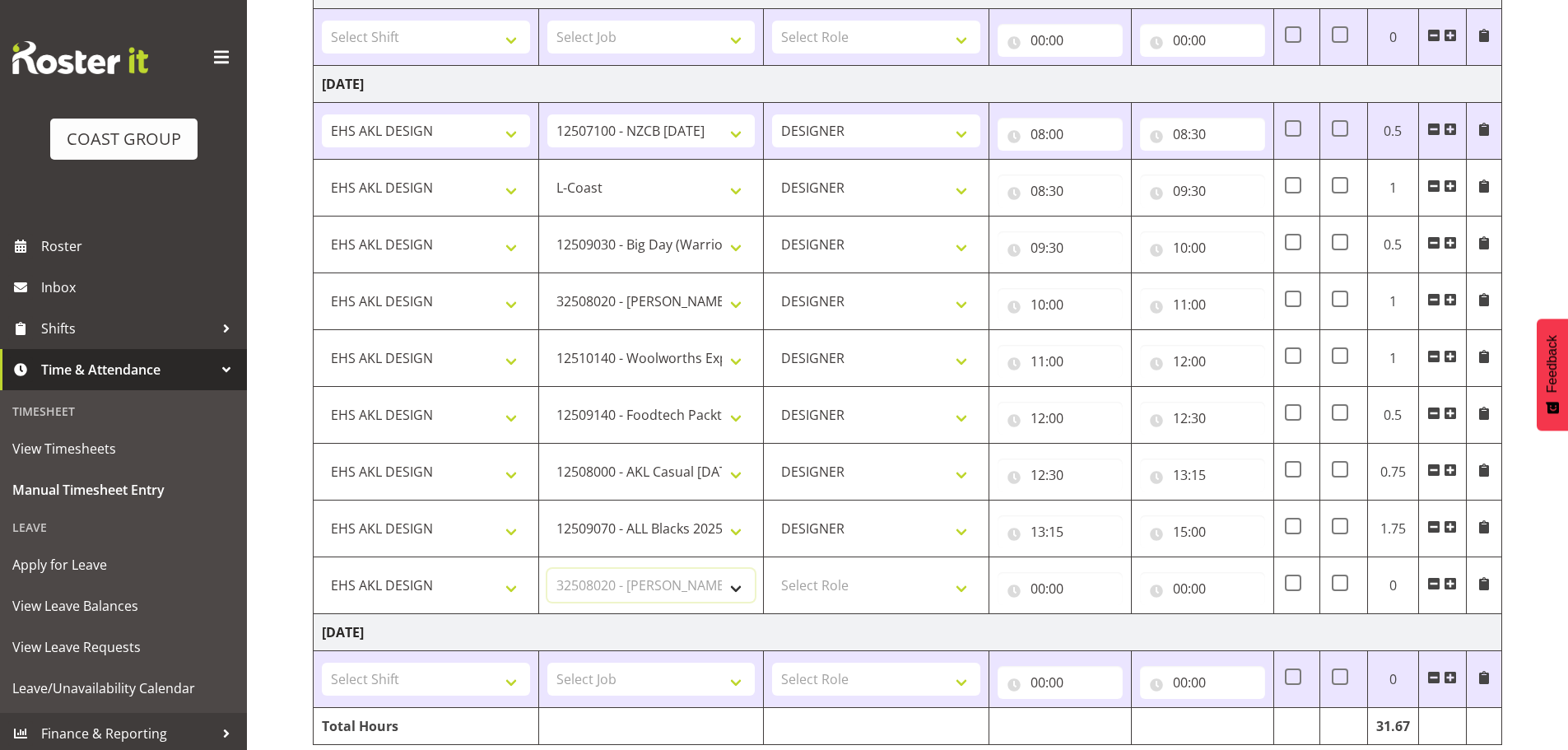
click at [547, 569] on select "Select Job 1 Carlton Events 1 Carlton Hamilton 1 Carlton Wellington 1 EHS WAREH…" at bounding box center [651, 586] width 209 height 33
click at [817, 585] on select "Select Role DESIGNER Designer" at bounding box center [876, 586] width 209 height 33
select select "215"
click at [772, 569] on select "Select Role DESIGNER Designer" at bounding box center [876, 586] width 209 height 33
click at [1051, 582] on input "00:00" at bounding box center [1059, 588] width 125 height 33
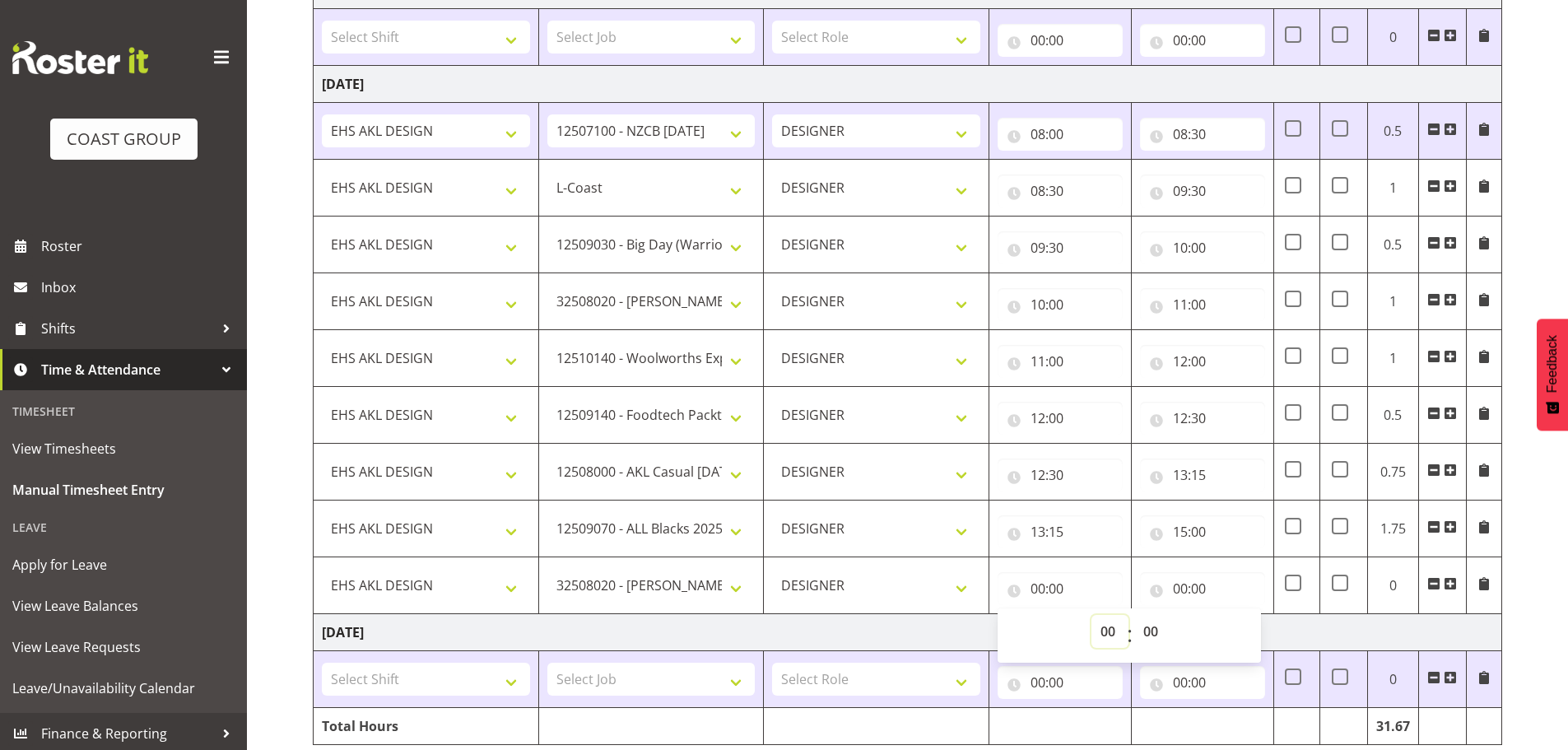
click at [1104, 630] on select "00 01 02 03 04 05 06 07 08 09 10 11 12 13 14 15 16 17 18 19 20 21 22 23" at bounding box center [1110, 632] width 37 height 33
select select "15"
click at [1092, 616] on select "00 01 02 03 04 05 06 07 08 09 10 11 12 13 14 15 16 17 18 19 20 21 22 23" at bounding box center [1110, 632] width 37 height 33
type input "15:00"
click at [1185, 597] on input "00:00" at bounding box center [1202, 588] width 125 height 33
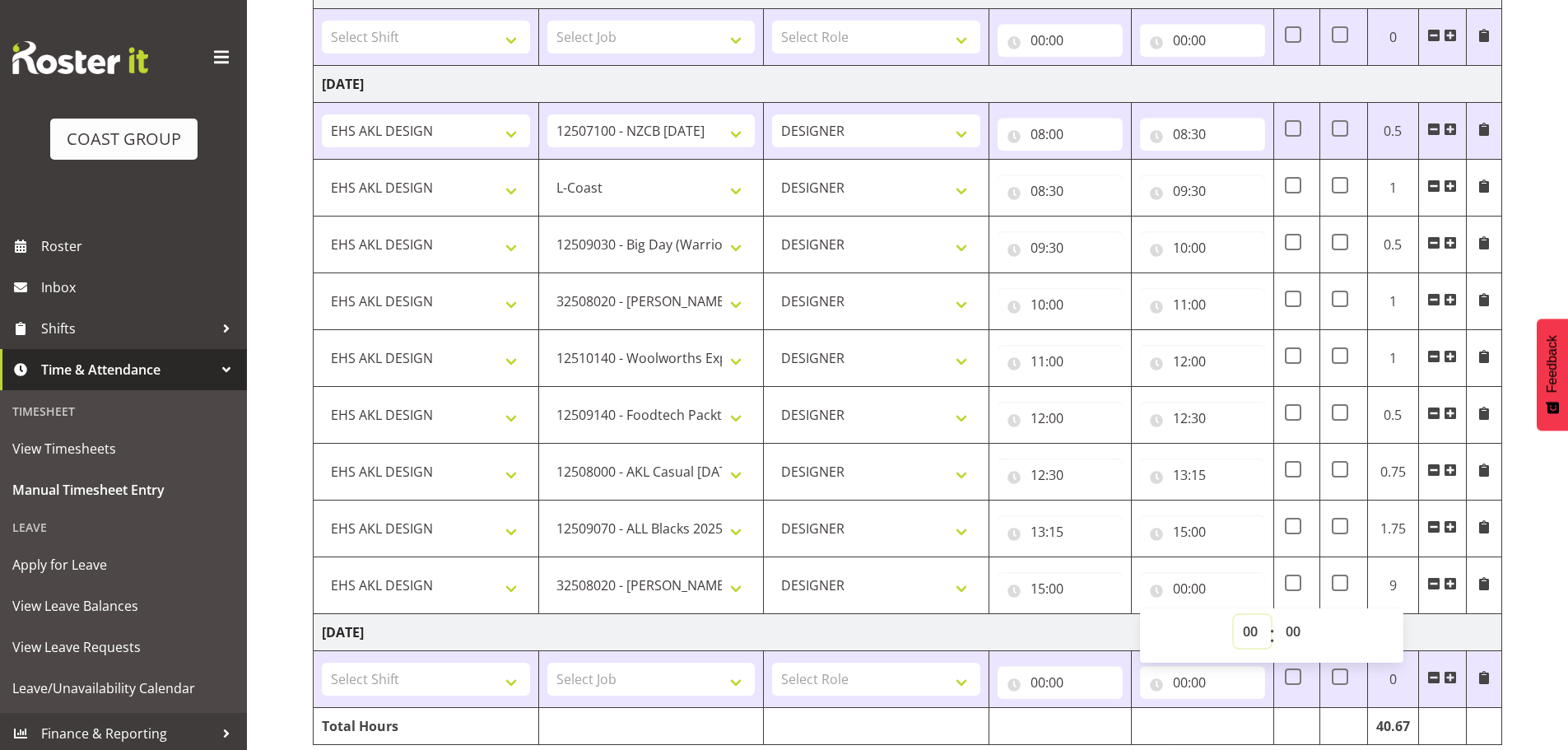
click at [1251, 624] on select "00 01 02 03 04 05 06 07 08 09 10 11 12 13 14 15 16 17 18 19 20 21 22 23" at bounding box center [1252, 632] width 37 height 33
select select "15"
click at [1234, 616] on select "00 01 02 03 04 05 06 07 08 09 10 11 12 13 14 15 16 17 18 19 20 21 22 23" at bounding box center [1252, 632] width 37 height 33
type input "15:00"
click at [1300, 623] on select "00 01 02 03 04 05 06 07 08 09 10 11 12 13 14 15 16 17 18 19 20 21 22 23 24 25 2…" at bounding box center [1295, 632] width 37 height 33
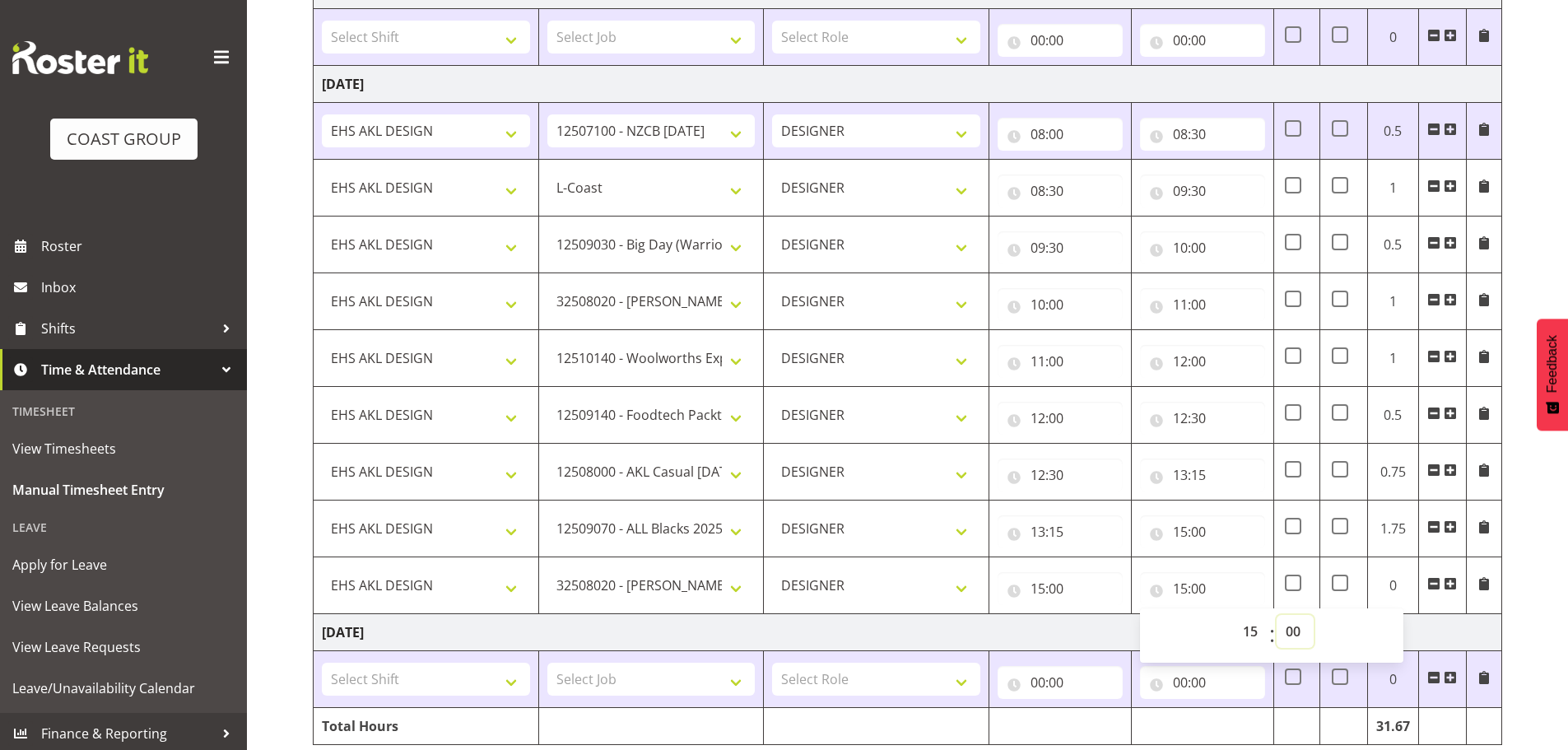
select select "15"
click at [1277, 616] on select "00 01 02 03 04 05 06 07 08 09 10 11 12 13 14 15 16 17 18 19 20 21 22 23 24 25 2…" at bounding box center [1295, 632] width 37 height 33
type input "15:15"
click at [1448, 581] on span at bounding box center [1449, 583] width 13 height 13
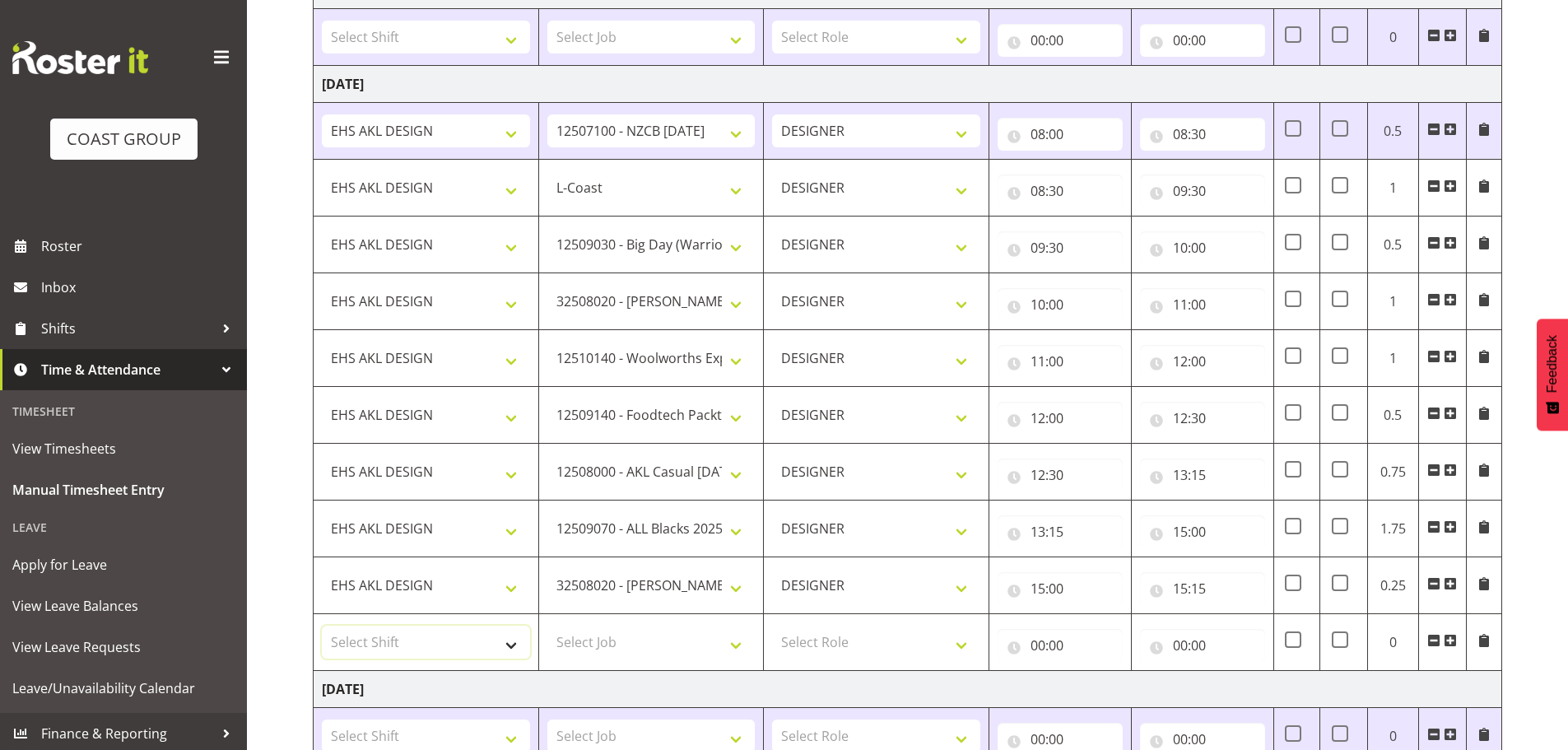
click at [435, 636] on select "Select Shift EHS AKL DESIGN" at bounding box center [426, 643] width 209 height 33
select select "1321"
click at [322, 626] on select "Select Shift EHS AKL DESIGN" at bounding box center [426, 643] width 209 height 33
click at [605, 633] on select "Select Job 1 Carlton Events 1 Carlton Hamilton 1 Carlton Wellington 1 EHS WAREH…" at bounding box center [651, 643] width 209 height 33
select select "9140"
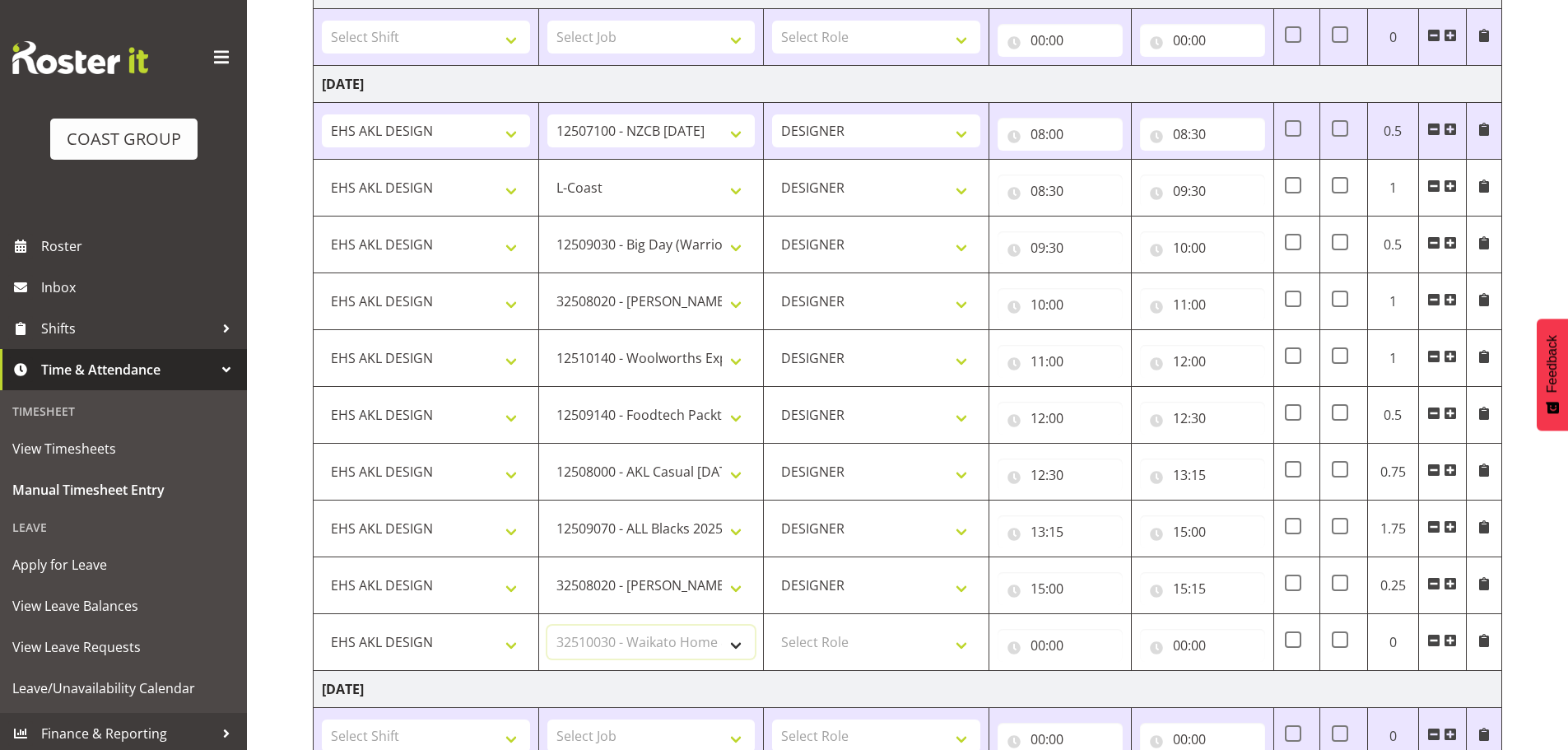
click at [547, 626] on select "Select Job 1 Carlton Events 1 Carlton Hamilton 1 Carlton Wellington 1 EHS WAREH…" at bounding box center [651, 643] width 209 height 33
click at [865, 635] on select "Select Role DESIGNER Designer" at bounding box center [876, 643] width 209 height 33
click at [866, 657] on select "Select Role DESIGNER Designer" at bounding box center [876, 643] width 209 height 33
drag, startPoint x: 937, startPoint y: 636, endPoint x: 934, endPoint y: 648, distance: 12.4
click at [936, 636] on select "Select Role DESIGNER Designer" at bounding box center [876, 643] width 209 height 33
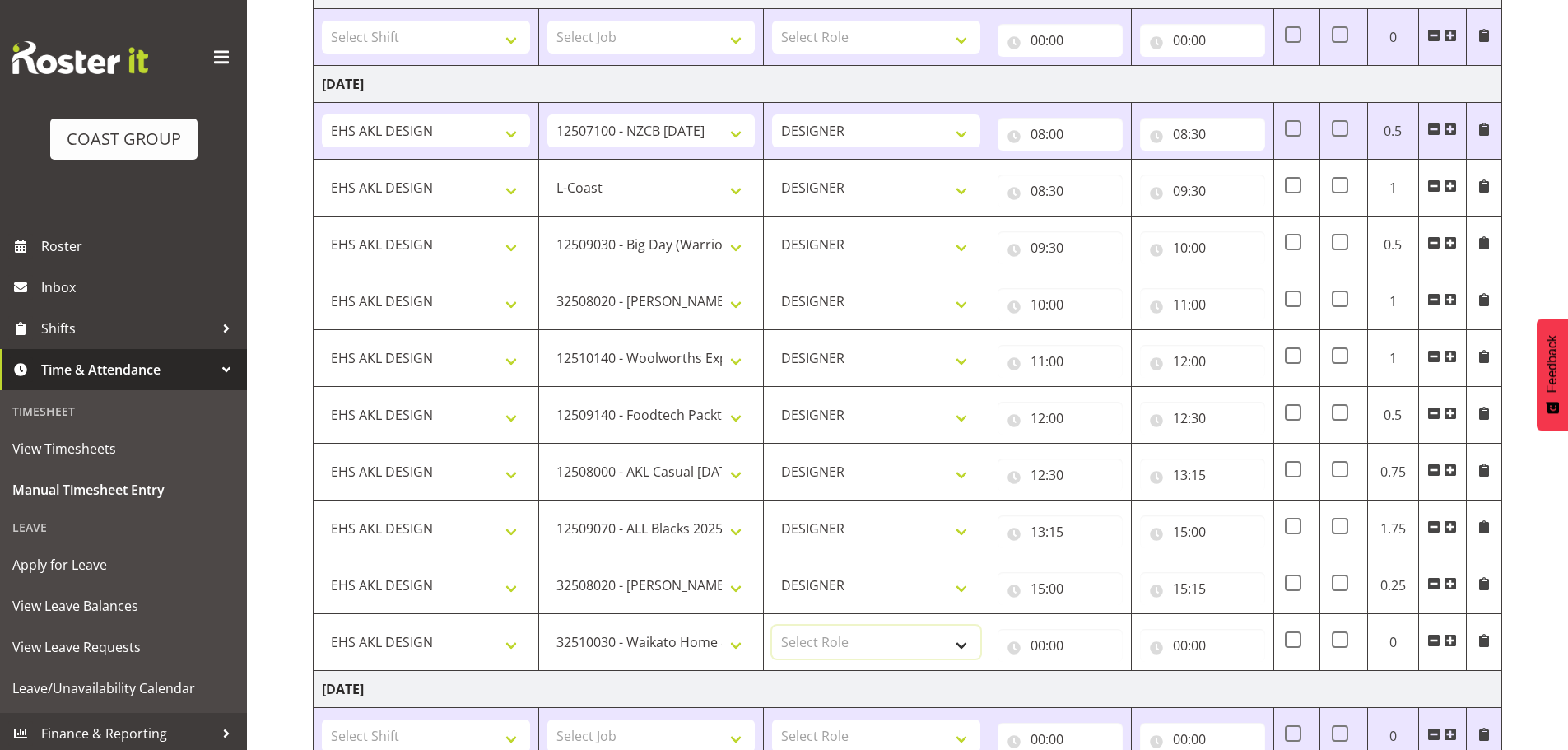
select select "215"
click at [772, 626] on select "Select Role DESIGNER Designer" at bounding box center [876, 643] width 209 height 33
click at [1074, 635] on input "00:00" at bounding box center [1059, 646] width 125 height 33
click at [1099, 689] on select "00 01 02 03 04 05 06 07 08 09 10 11 12 13 14 15 16 17 18 19 20 21 22 23" at bounding box center [1110, 689] width 37 height 33
select select "15"
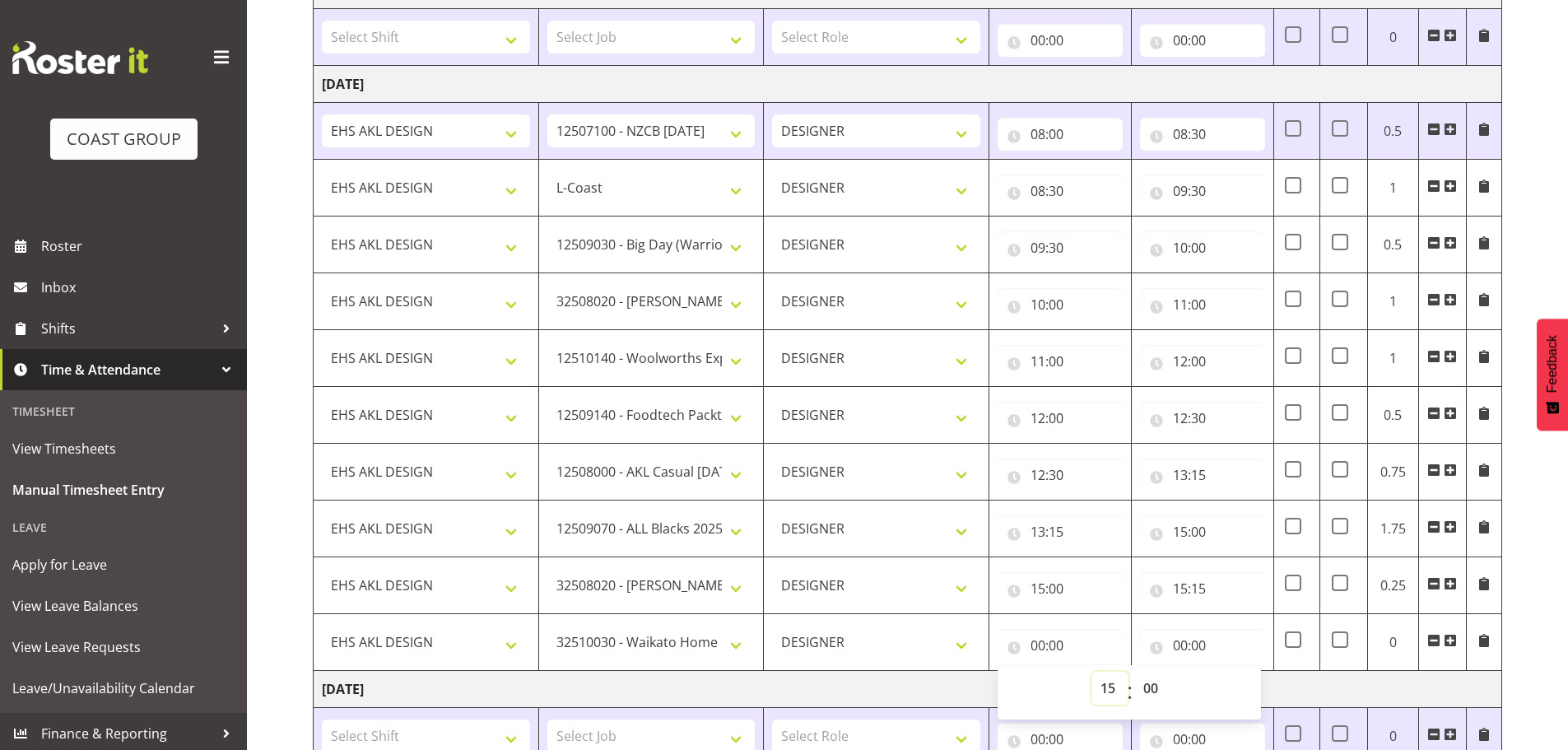
click at [1092, 672] on select "00 01 02 03 04 05 06 07 08 09 10 11 12 13 14 15 16 17 18 19 20 21 22 23" at bounding box center [1110, 689] width 37 height 33
type input "15:00"
click at [1154, 693] on select "00 01 02 03 04 05 06 07 08 09 10 11 12 13 14 15 16 17 18 19 20 21 22 23 24 25 2…" at bounding box center [1153, 689] width 37 height 33
select select "15"
click at [1134, 672] on select "00 01 02 03 04 05 06 07 08 09 10 11 12 13 14 15 16 17 18 19 20 21 22 23 24 25 2…" at bounding box center [1153, 689] width 37 height 33
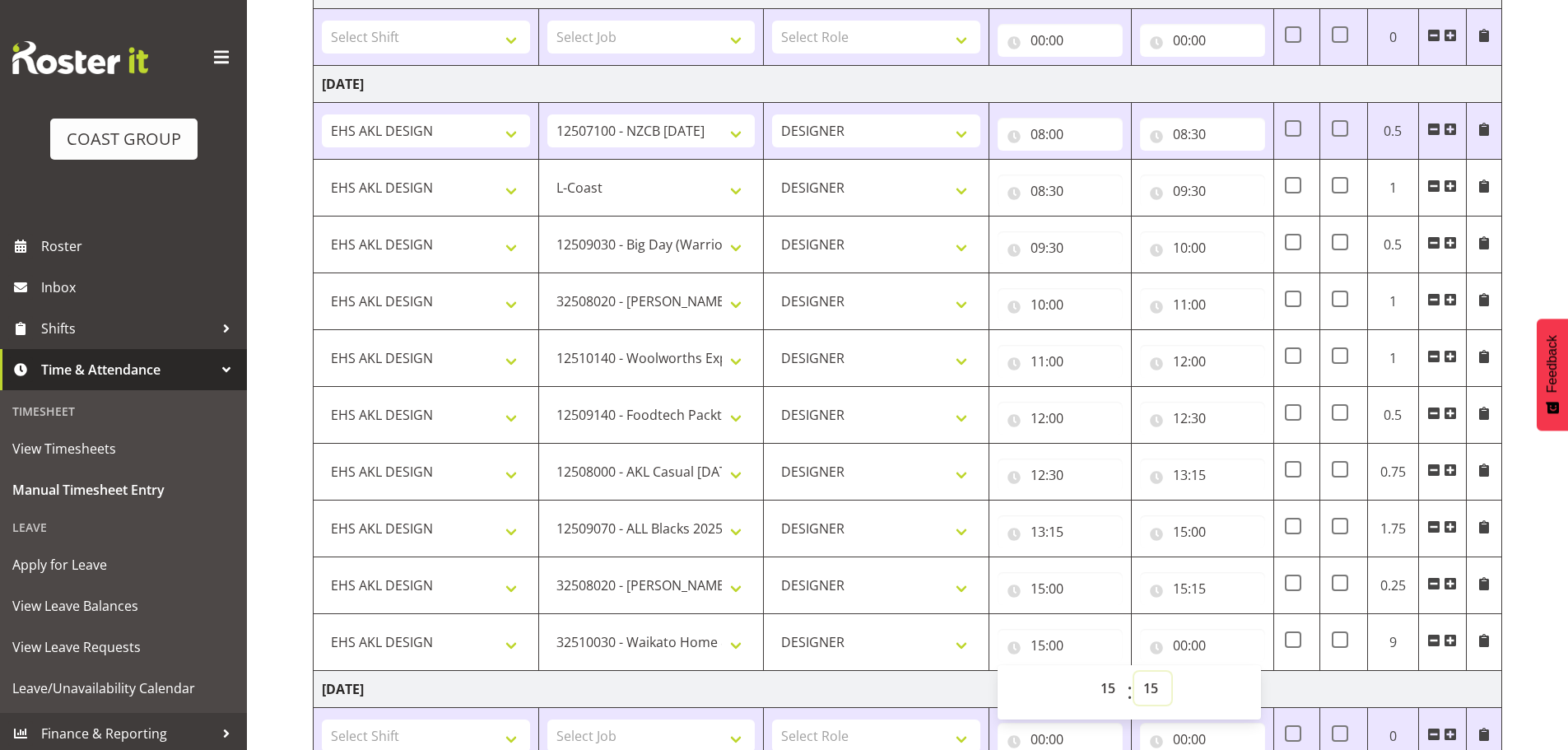
type input "15:15"
click at [1196, 651] on input "00:00" at bounding box center [1202, 646] width 125 height 33
click at [1240, 685] on select "00 01 02 03 04 05 06 07 08 09 10 11 12 13 14 15 16 17 18 19 20 21 22 23" at bounding box center [1252, 689] width 37 height 33
select select "16"
click at [1234, 672] on select "00 01 02 03 04 05 06 07 08 09 10 11 12 13 14 15 16 17 18 19 20 21 22 23" at bounding box center [1252, 689] width 37 height 33
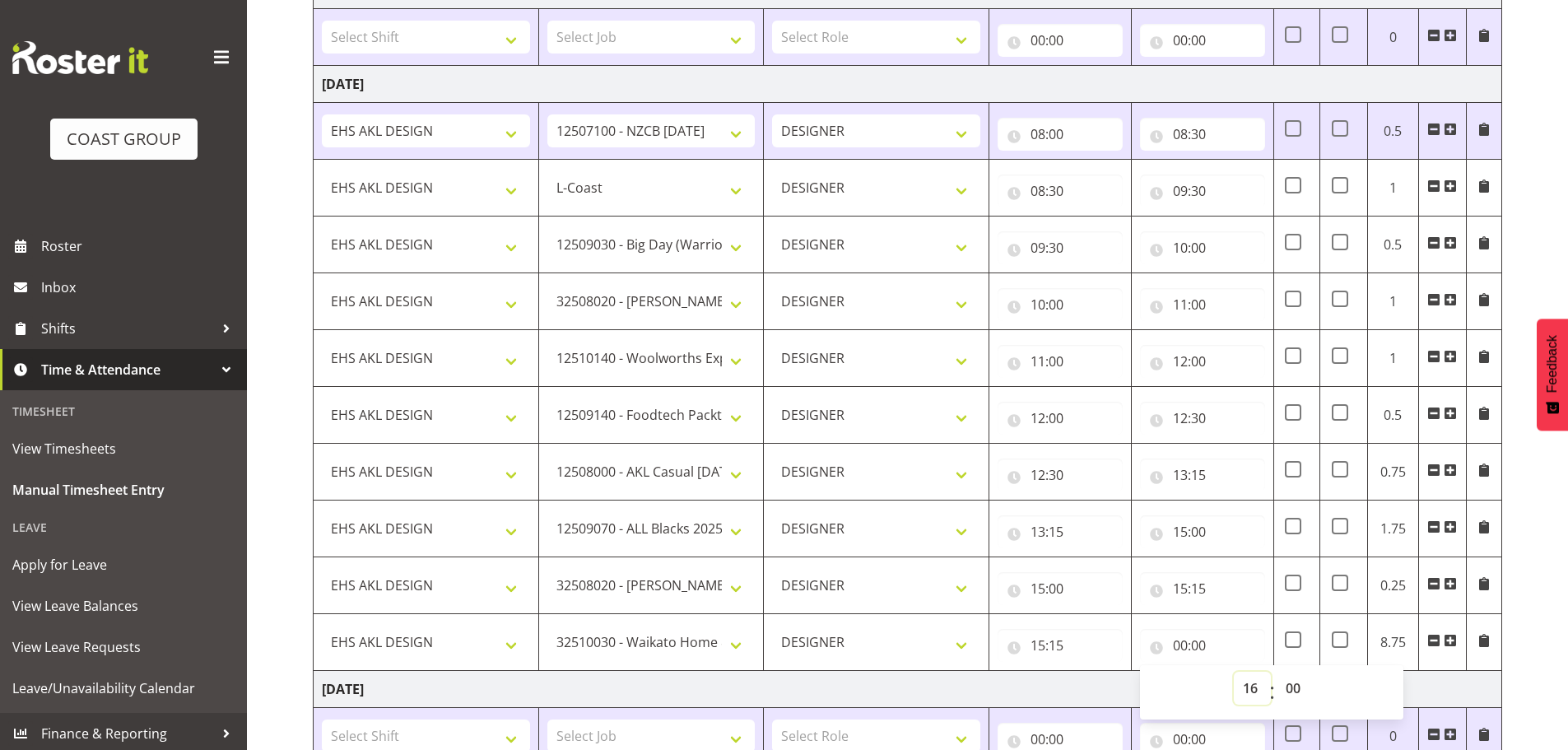
type input "16:00"
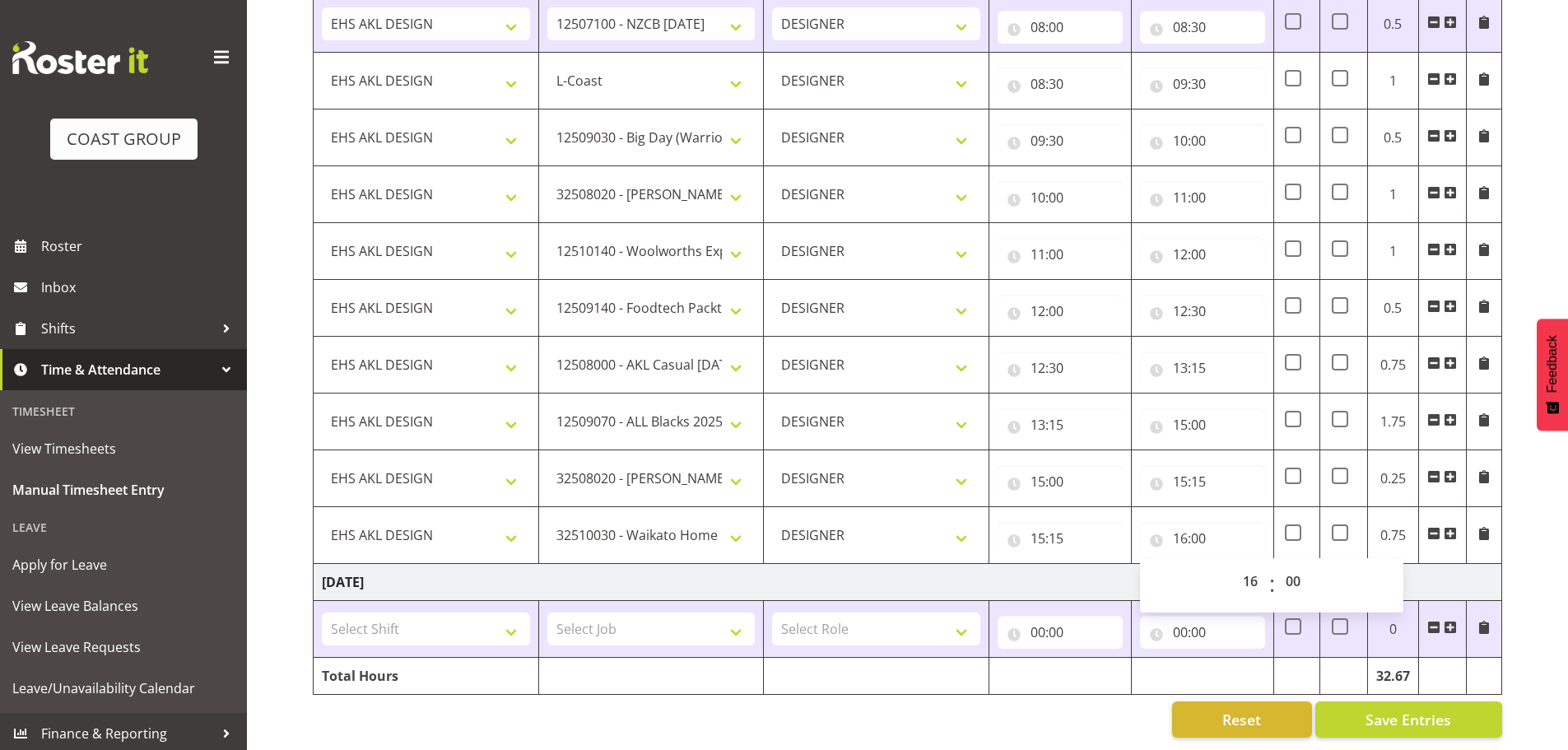
scroll to position [1522, 0]
click at [1455, 527] on span at bounding box center [1449, 533] width 13 height 13
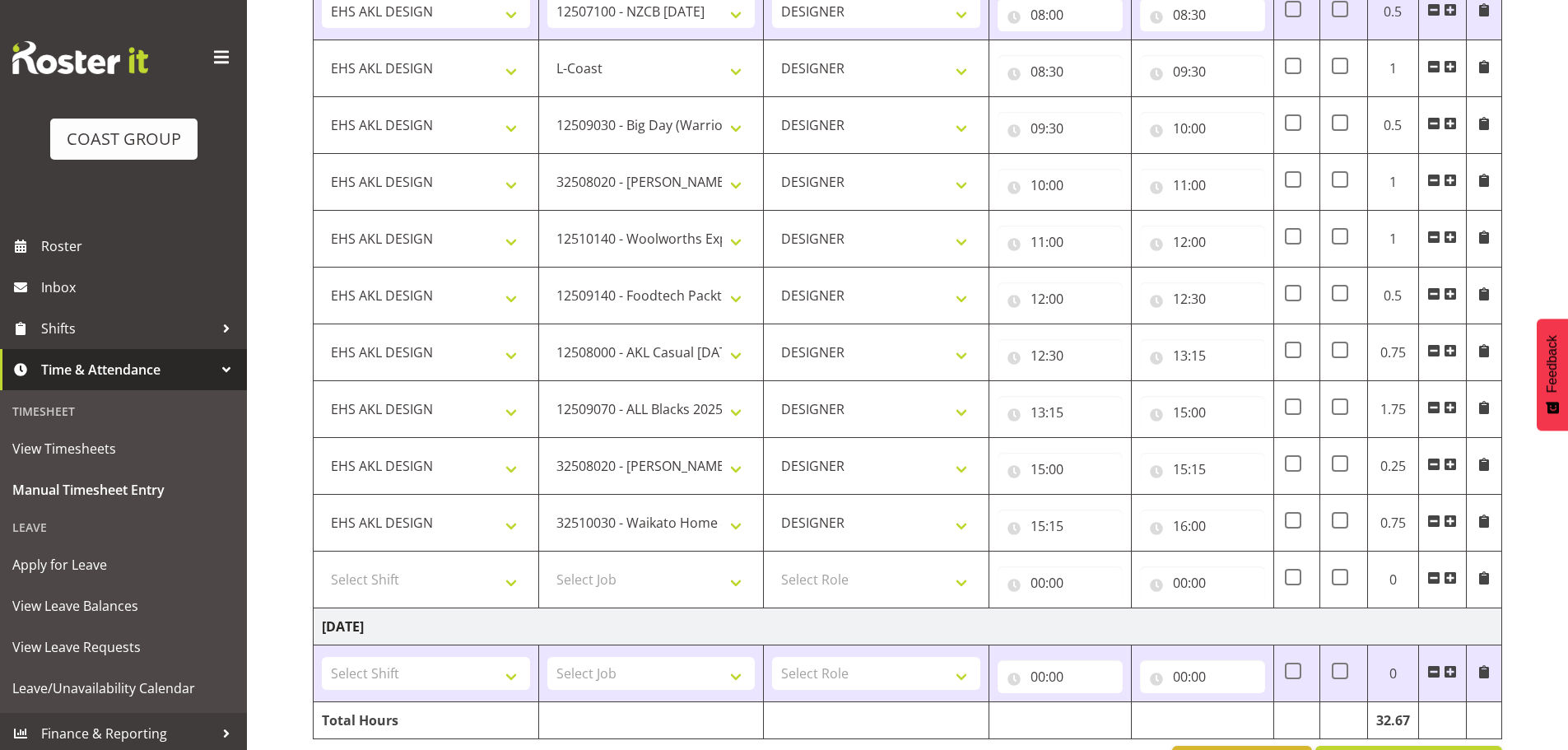
drag, startPoint x: 366, startPoint y: 602, endPoint x: 380, endPoint y: 602, distance: 14.0
click at [366, 602] on td "Select Shift EHS AKL DESIGN" at bounding box center [426, 580] width 225 height 57
click at [401, 588] on select "Select Shift EHS AKL DESIGN" at bounding box center [426, 580] width 209 height 33
select select "1321"
click at [322, 563] on select "Select Shift EHS AKL DESIGN" at bounding box center [426, 580] width 209 height 33
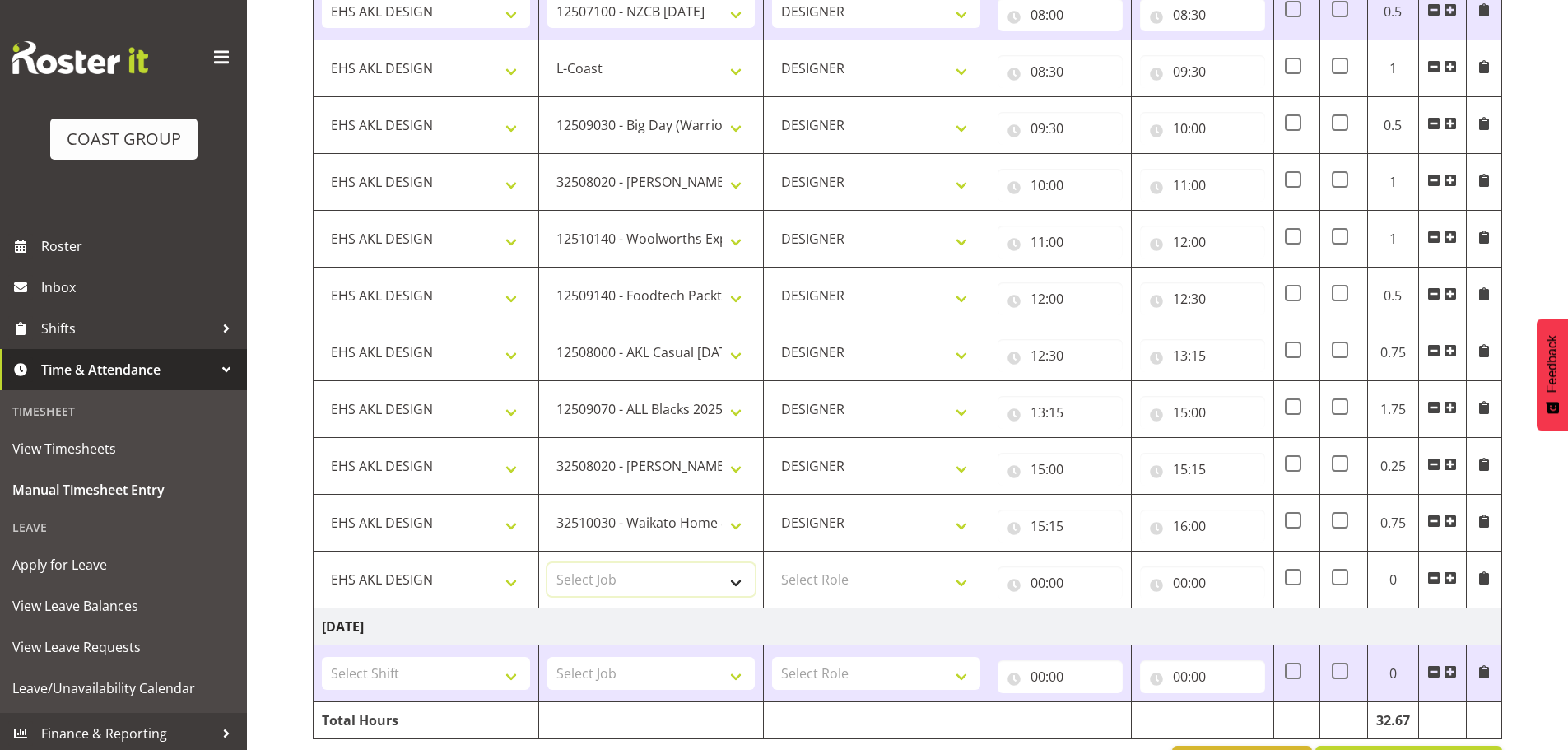
click at [671, 578] on select "Select Job 1 Carlton Events 1 Carlton Hamilton 1 Carlton Wellington 1 EHS WAREH…" at bounding box center [651, 580] width 209 height 33
select select "9141"
click at [547, 563] on select "Select Job 1 Carlton Events 1 Carlton Hamilton 1 Carlton Wellington 1 EHS WAREH…" at bounding box center [651, 580] width 209 height 33
click at [811, 590] on select "Select Role DESIGNER Designer" at bounding box center [876, 580] width 209 height 33
select select "215"
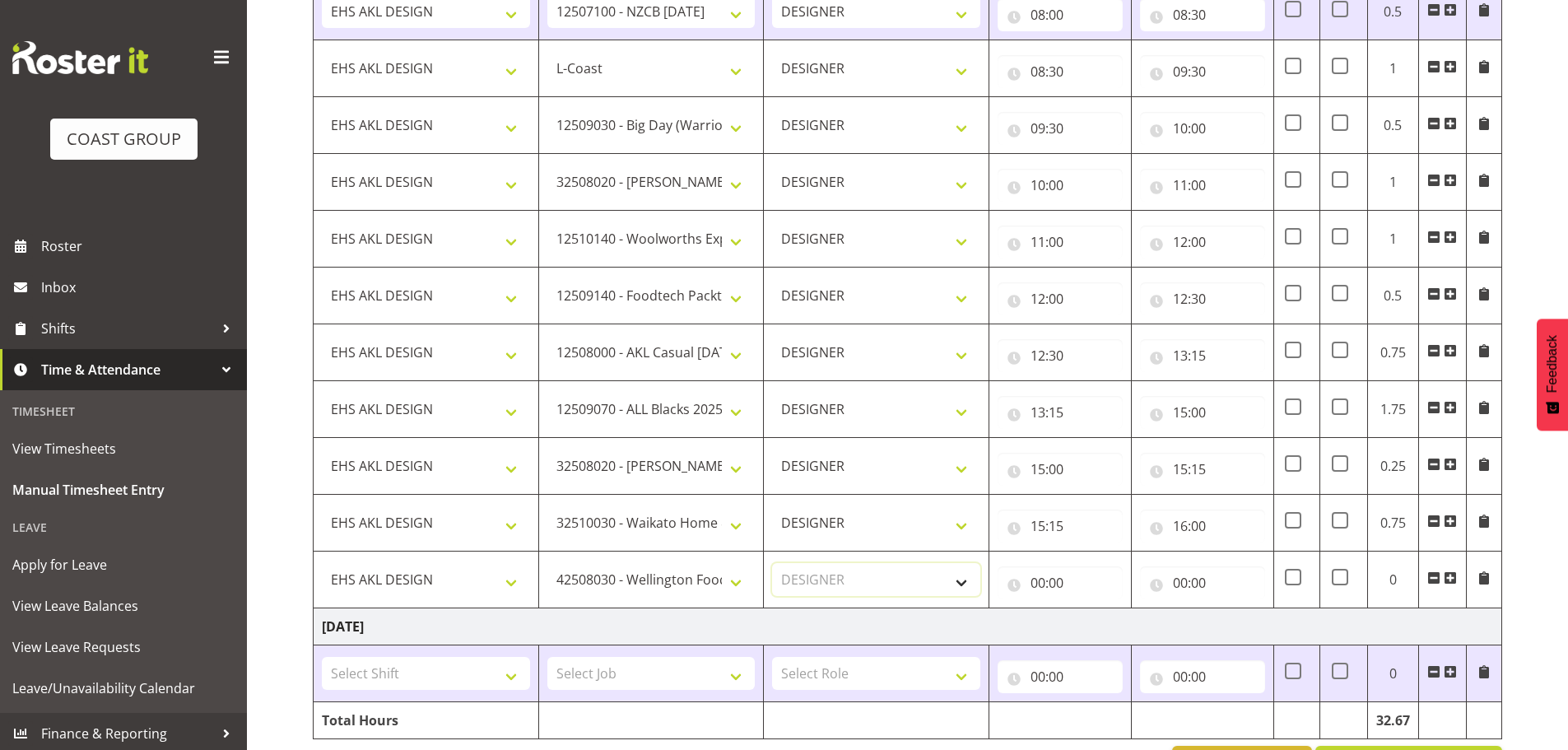
click at [772, 563] on select "Select Role DESIGNER Designer" at bounding box center [876, 580] width 209 height 33
click at [1042, 595] on input "00:00" at bounding box center [1059, 583] width 125 height 33
click at [1103, 617] on select "00 01 02 03 04 05 06 07 08 09 10 11 12 13 14 15 16 17 18 19 20 21 22 23" at bounding box center [1110, 626] width 37 height 33
select select "16"
click at [1092, 609] on select "00 01 02 03 04 05 06 07 08 09 10 11 12 13 14 15 16 17 18 19 20 21 22 23" at bounding box center [1110, 626] width 37 height 33
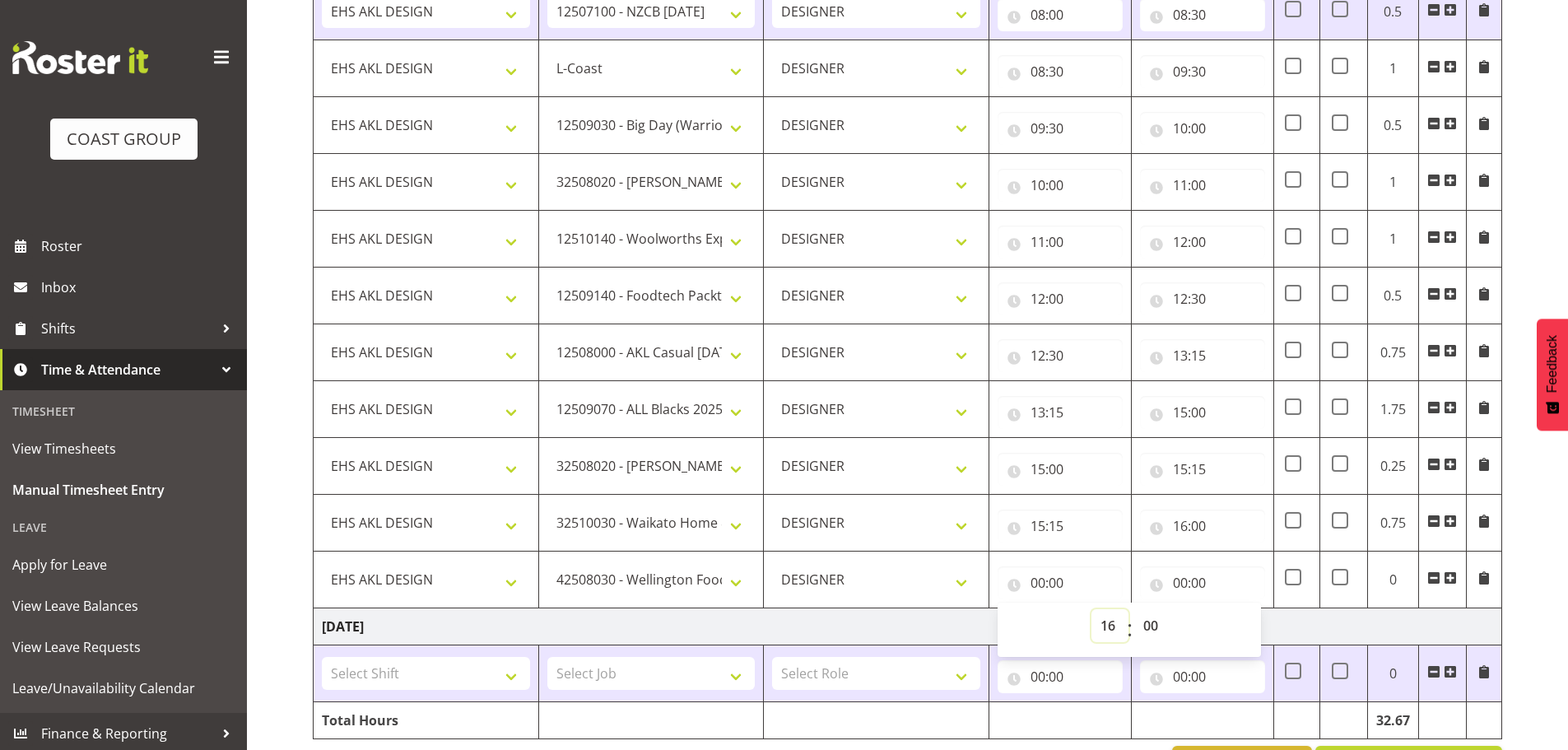
type input "16:00"
click at [1200, 575] on input "00:00" at bounding box center [1202, 583] width 125 height 33
click at [1245, 627] on select "00 01 02 03 04 05 06 07 08 09 10 11 12 13 14 15 16 17 18 19 20 21 22 23" at bounding box center [1252, 626] width 37 height 33
select select "16"
click at [1234, 609] on select "00 01 02 03 04 05 06 07 08 09 10 11 12 13 14 15 16 17 18 19 20 21 22 23" at bounding box center [1252, 626] width 37 height 33
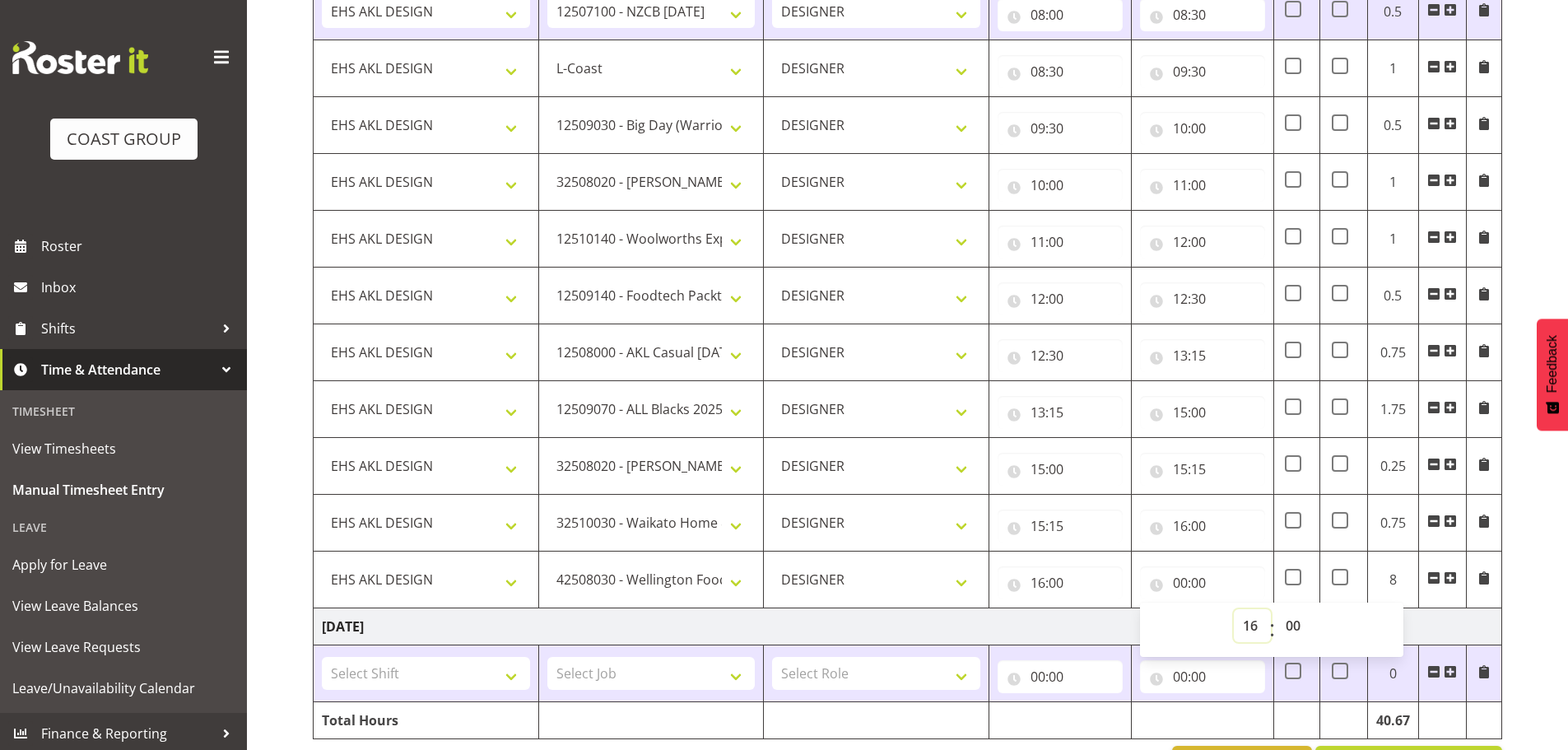
type input "16:00"
click at [1300, 630] on select "00 01 02 03 04 05 06 07 08 09 10 11 12 13 14 15 16 17 18 19 20 21 22 23 24 25 2…" at bounding box center [1295, 626] width 37 height 33
select select "30"
click at [1277, 609] on select "00 01 02 03 04 05 06 07 08 09 10 11 12 13 14 15 16 17 18 19 20 21 22 23 24 25 2…" at bounding box center [1295, 626] width 37 height 33
type input "16:30"
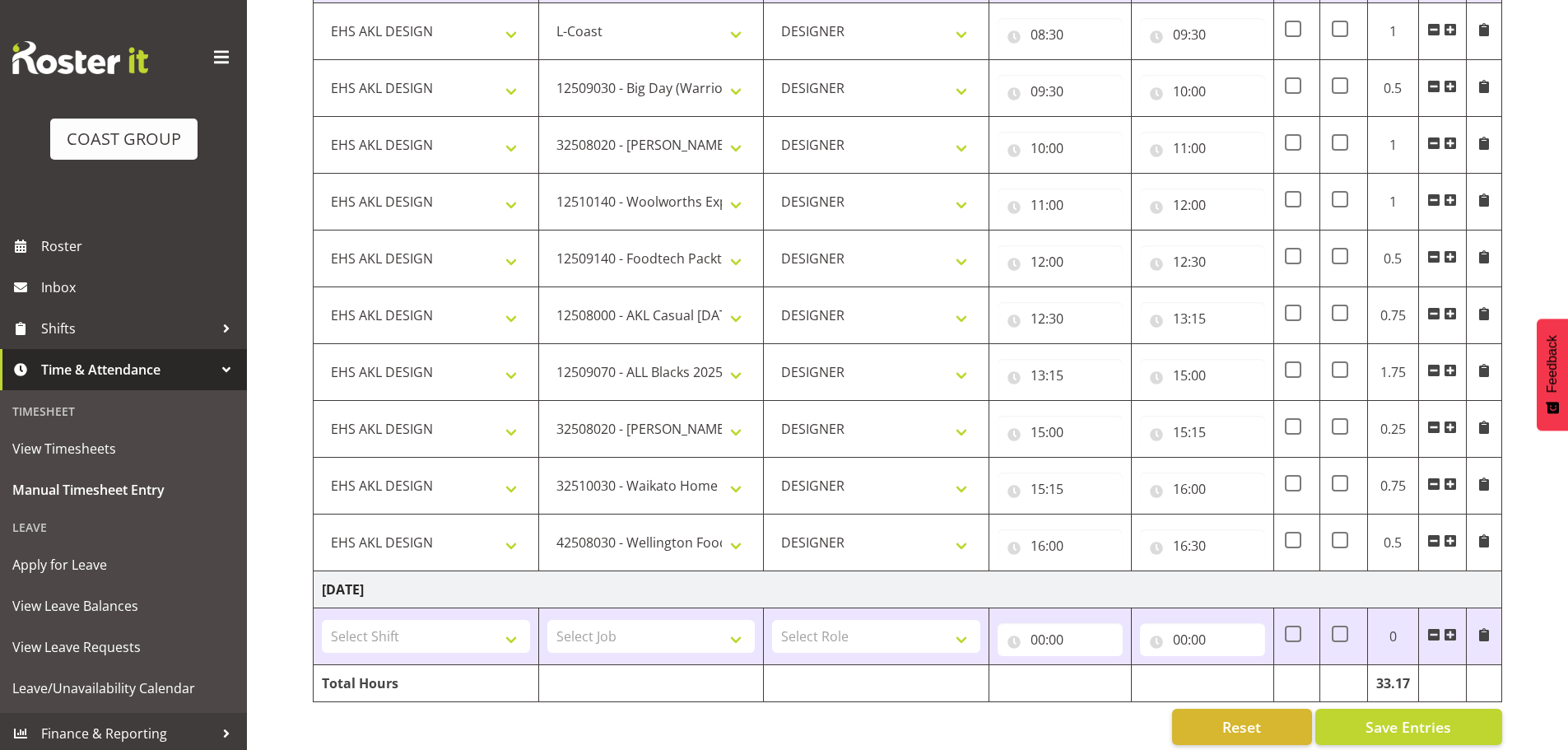
scroll to position [1579, 0]
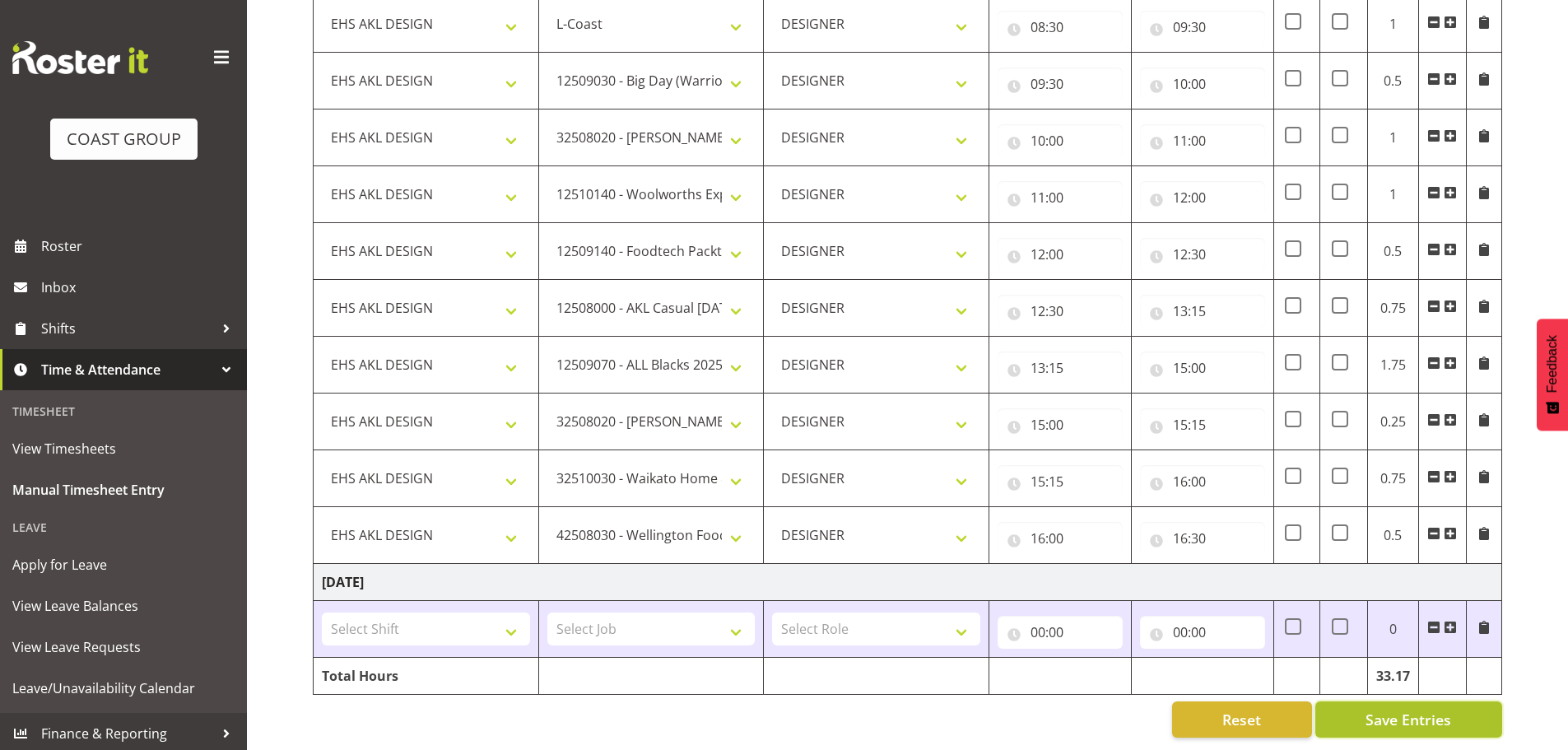
click at [1397, 709] on span "Save Entries" at bounding box center [1408, 719] width 86 height 22
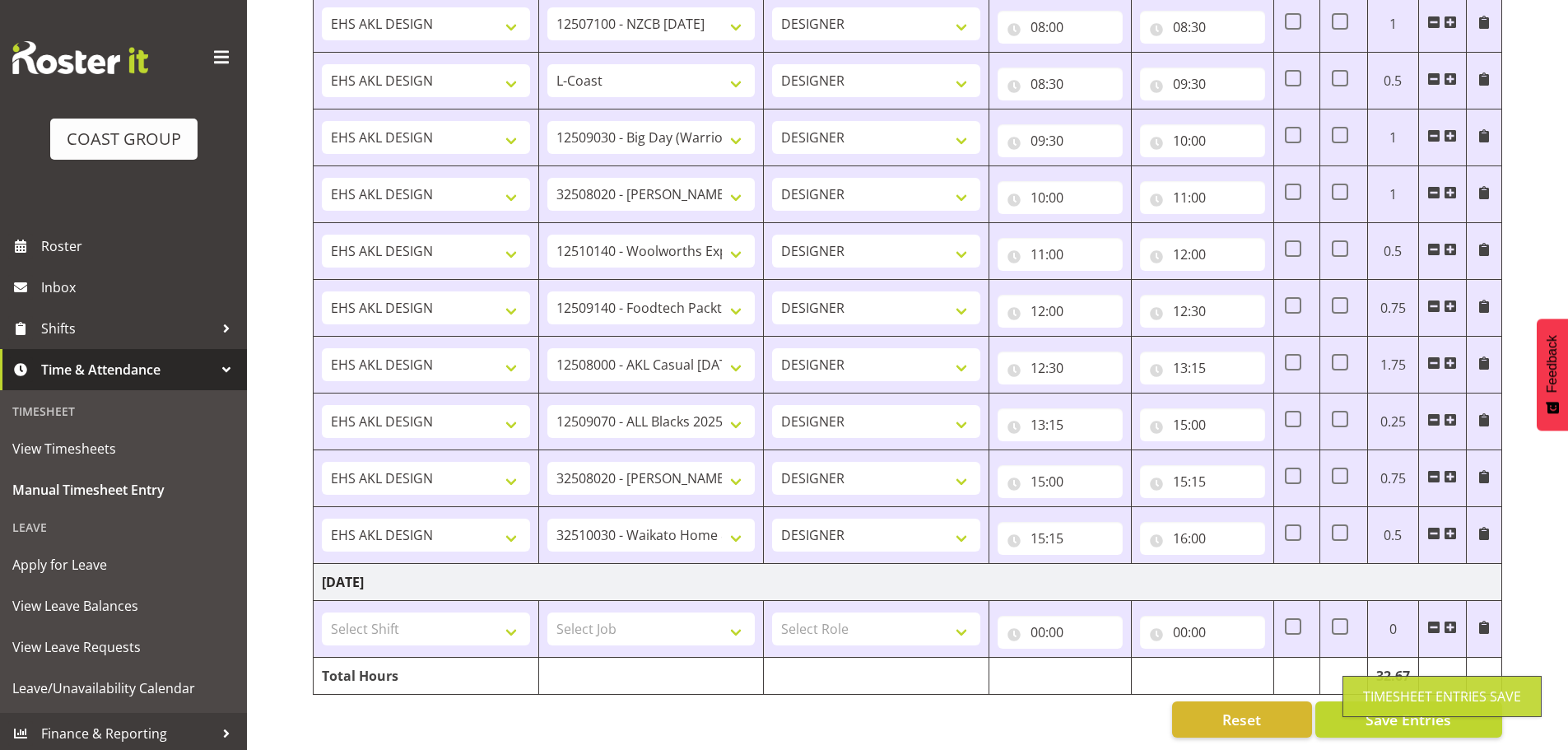
select select "3040"
type input "08:30"
type input "09:30"
select select "10509"
type input "09:30"
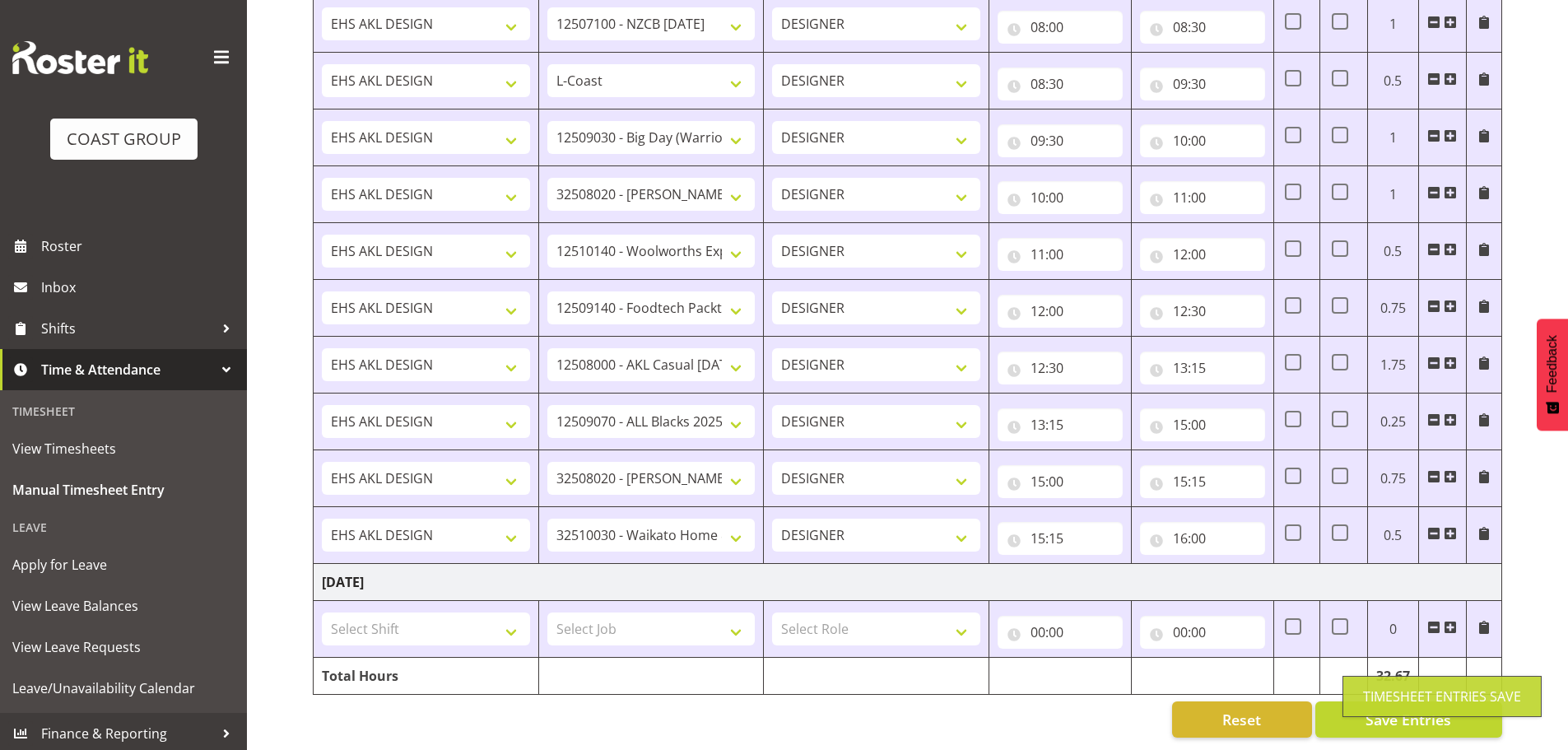
type input "10:00"
select select "8933"
type input "10:00"
type input "11:00"
select select "10237"
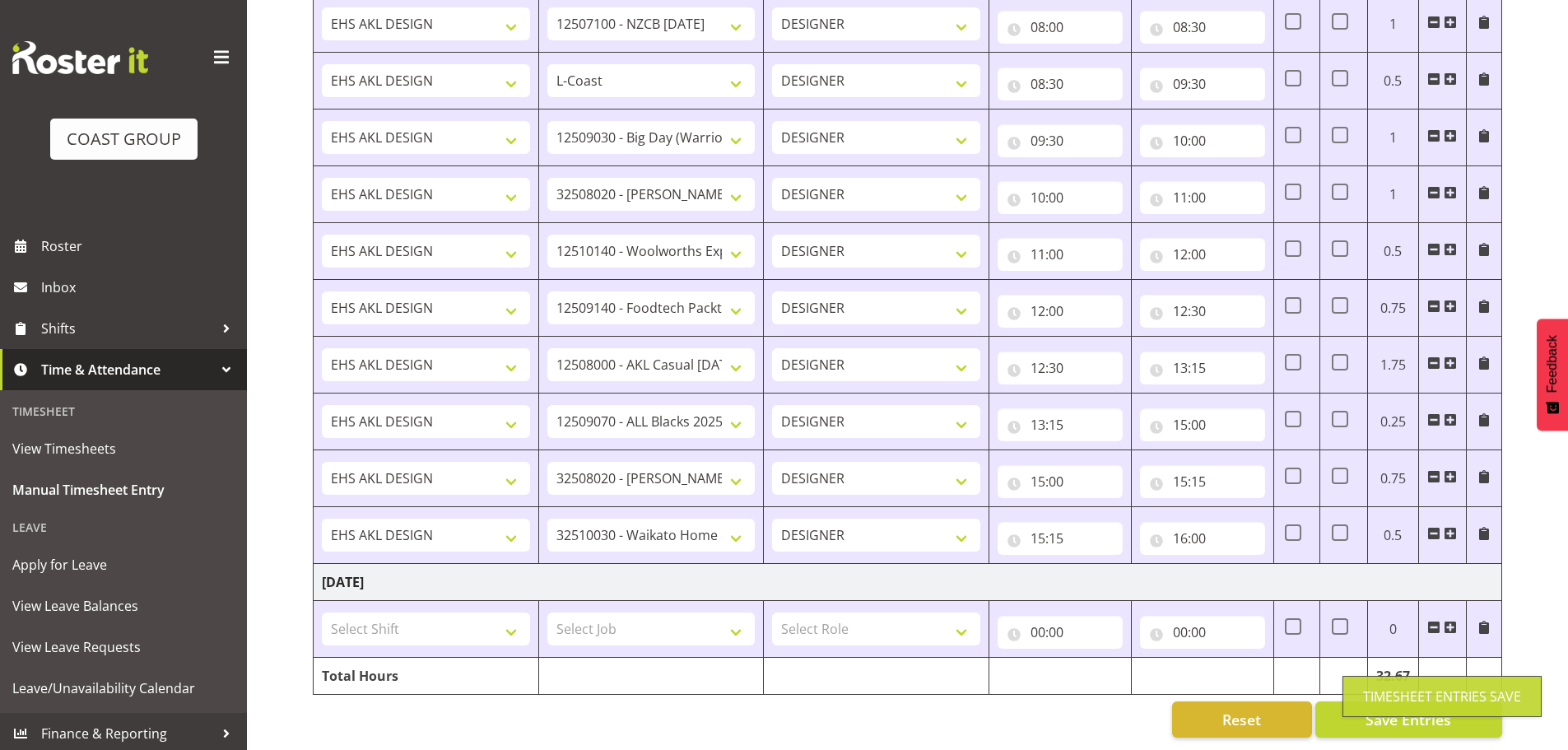
type input "11:00"
type input "12:00"
select select "9630"
type input "12:00"
type input "12:30"
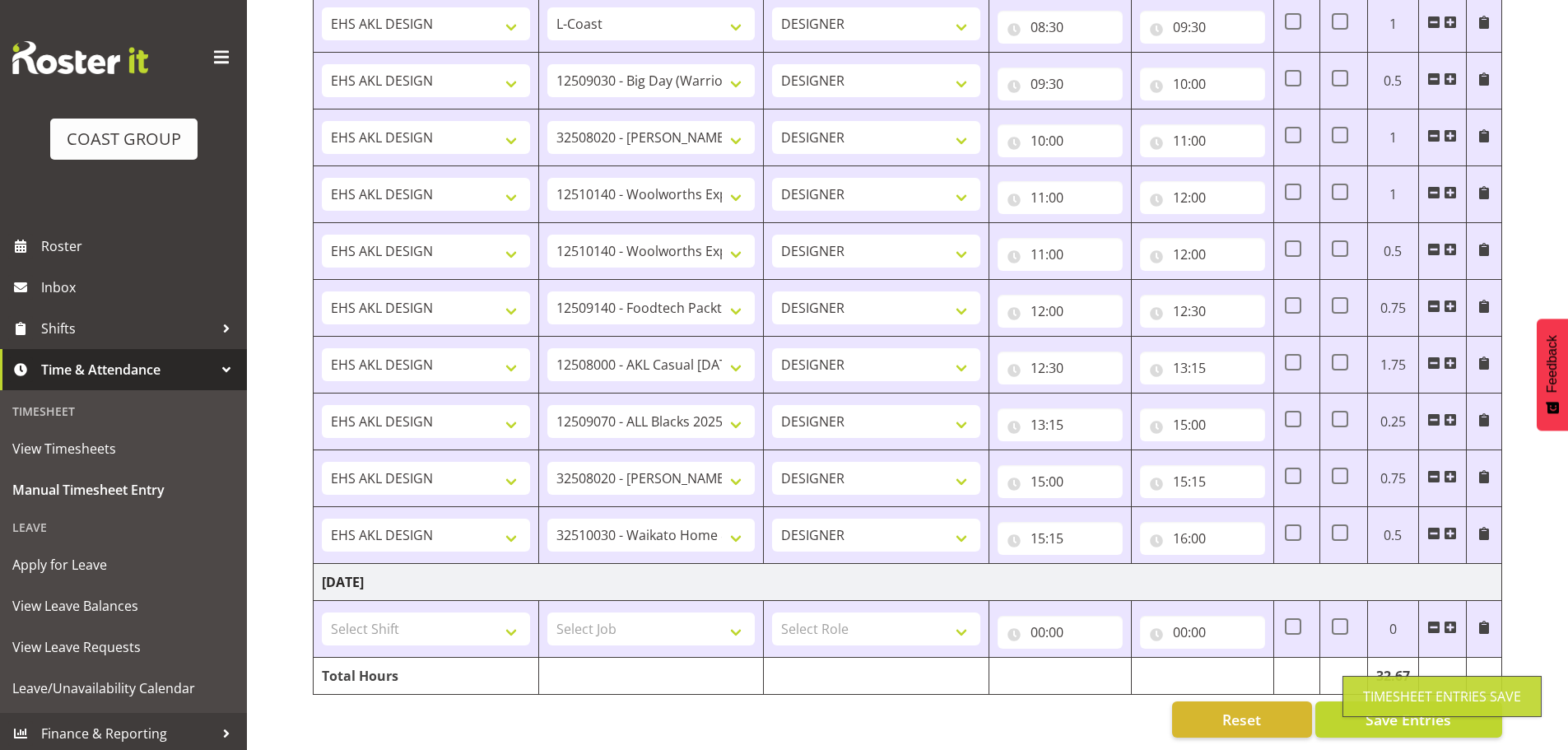
select select "8652"
type input "12:30"
type input "13:15"
select select "9410"
type input "13:15"
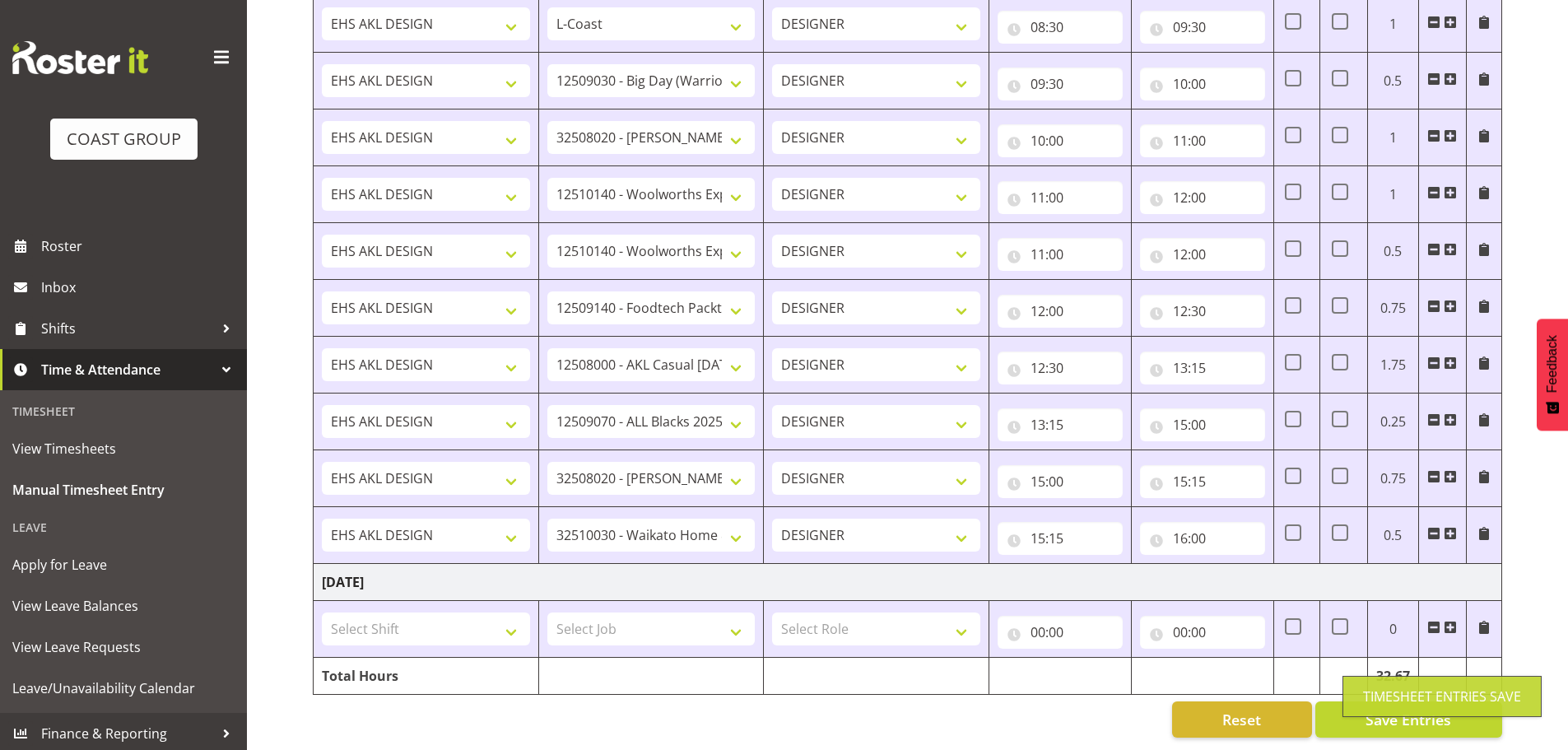
type input "15:00"
select select "8933"
type input "15:00"
type input "15:15"
select select "9140"
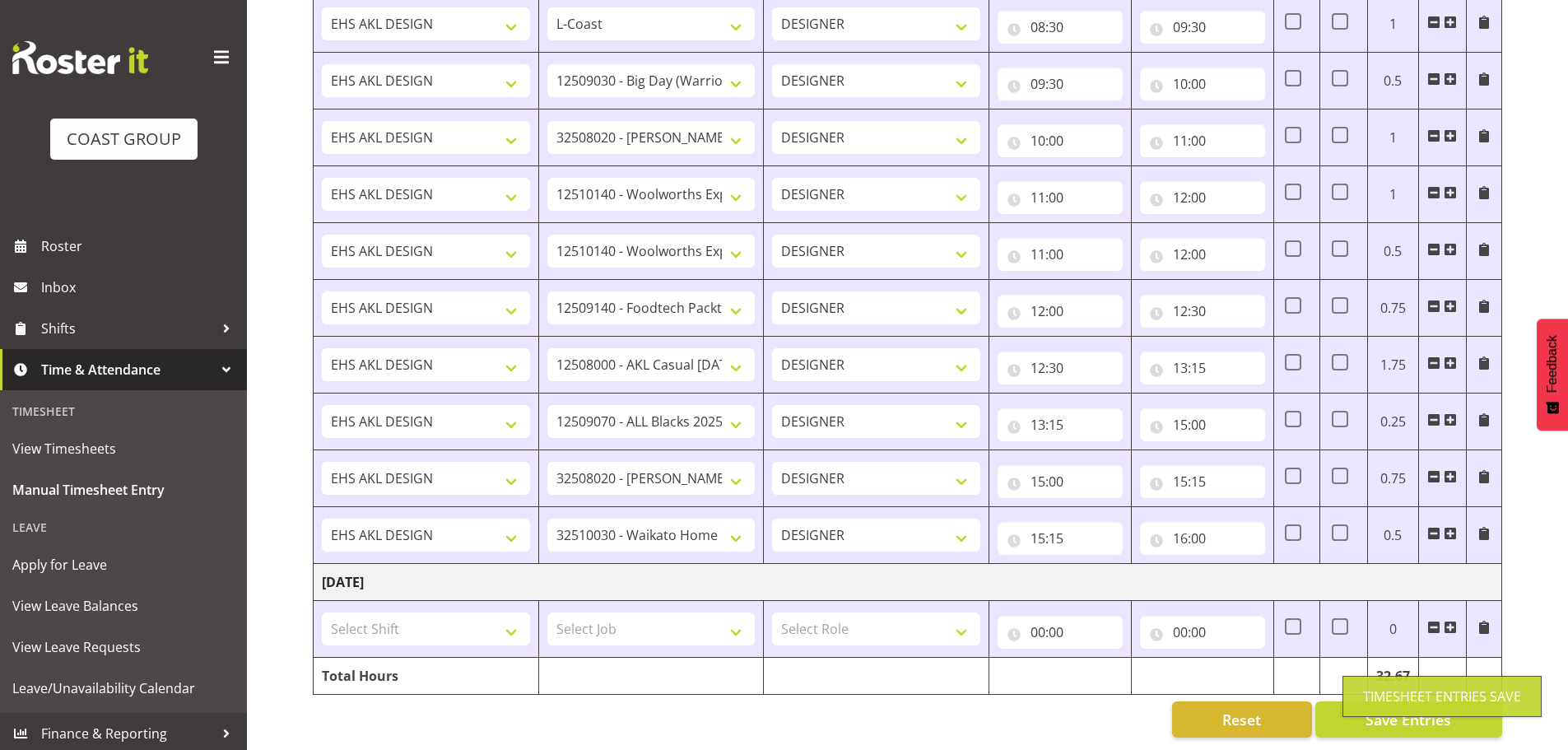
type input "15:15"
type input "16:00"
select select "9141"
type input "16:00"
type input "16:30"
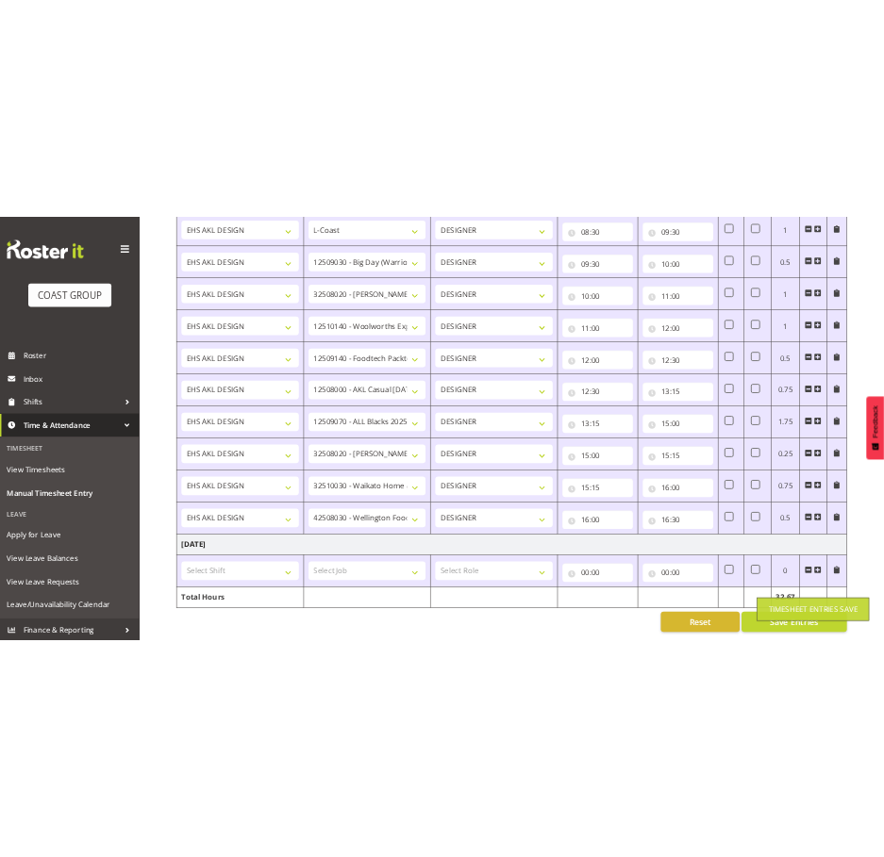
scroll to position [1743, 0]
